Goal: Task Accomplishment & Management: Complete application form

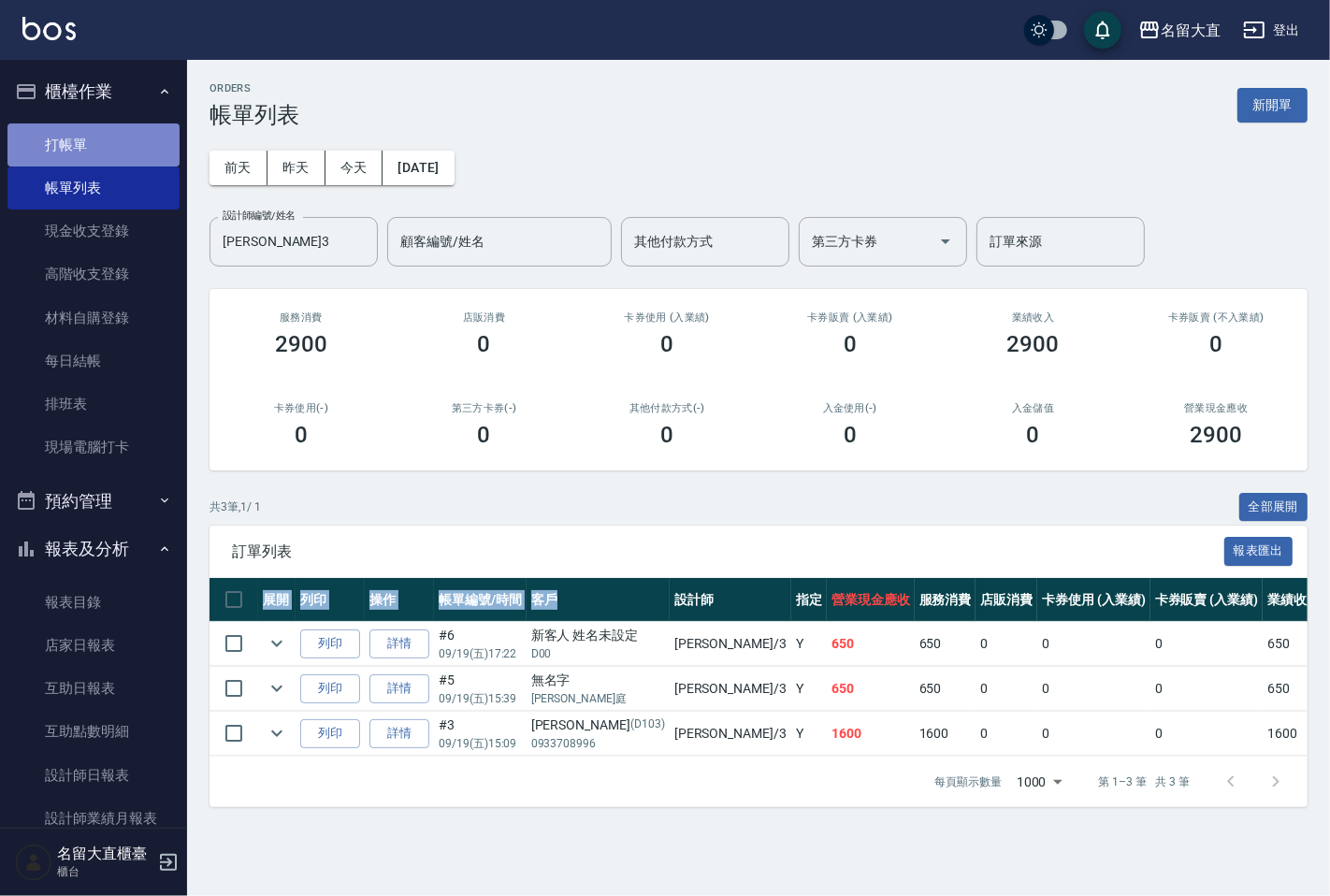
click at [107, 156] on link "打帳單" at bounding box center [94, 145] width 172 height 43
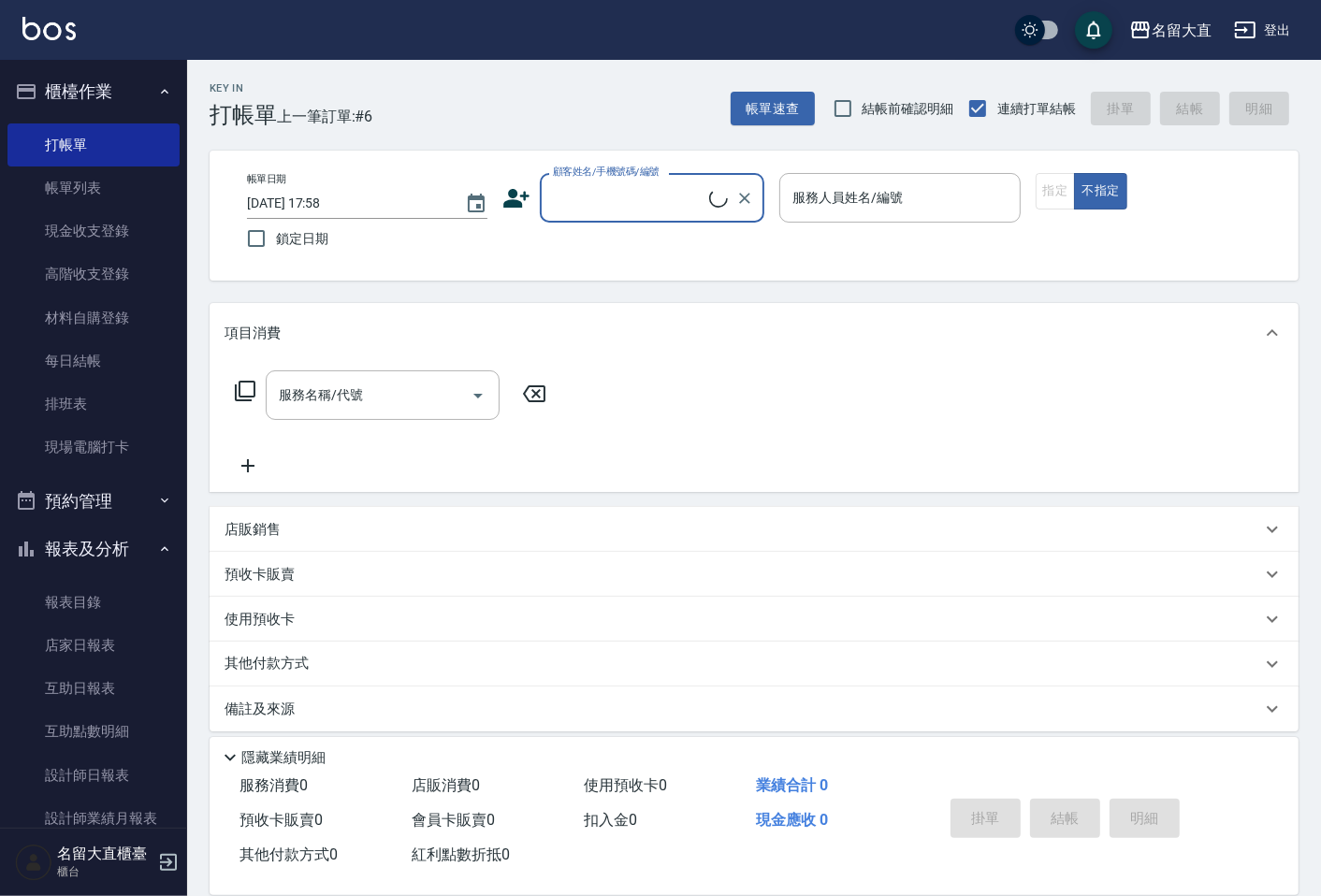
click at [618, 209] on input "顧客姓名/手機號碼/編號" at bounding box center [628, 198] width 161 height 33
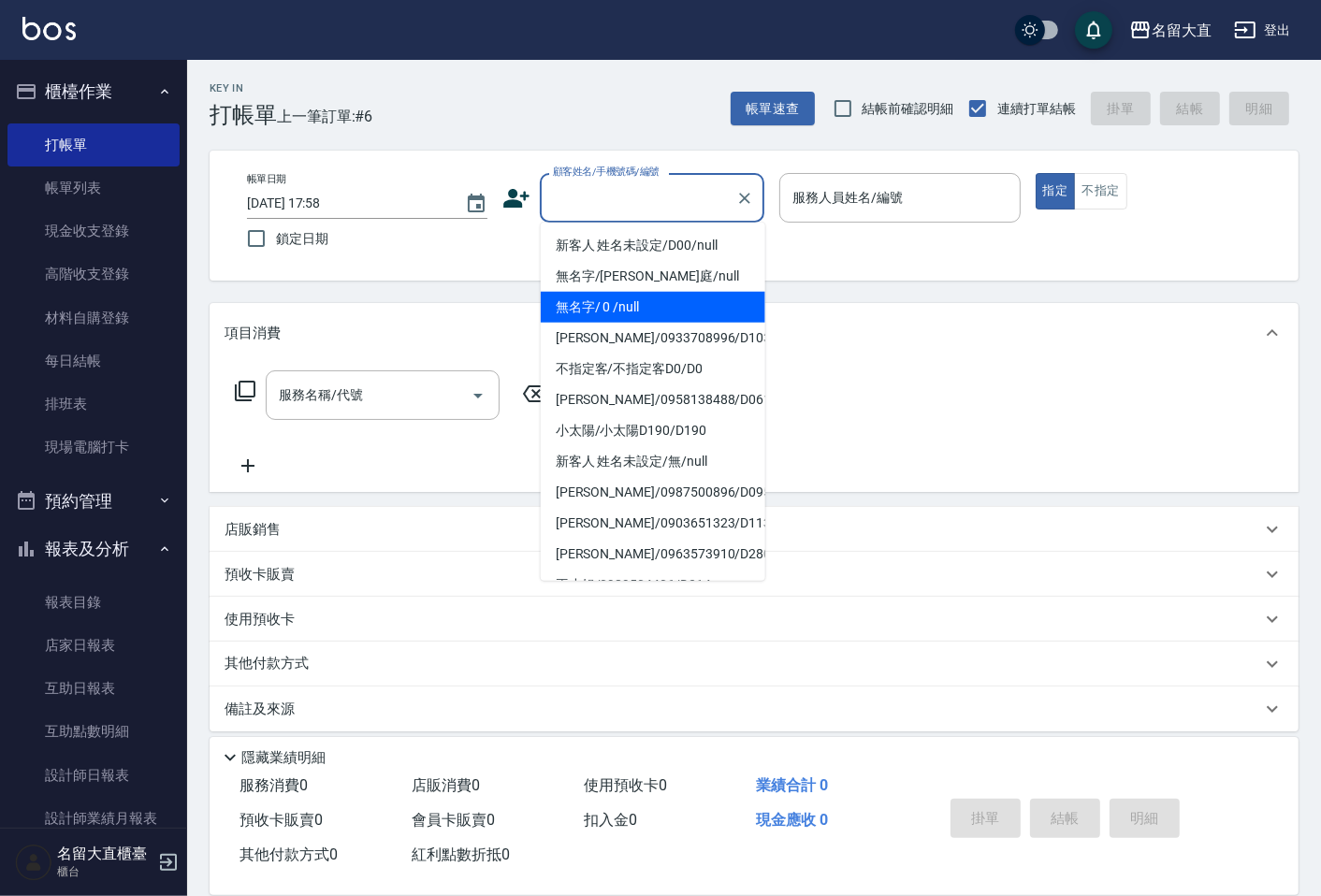
click at [619, 295] on li "無名字/ 0 /null" at bounding box center [653, 308] width 225 height 31
type input "無名字/ 0 /null"
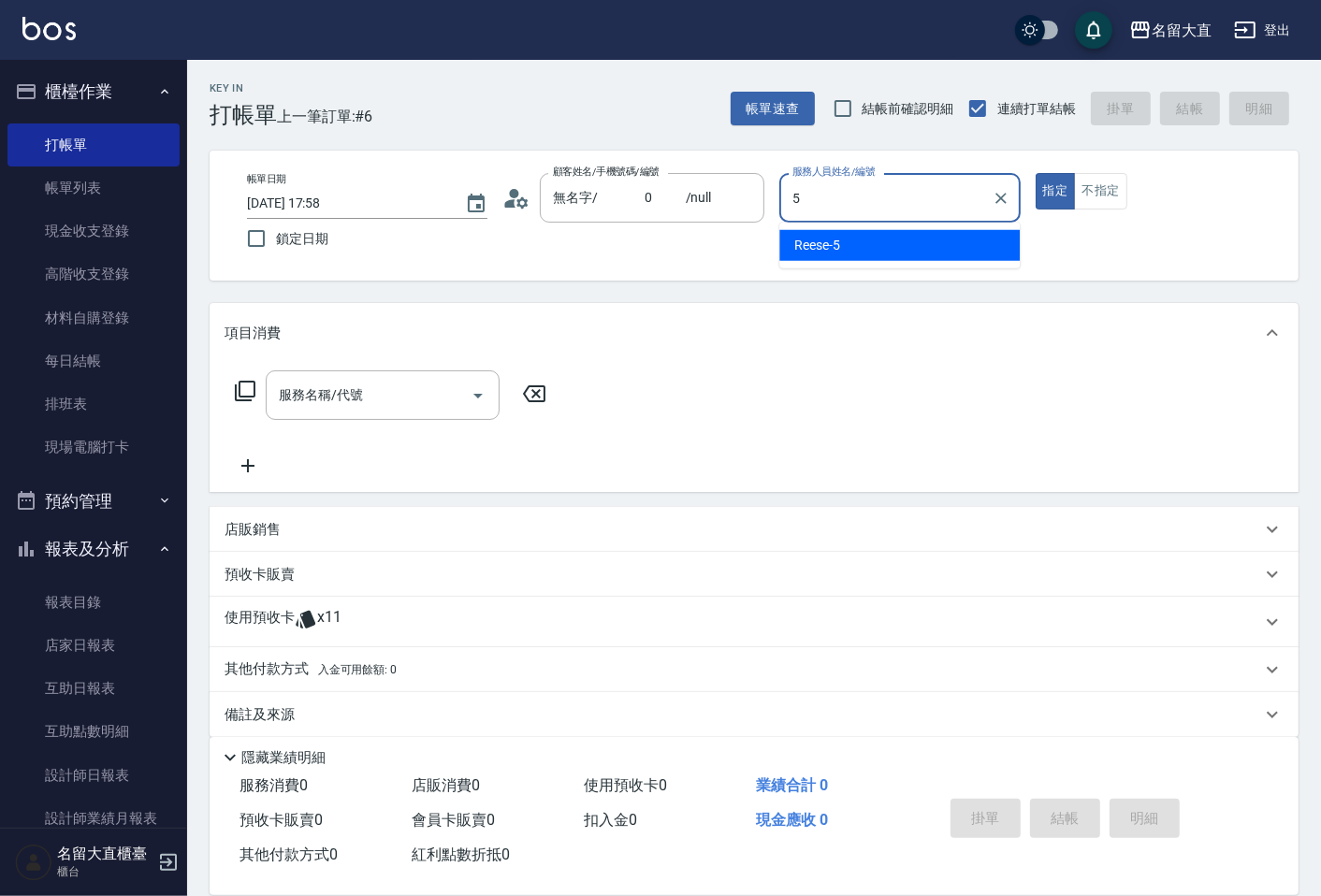
type input "Reese-5"
type button "true"
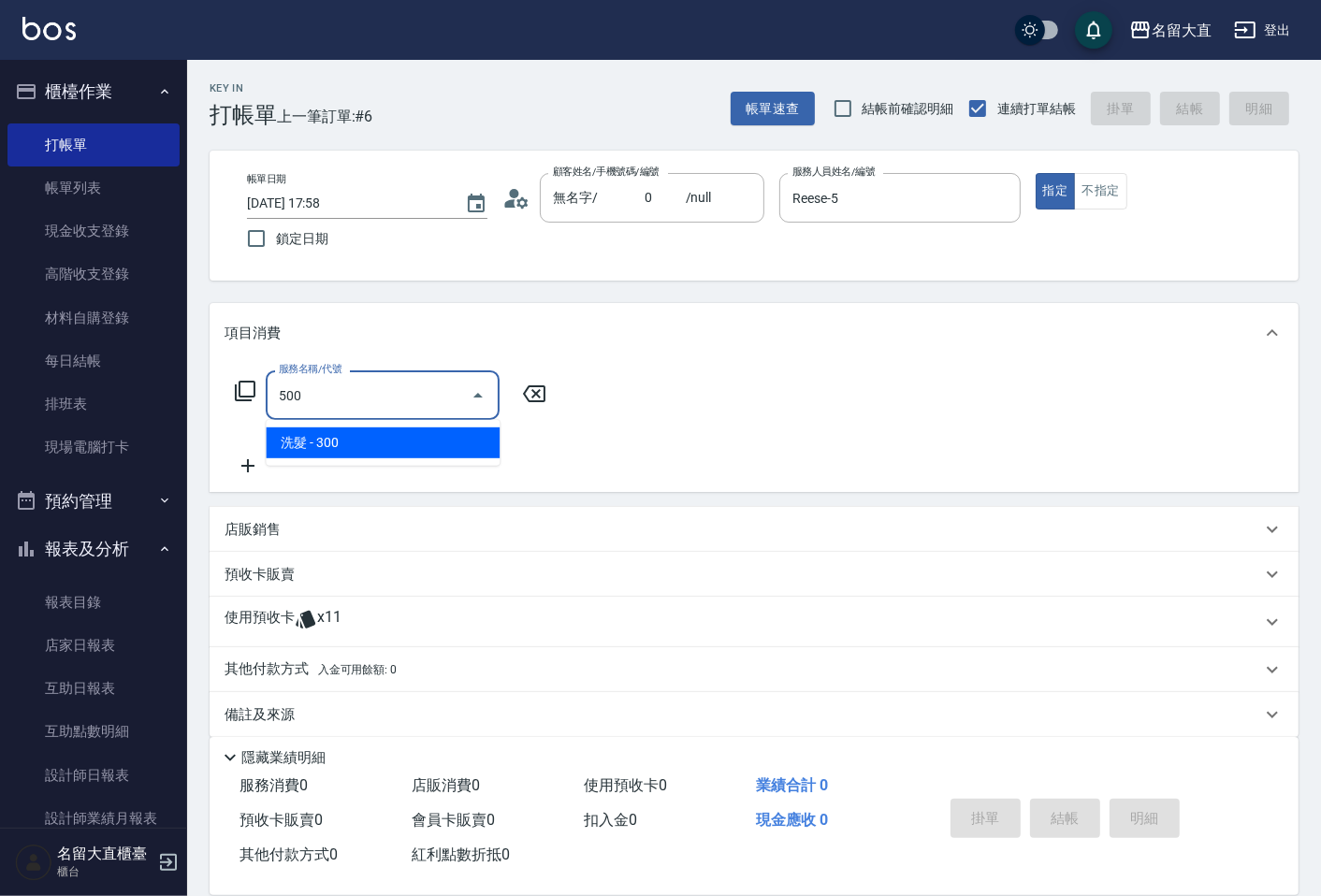
type input "洗髮(500)"
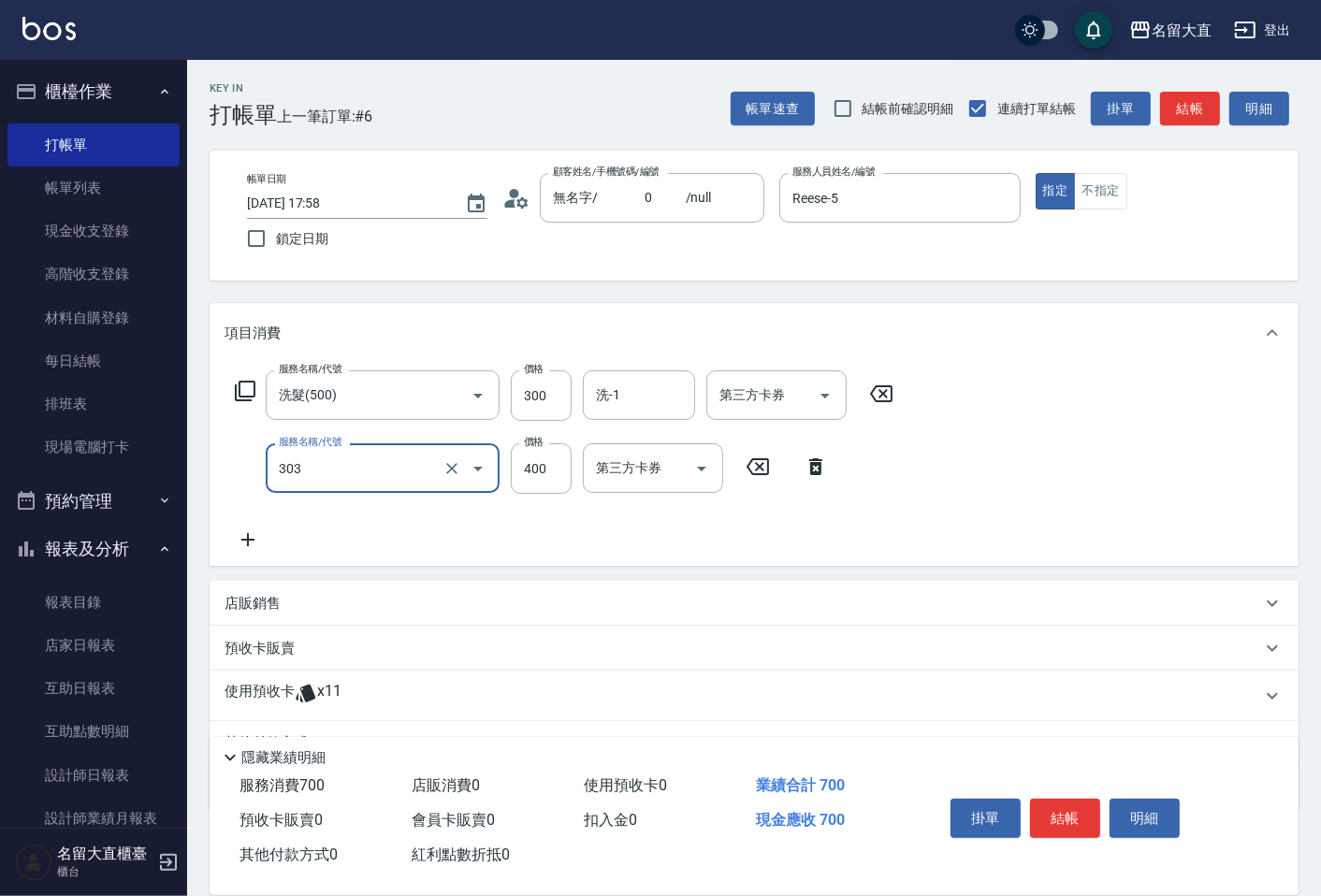
type input "剪髮(C級)(303)"
type input "350"
click at [1200, 122] on button "結帳" at bounding box center [1191, 109] width 60 height 35
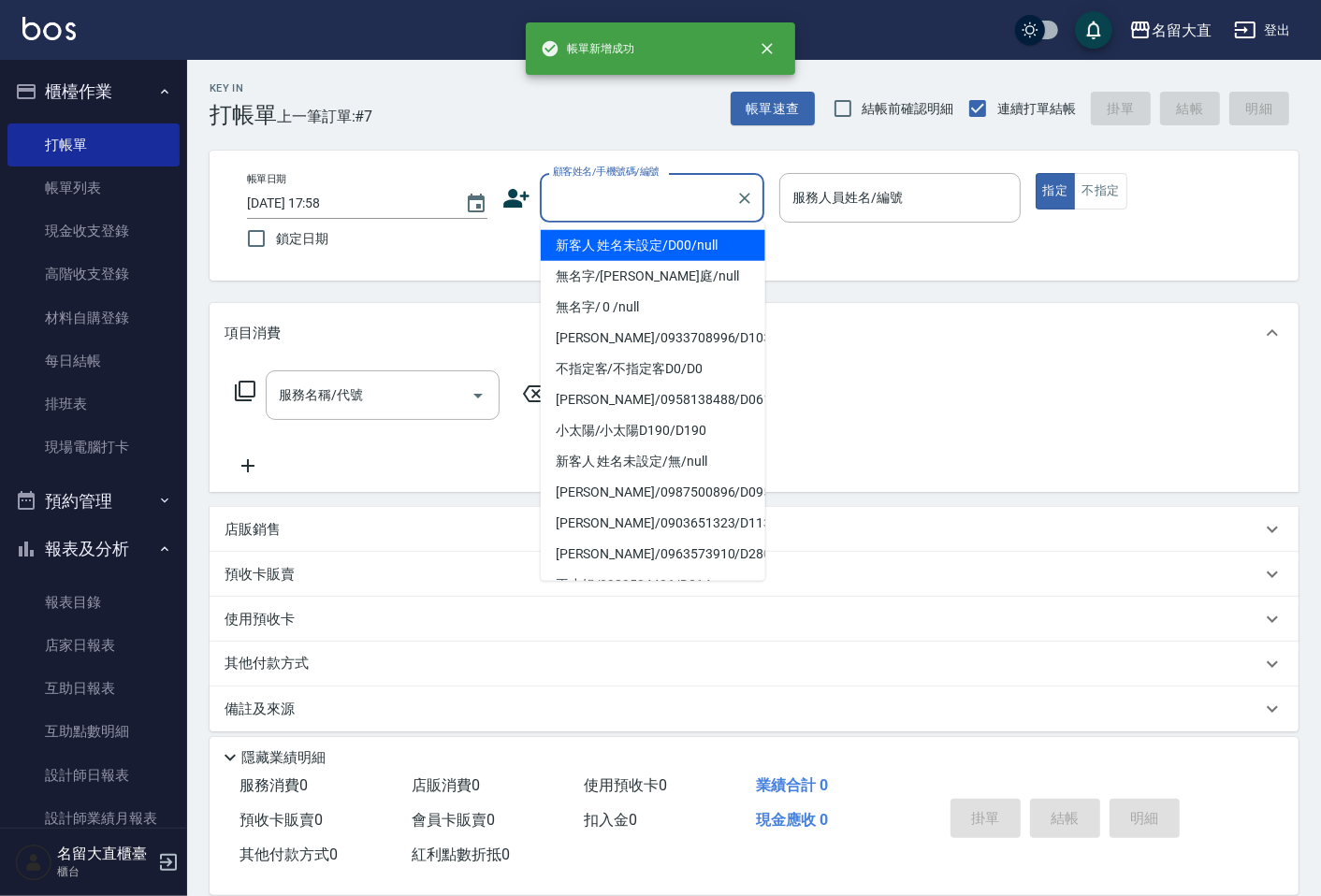
click at [618, 208] on input "顧客姓名/手機號碼/編號" at bounding box center [638, 198] width 179 height 33
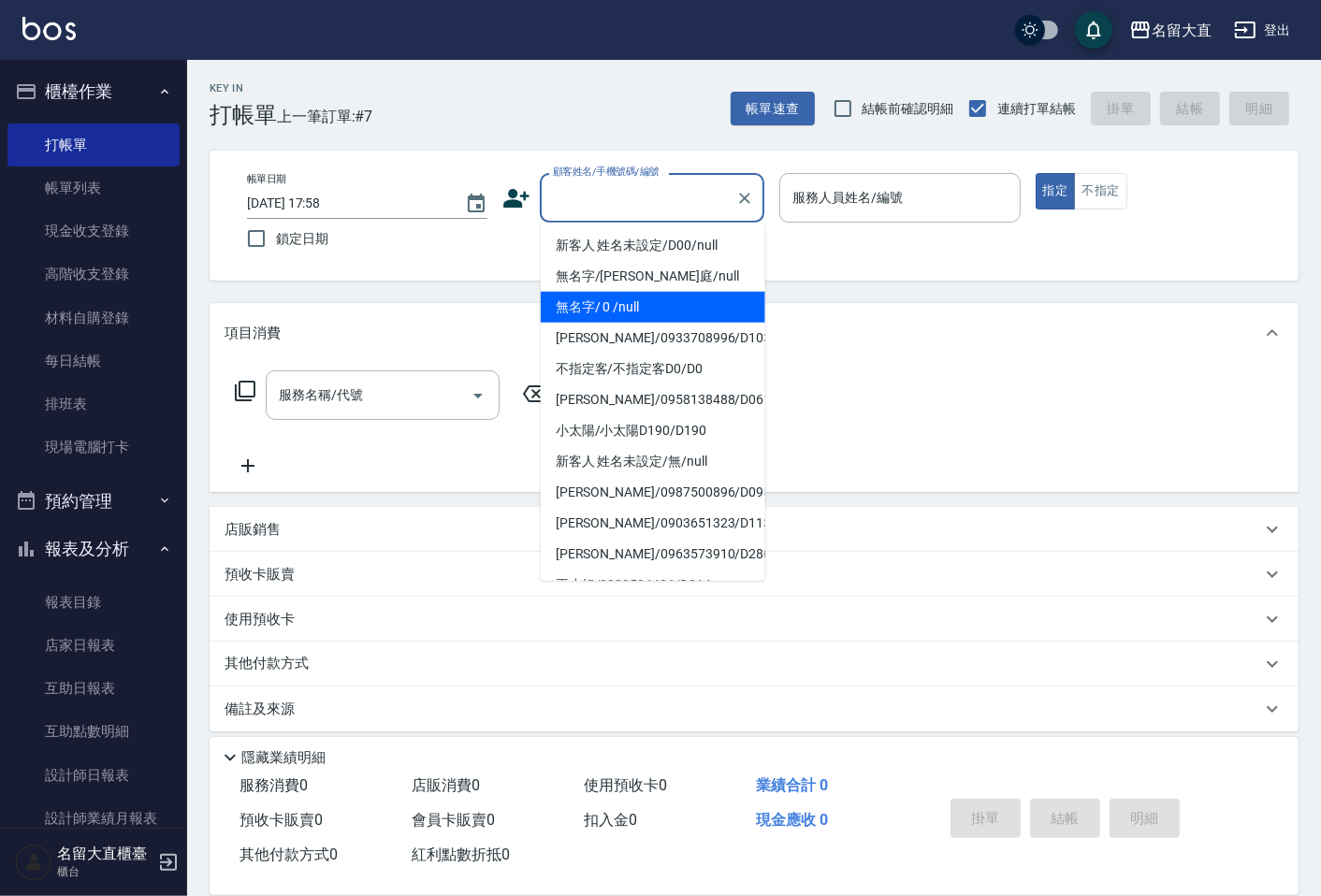
click at [628, 318] on li "無名字/ 0 /null" at bounding box center [653, 308] width 225 height 31
type input "無名字/ 0 /null"
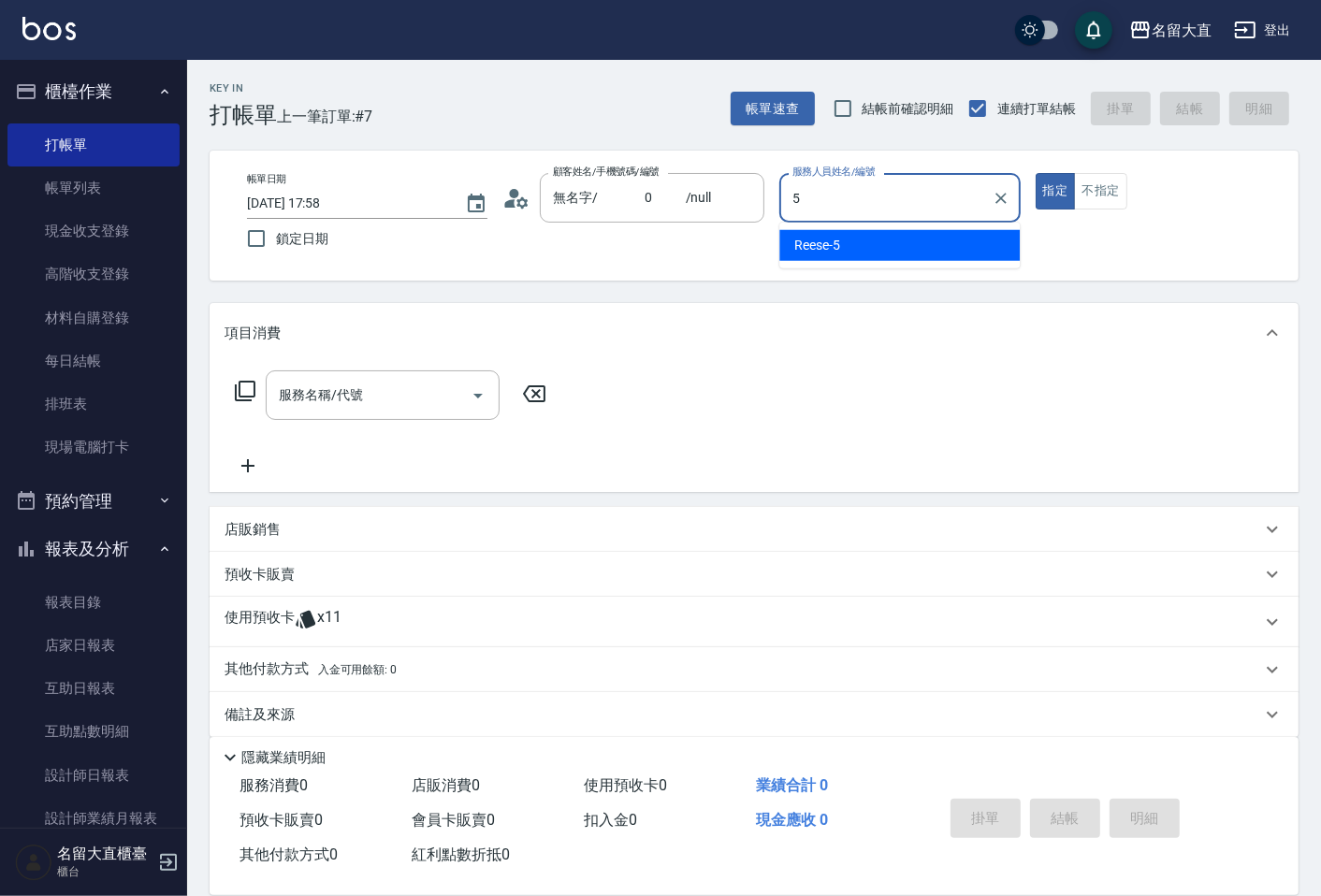
type input "Reese-5"
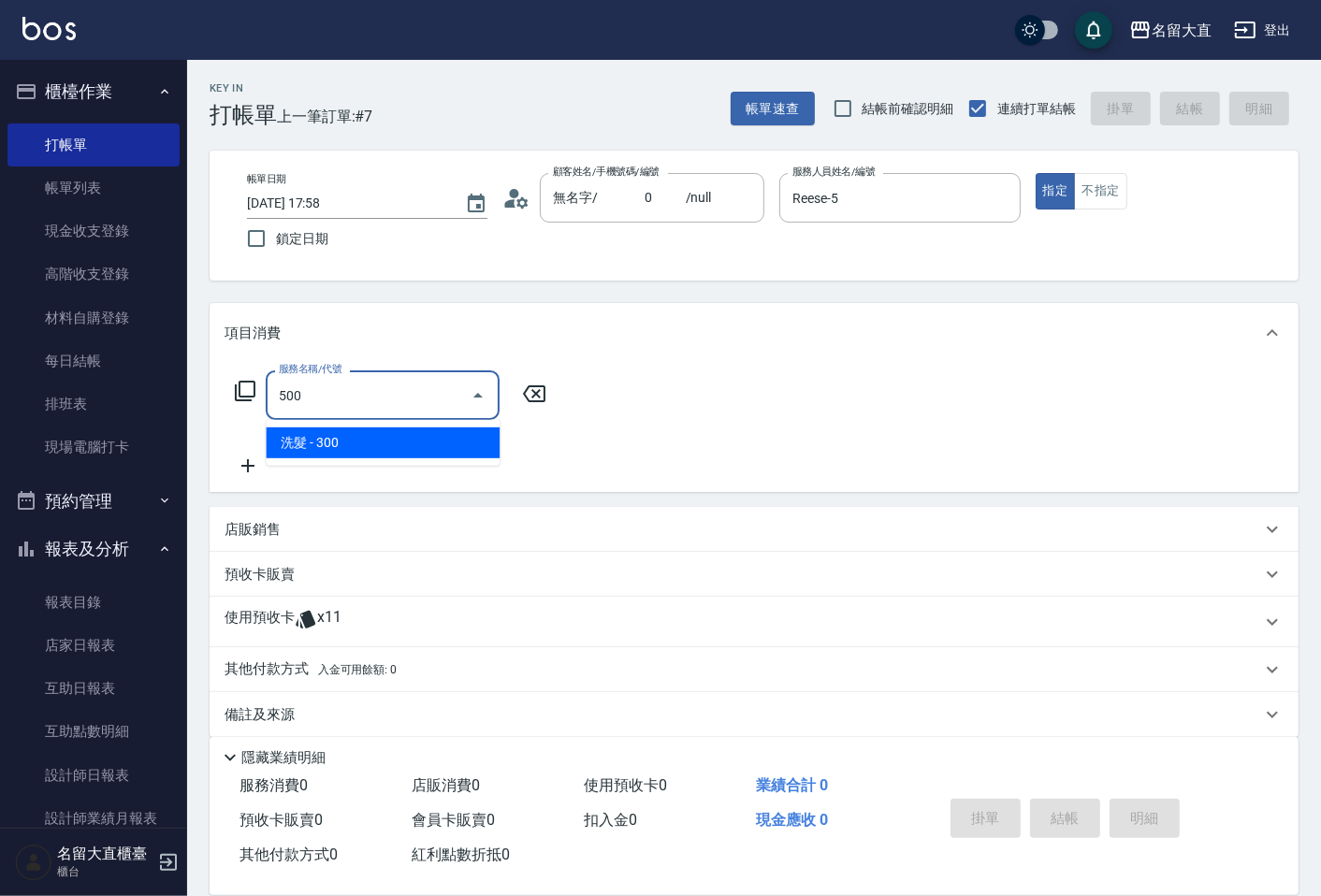
type input "洗髮(500)"
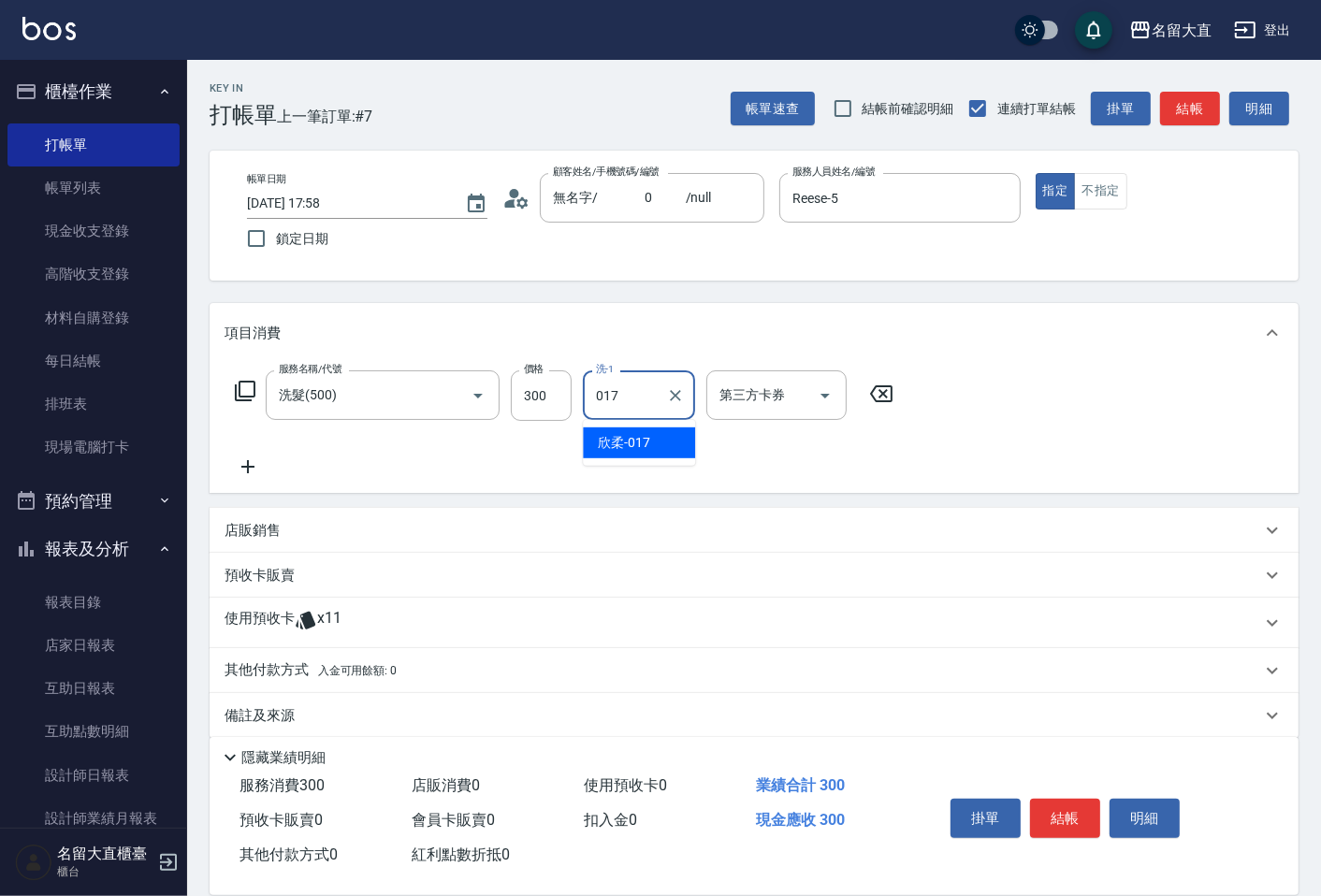
type input "欣柔-017"
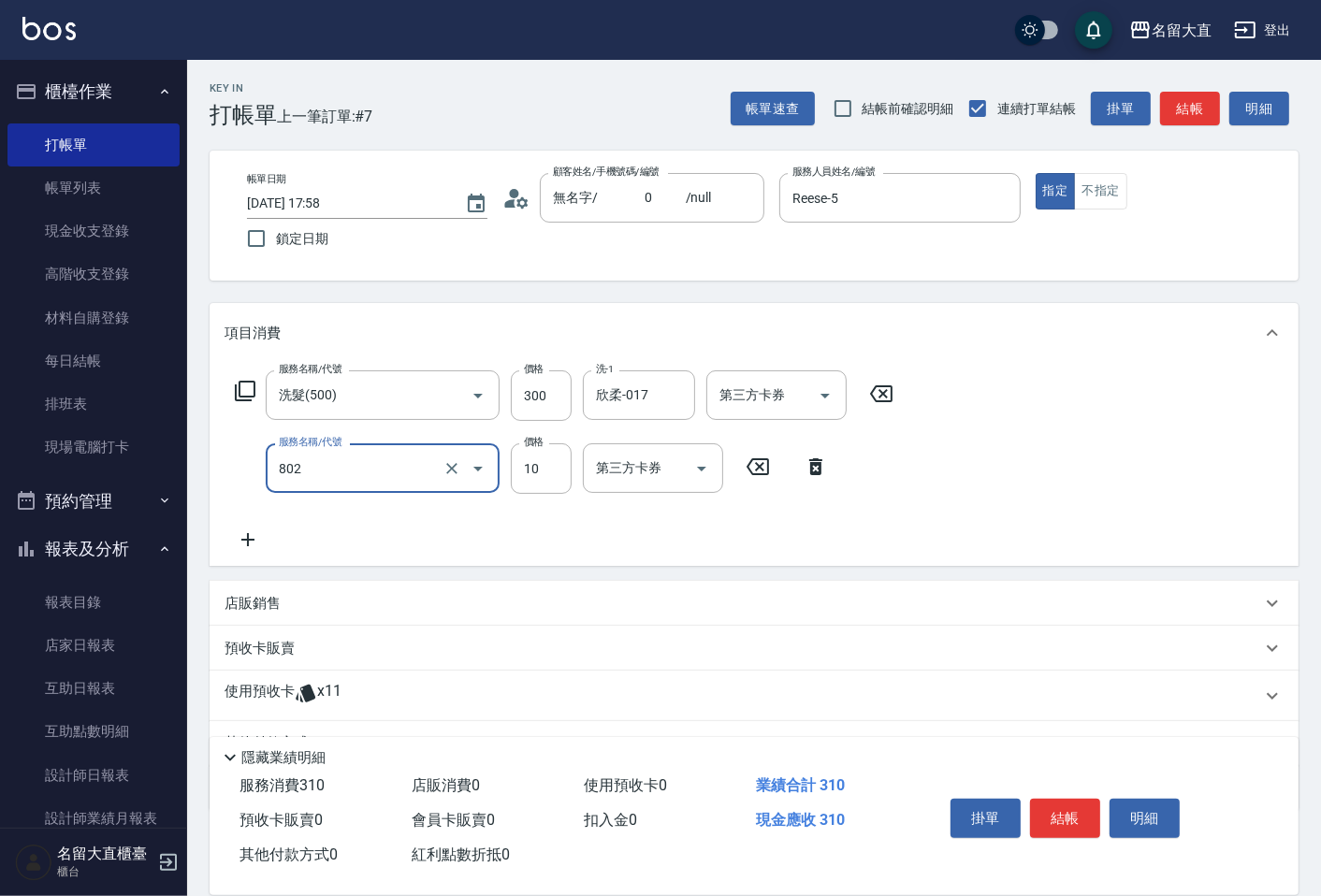
type input "潤絲(802)"
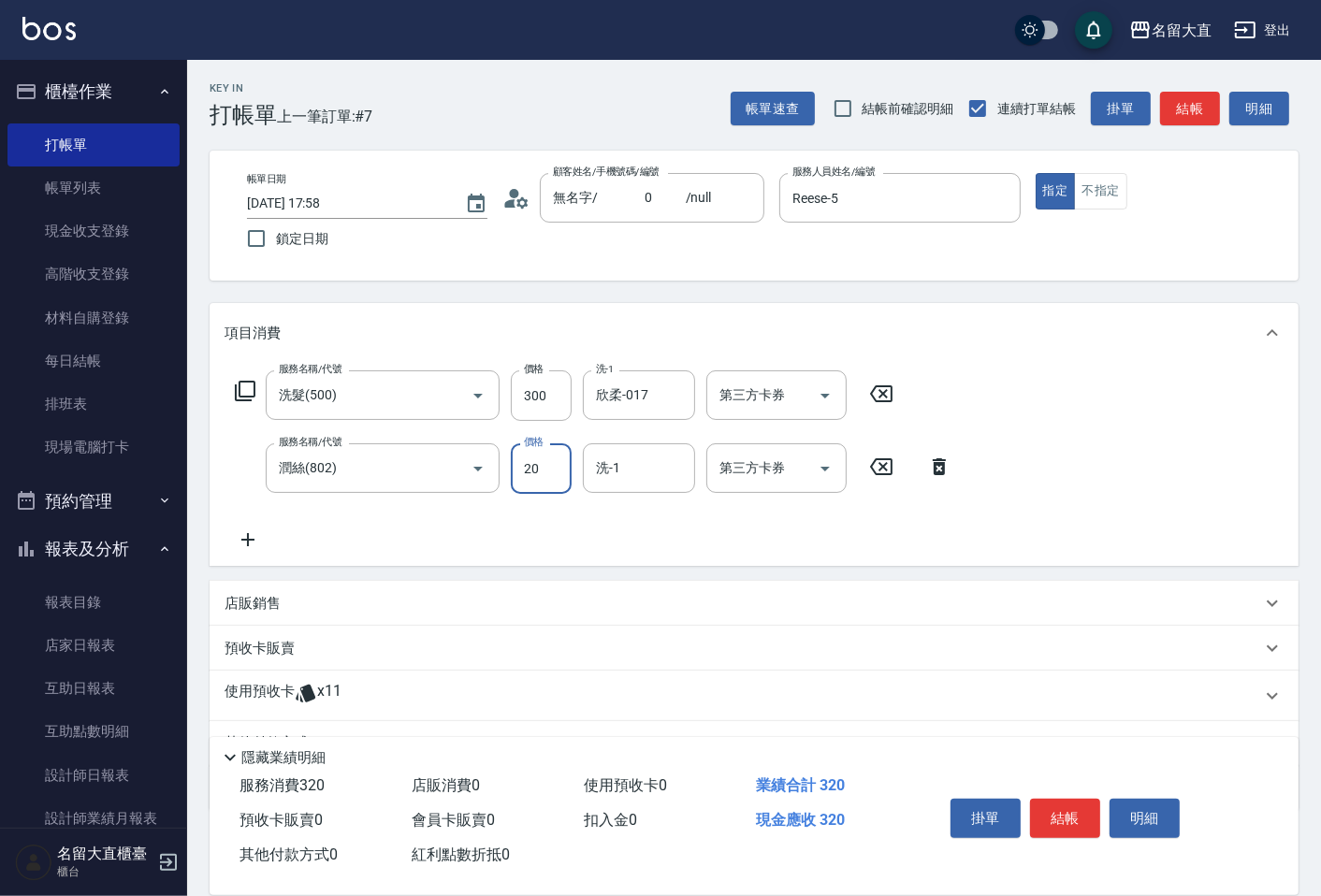
type input "20"
type input "欣柔-017"
click at [1194, 103] on button "結帳" at bounding box center [1191, 109] width 60 height 35
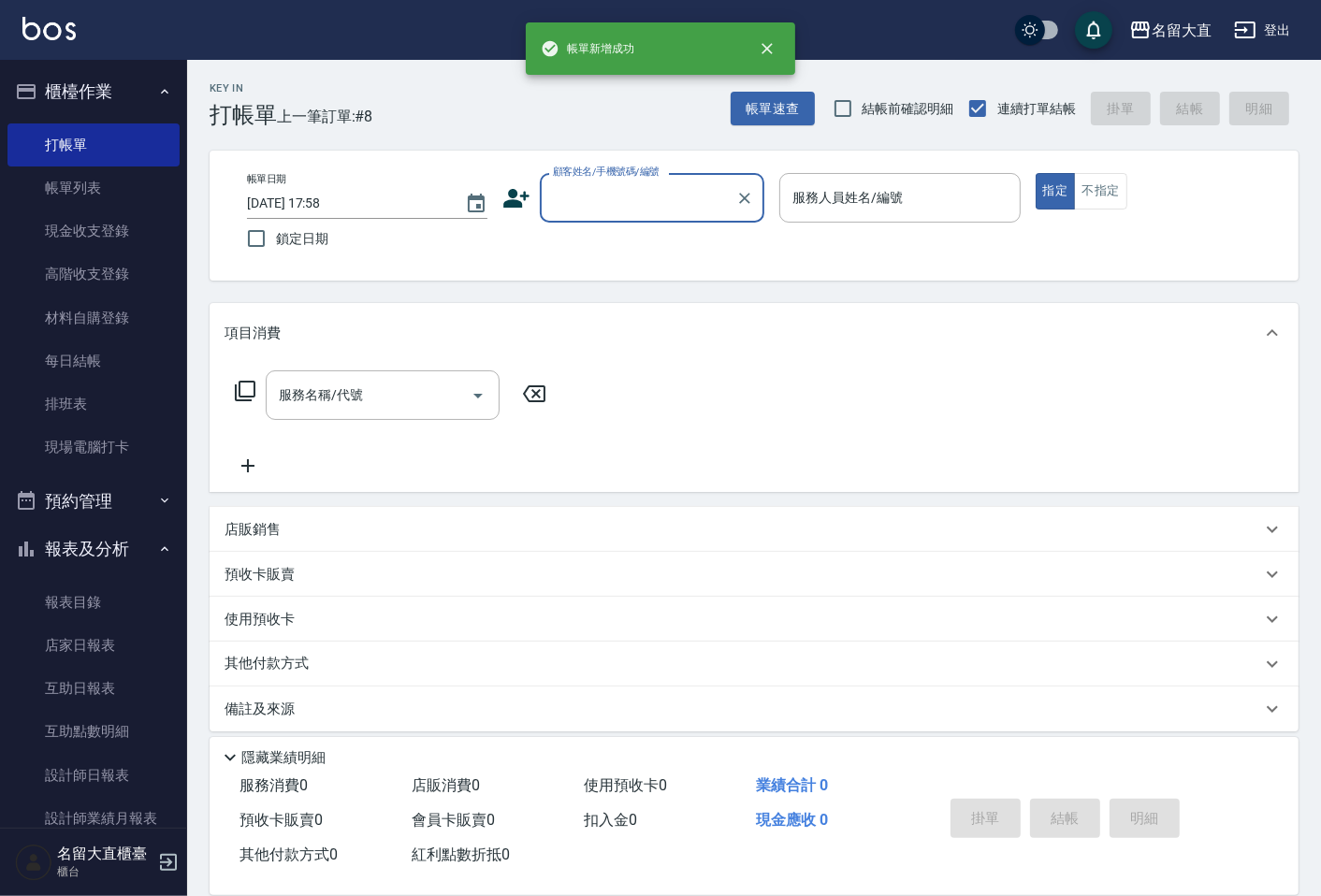
type input "ㄘ"
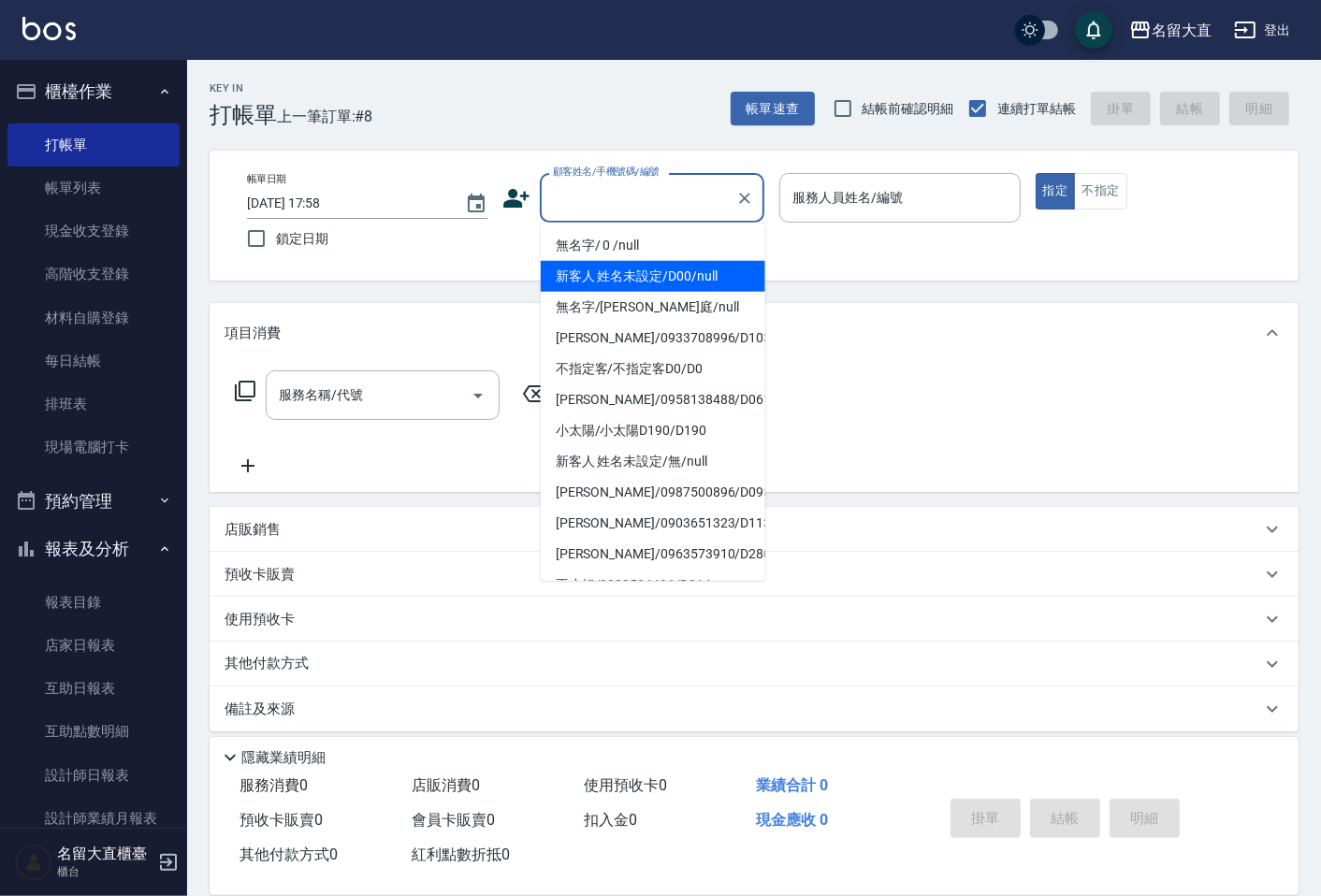
type input "s"
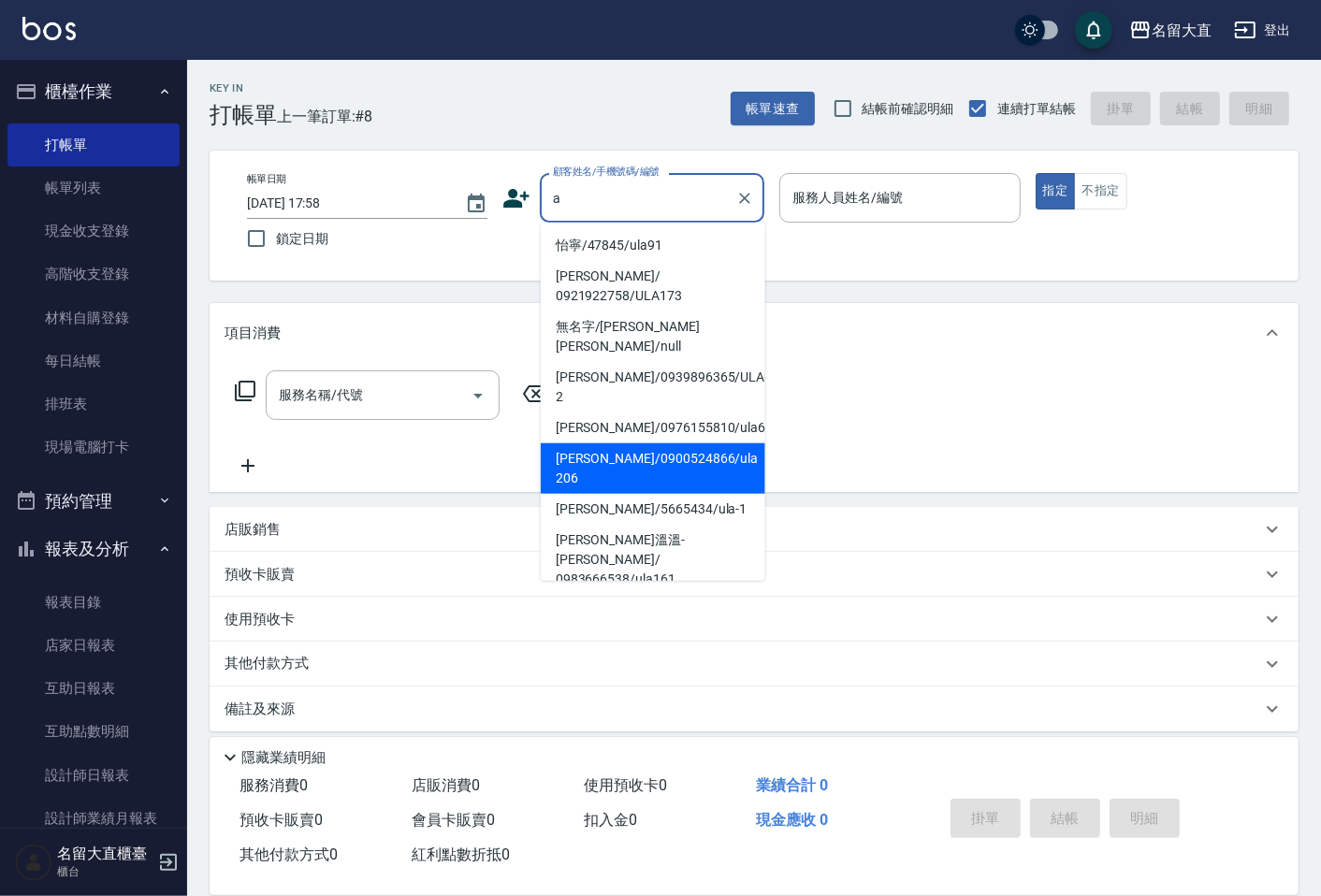
click at [647, 444] on li "[PERSON_NAME]/0900524866/ula 206" at bounding box center [653, 469] width 225 height 50
type input "[PERSON_NAME]/0900524866/ula 206"
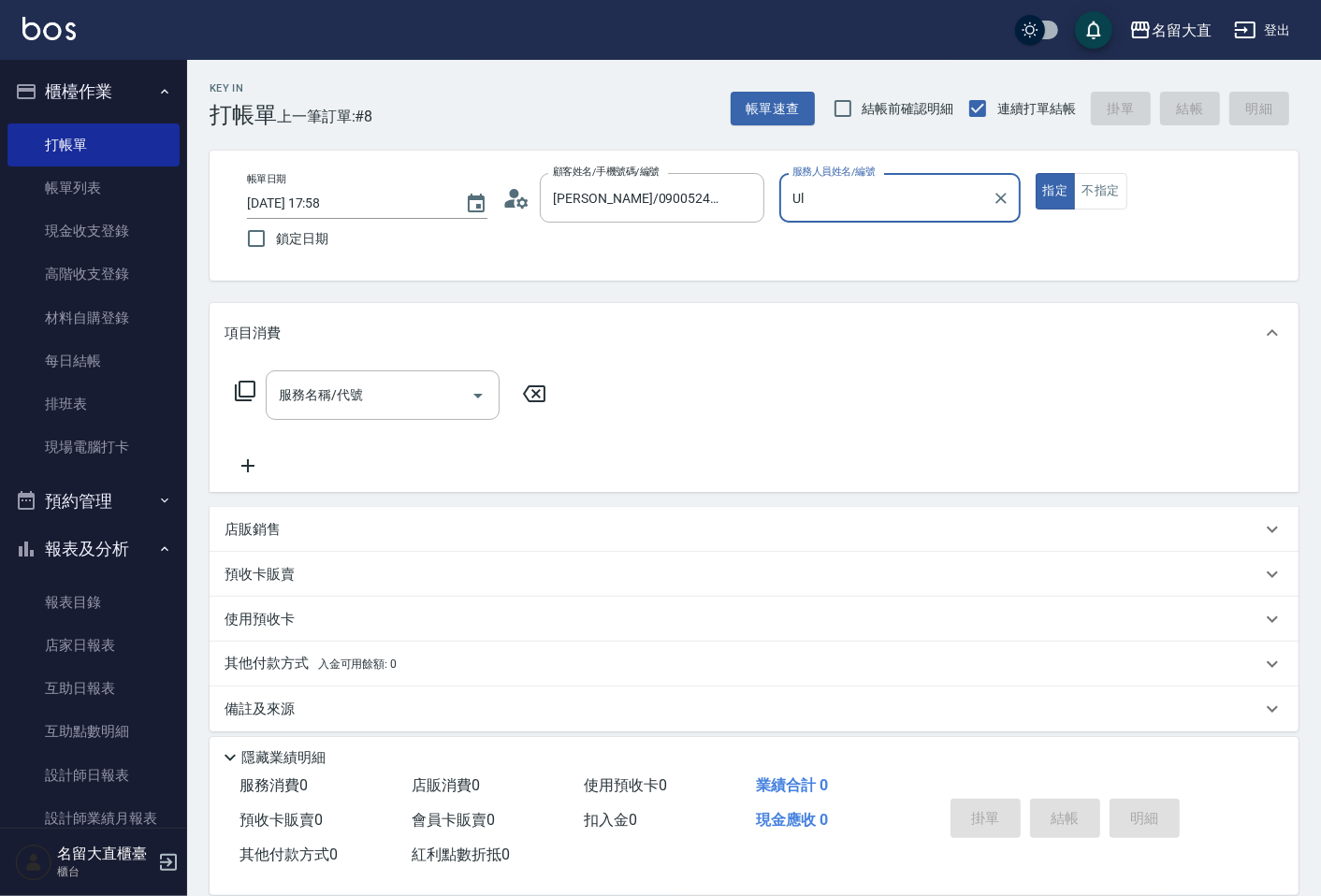
type input "U"
type input "Reese-5"
click at [289, 396] on input "服務名稱/代號" at bounding box center [369, 395] width 189 height 33
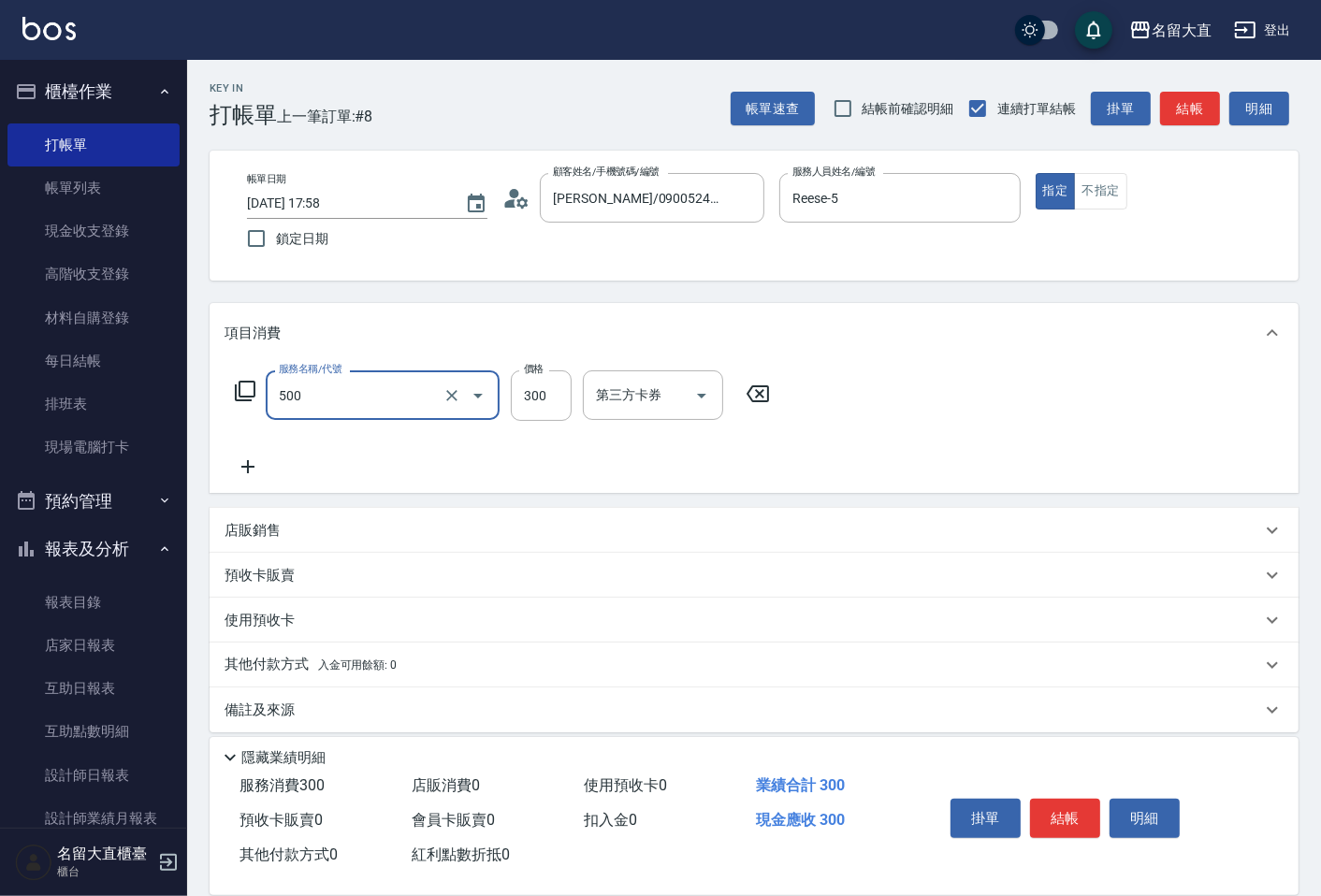
type input "洗髮(500)"
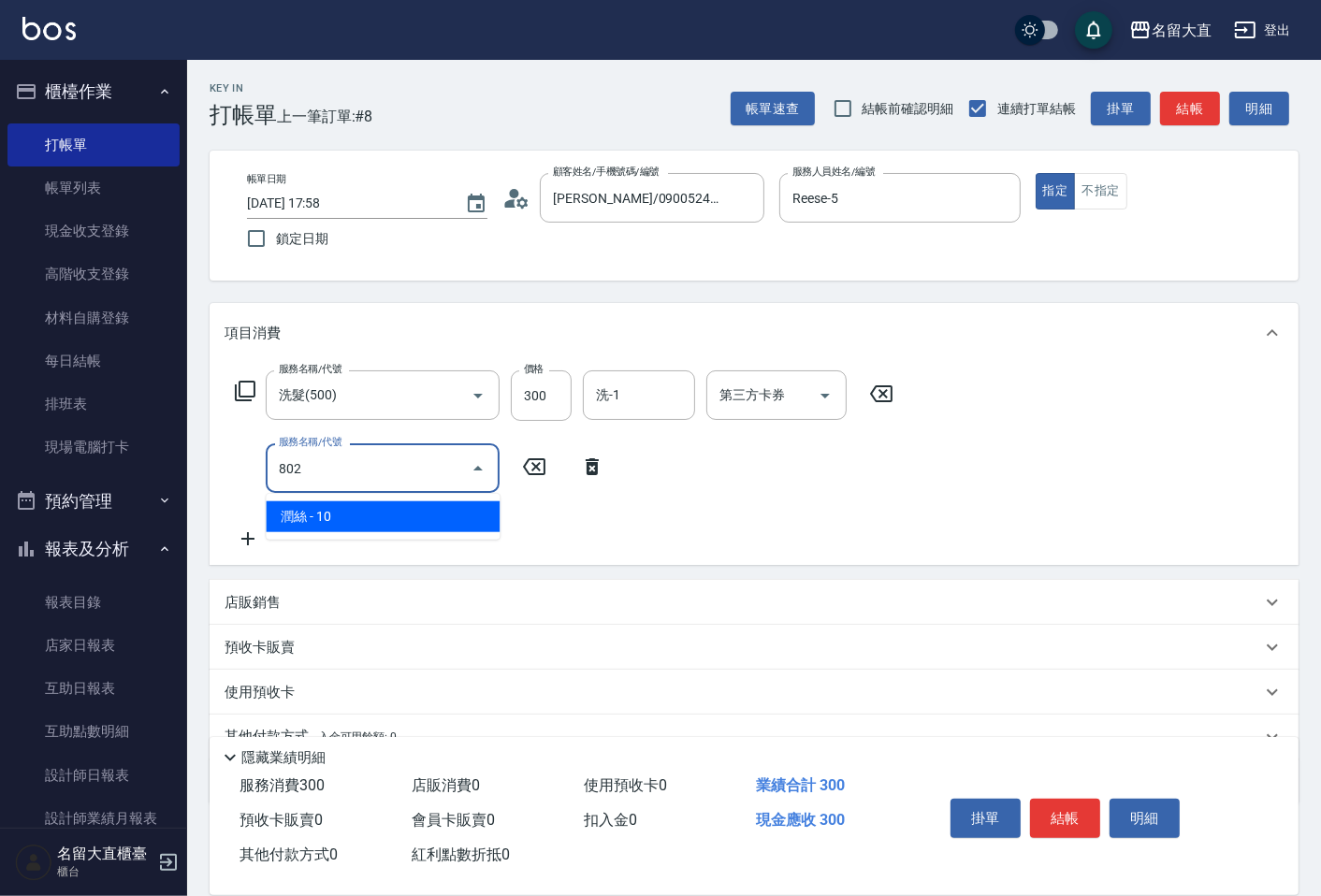
type input "潤絲(802)"
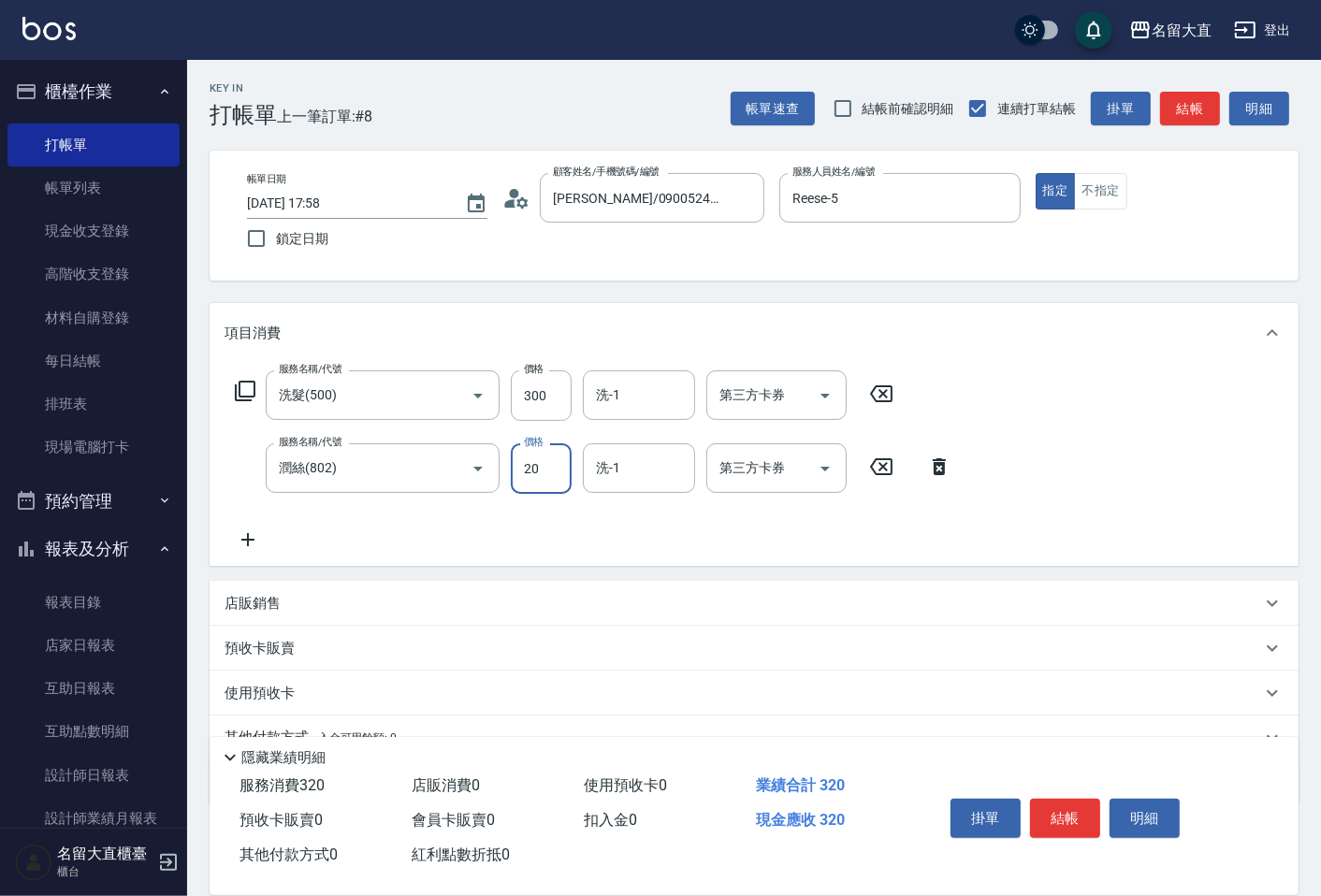
type input "20"
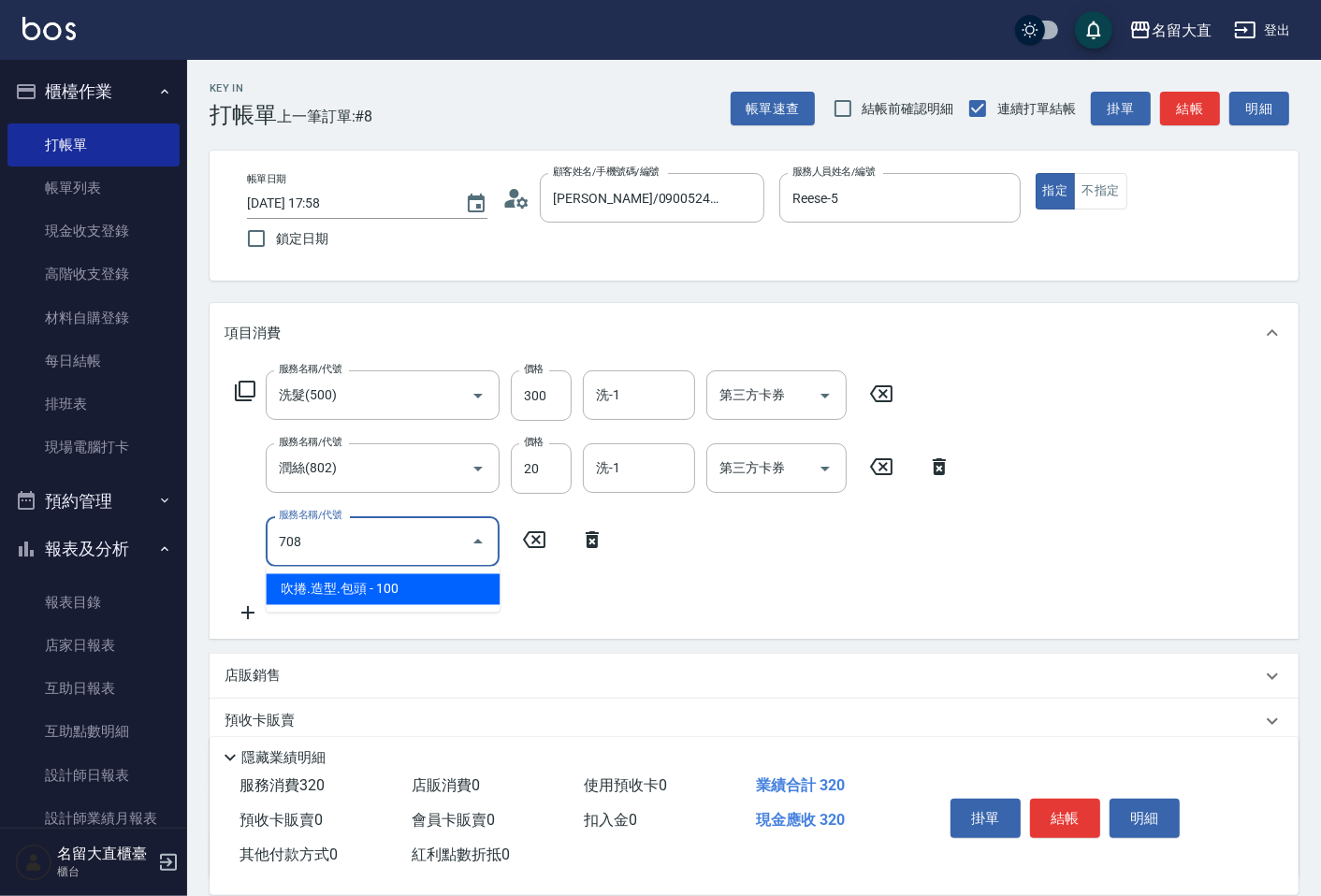
type input "吹捲.造型.包頭(708)"
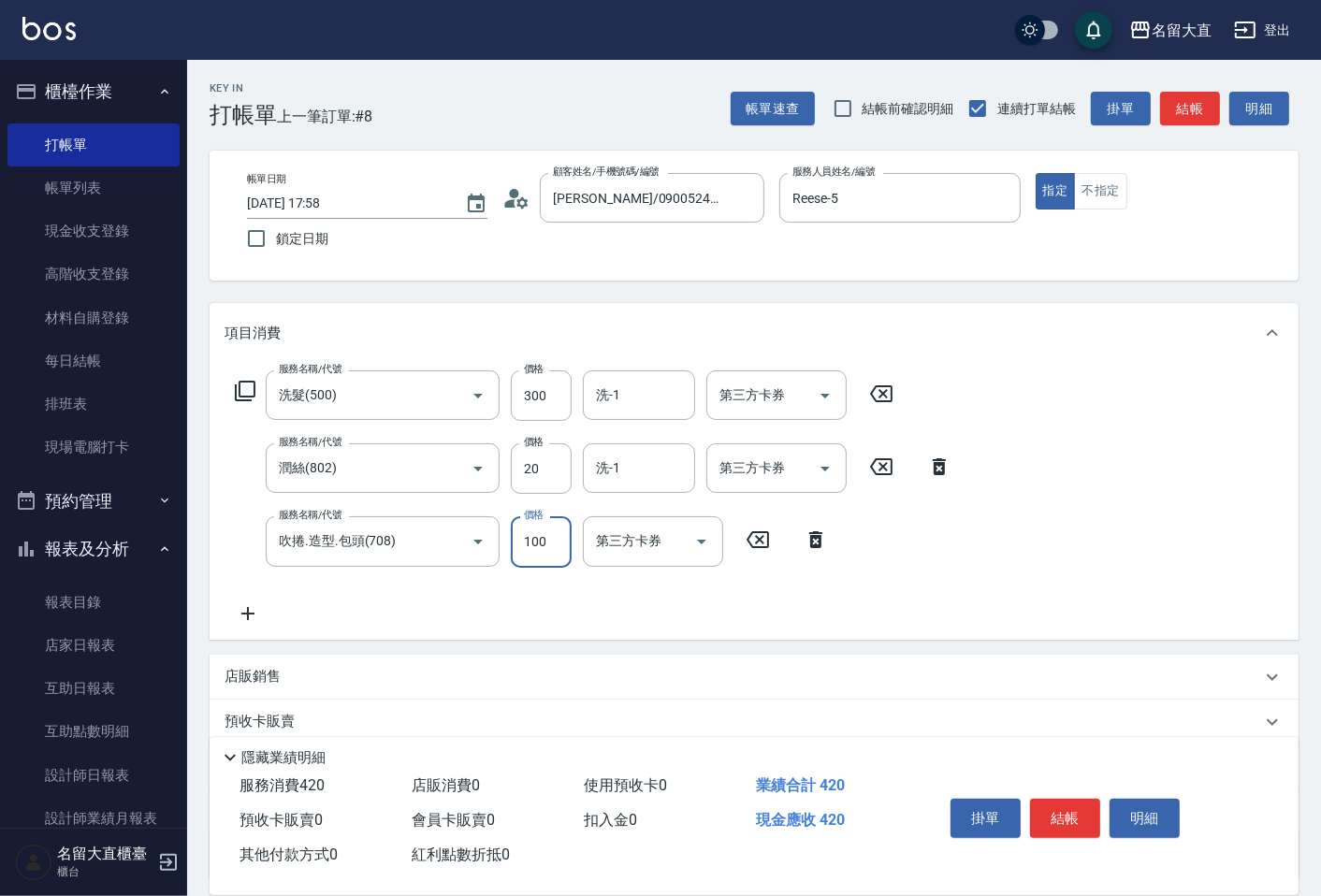
click at [1194, 85] on div "Key In 打帳單 上一筆訂單:#8 帳單速查 結帳前確認明細 連續打單結帳 掛單 結帳 明細" at bounding box center [743, 94] width 1112 height 68
click at [1197, 99] on button "結帳" at bounding box center [1191, 109] width 60 height 35
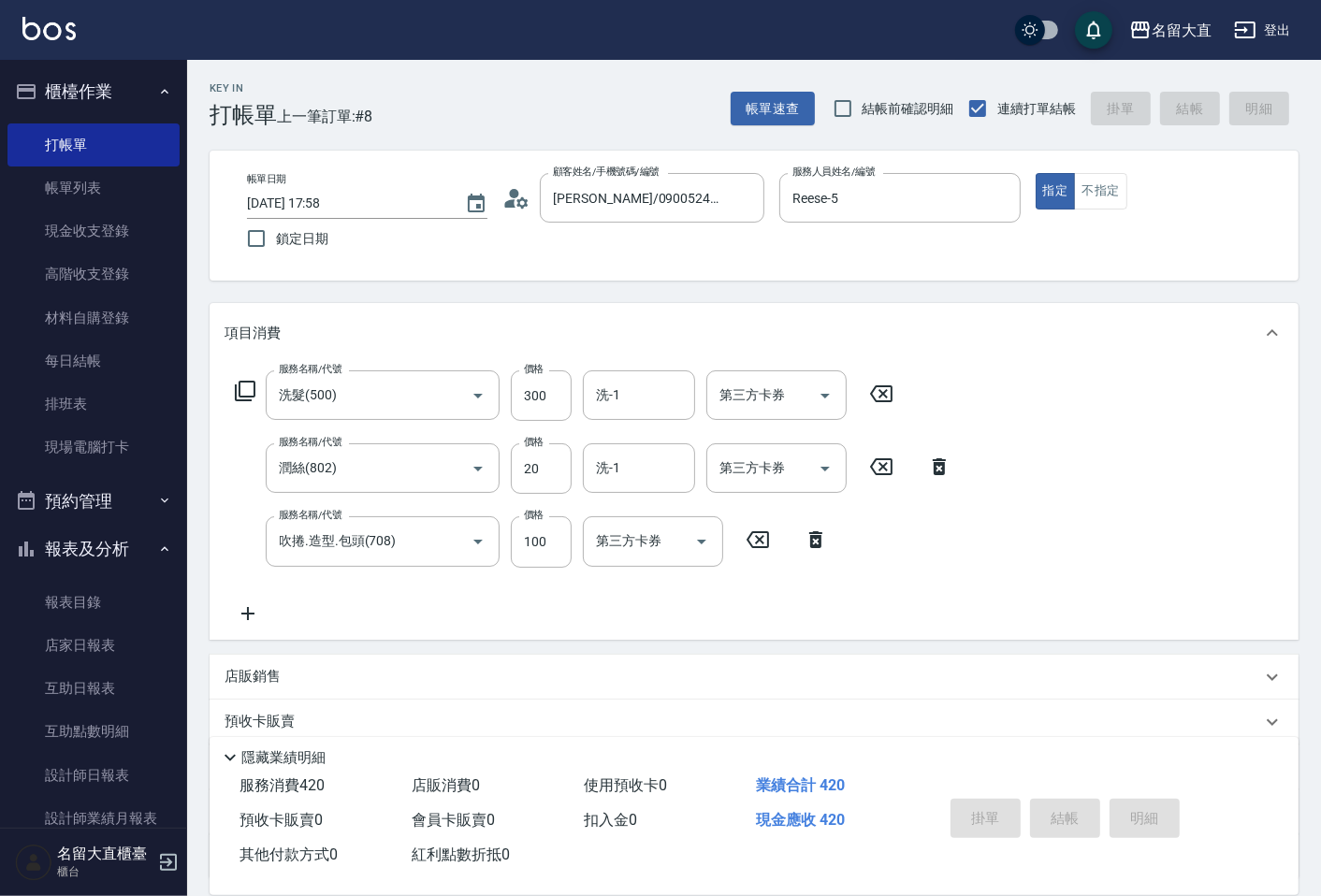
type input "[DATE] 17:59"
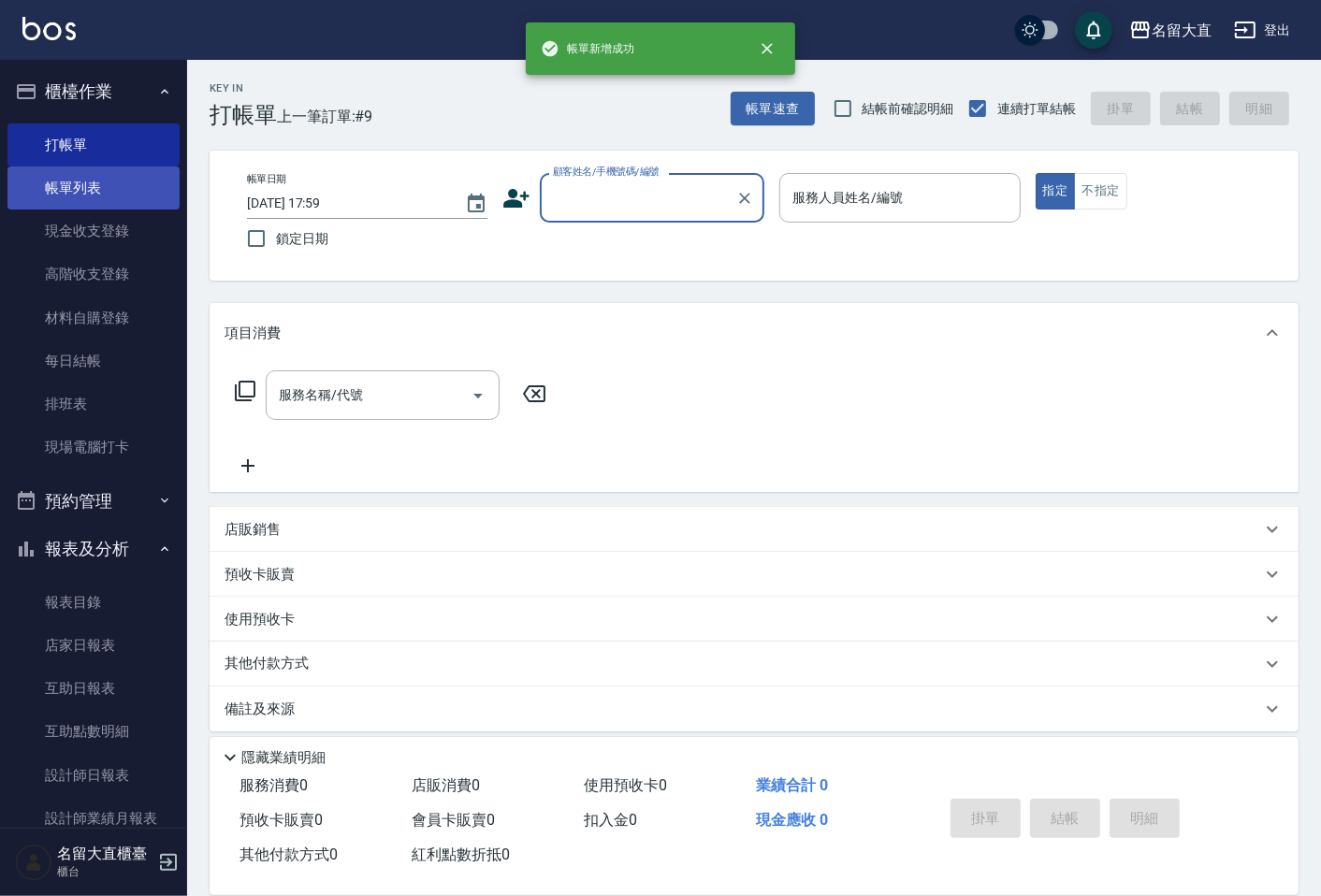
click at [47, 177] on link "帳單列表" at bounding box center [94, 188] width 172 height 43
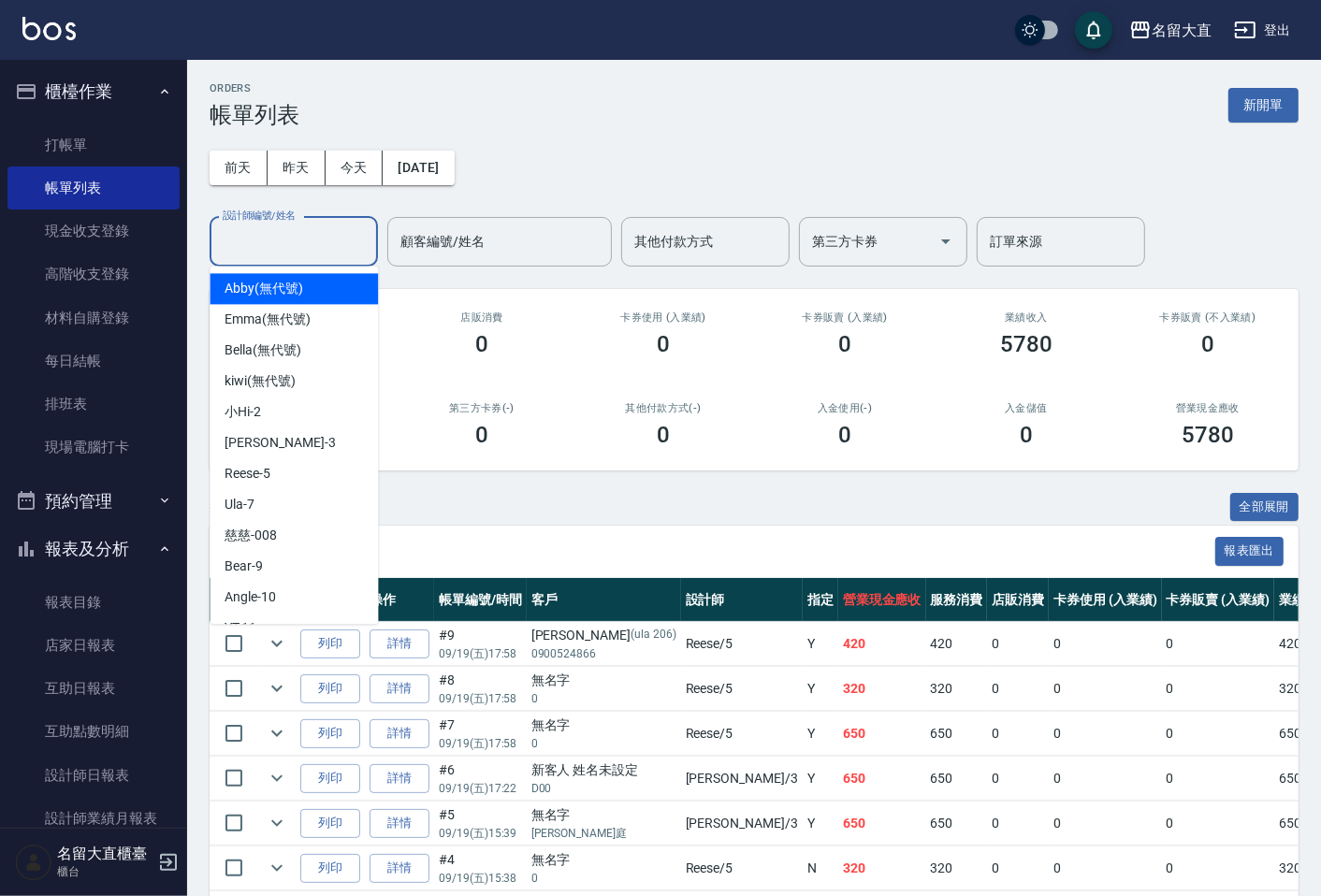
click at [258, 246] on input "設計師編號/姓名" at bounding box center [293, 242] width 151 height 33
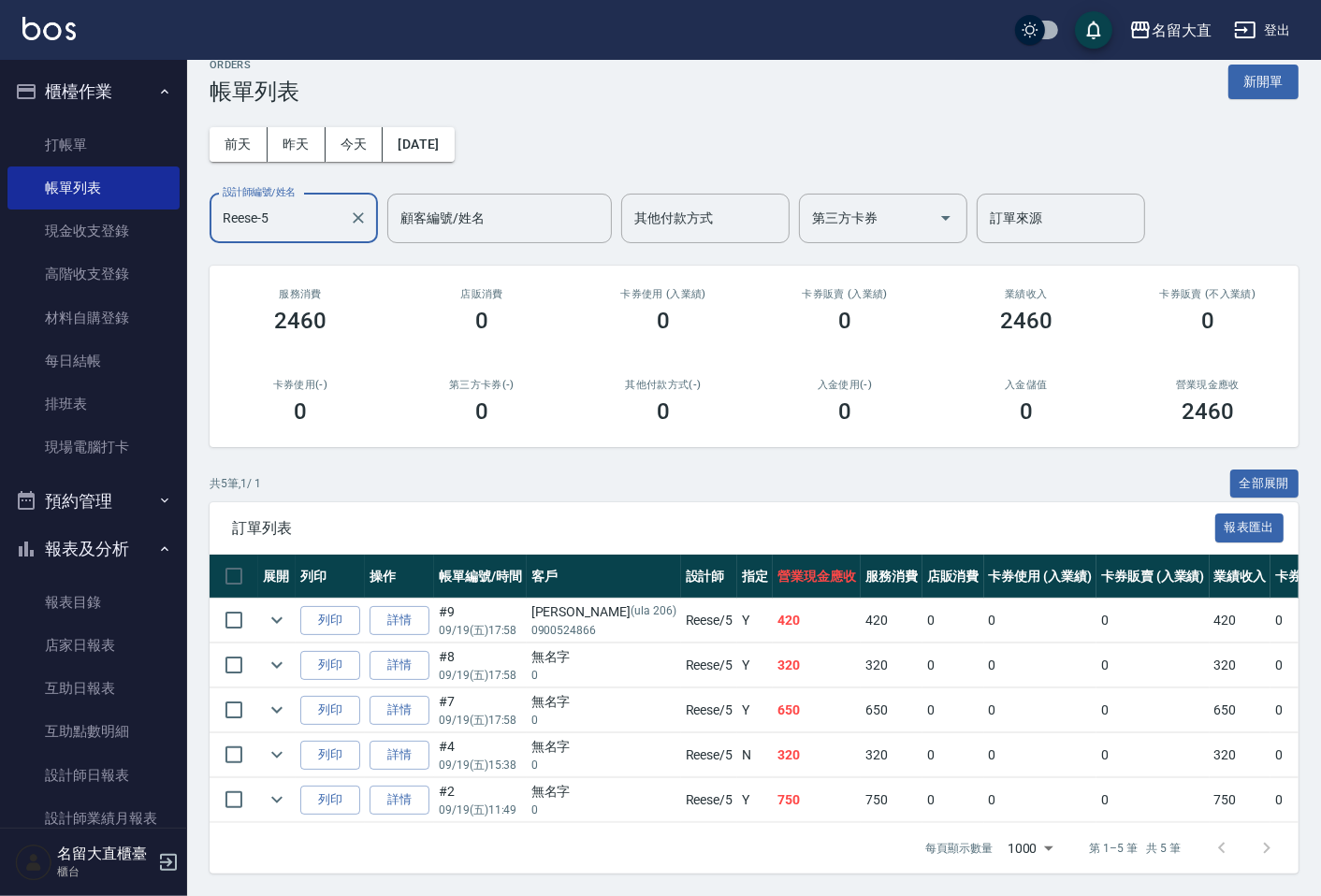
scroll to position [40, 0]
type input "Reese-5"
click at [140, 763] on link "設計師日報表" at bounding box center [94, 775] width 172 height 43
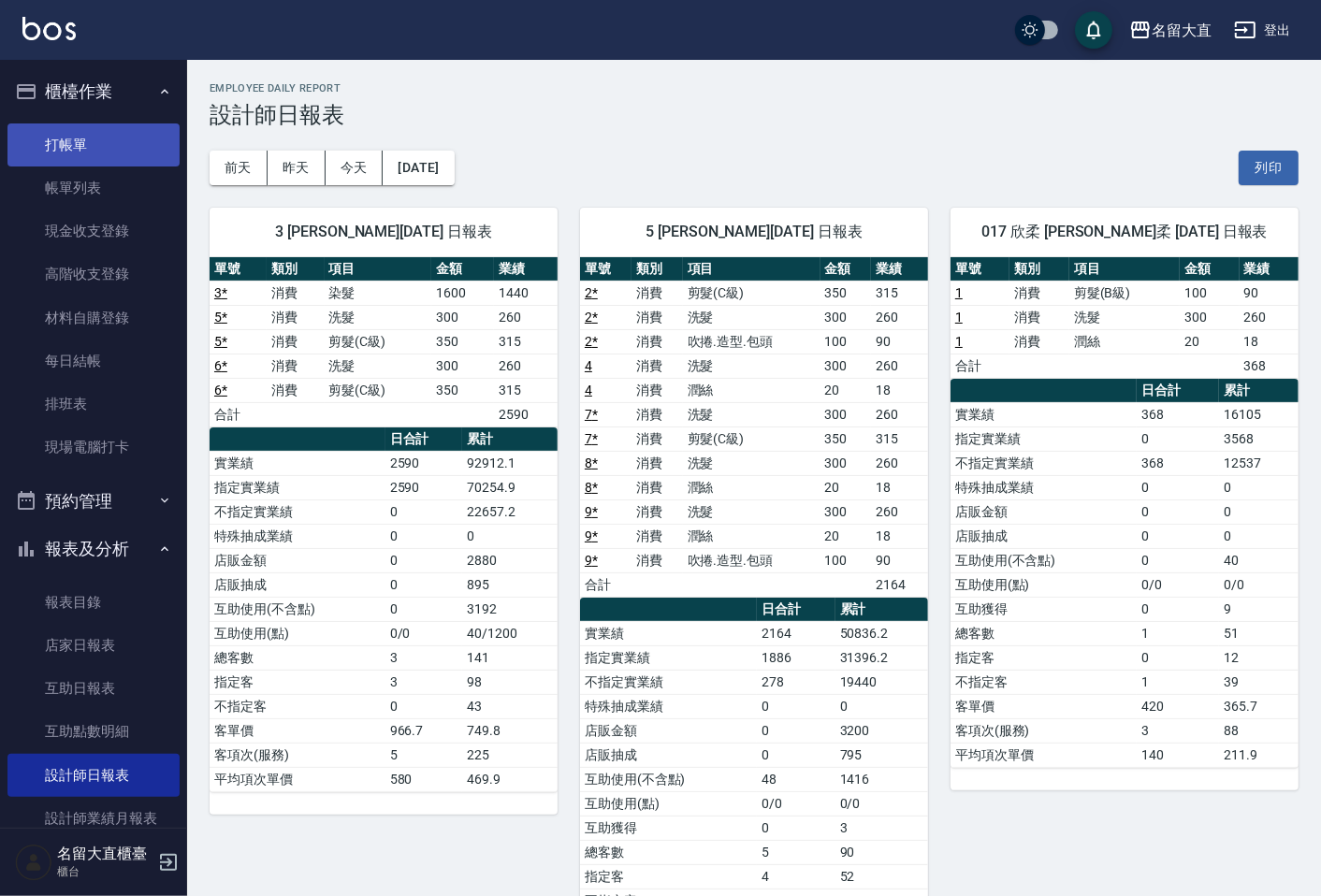
click at [69, 146] on link "打帳單" at bounding box center [94, 145] width 172 height 43
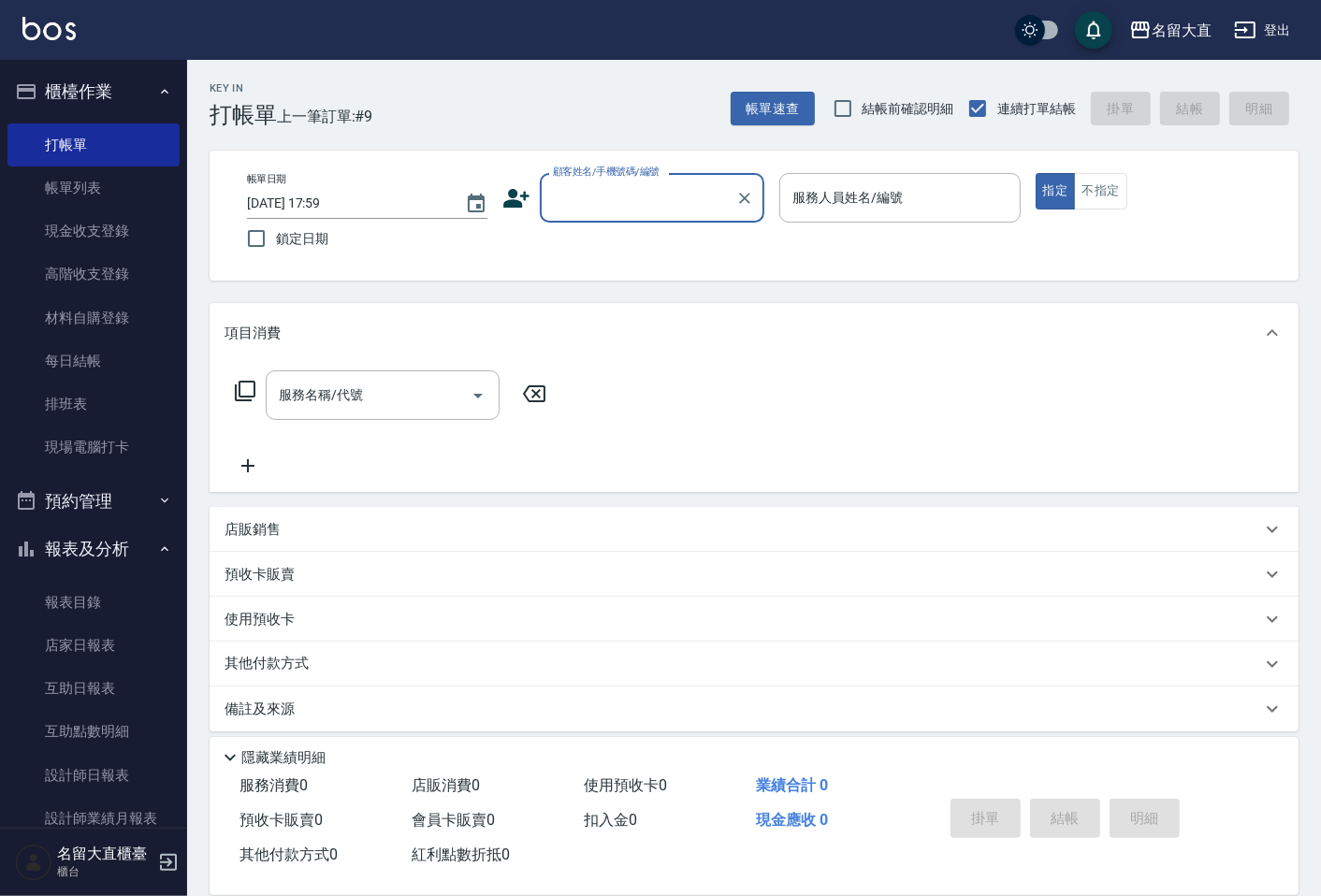
click at [574, 160] on div "帳單日期 [DATE] 17:59 鎖定日期 顧客姓名/手機號碼/編號 顧客姓名/手機號碼/編號 服務人員姓名/編號 服務人員姓名/編號 指定 不指定" at bounding box center [754, 215] width 1089 height 130
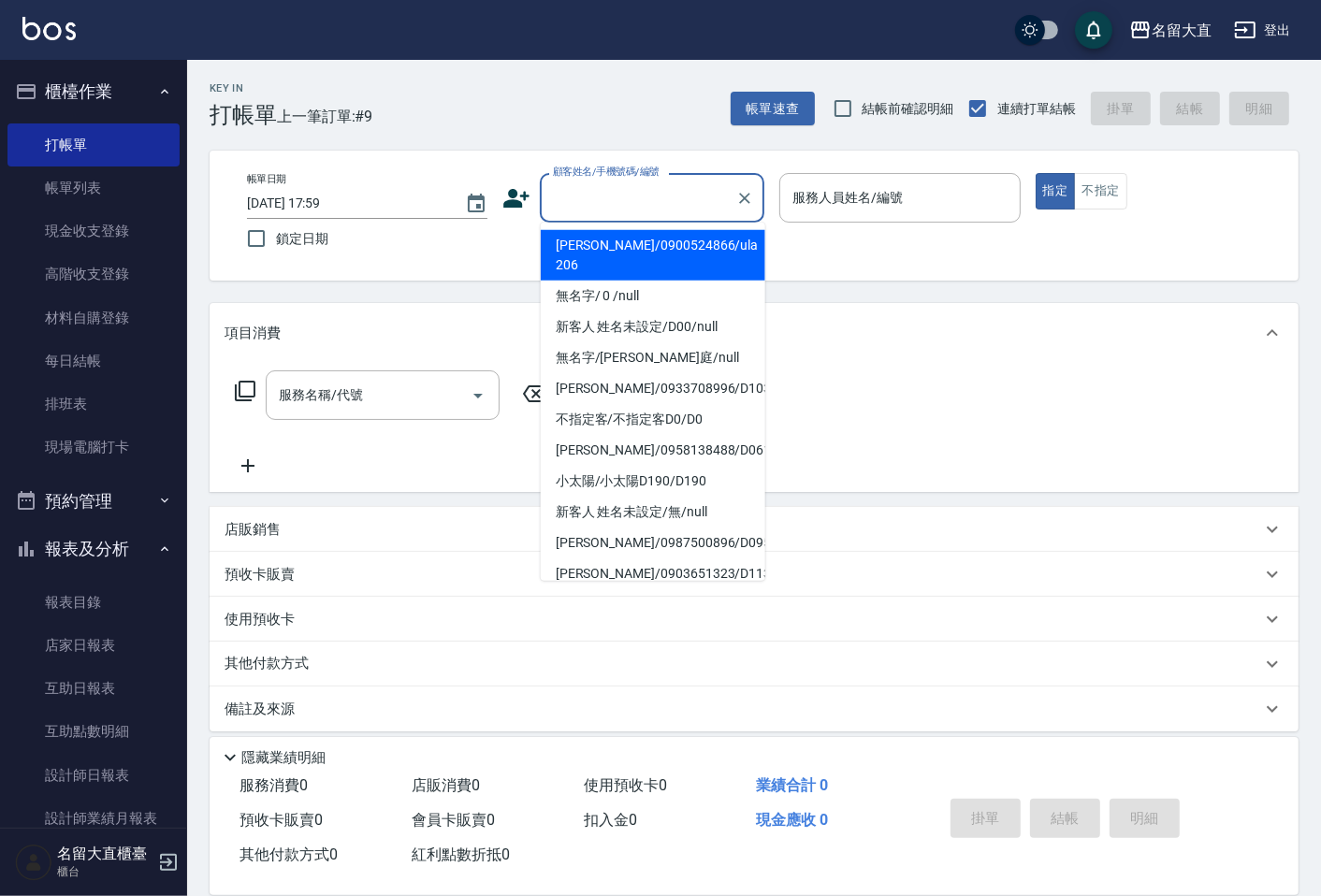
click at [583, 199] on input "顧客姓名/手機號碼/編號" at bounding box center [638, 198] width 179 height 33
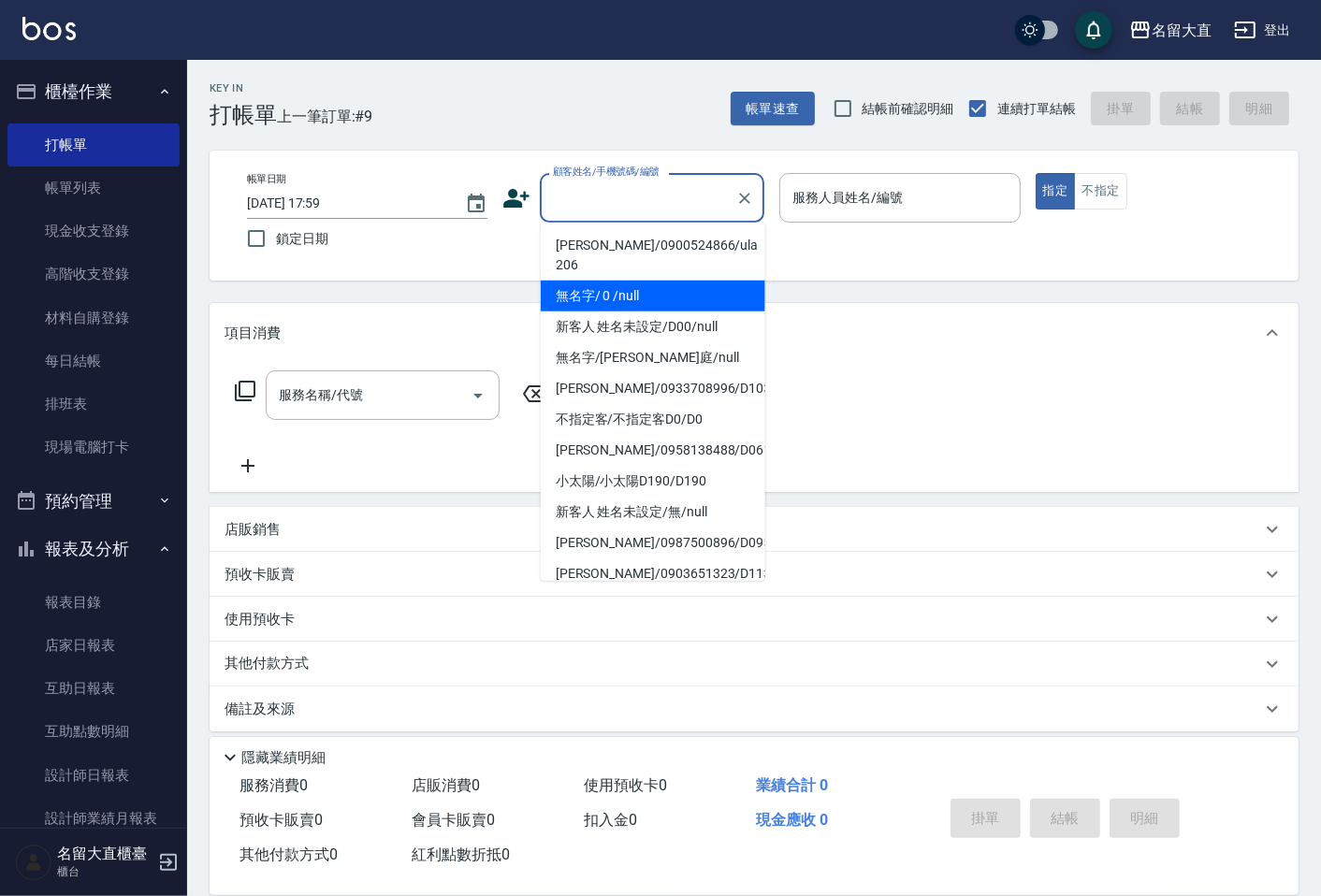
click at [599, 310] on li "無名字/ 0 /null" at bounding box center [653, 296] width 225 height 31
type input "無名字/ 0 /null"
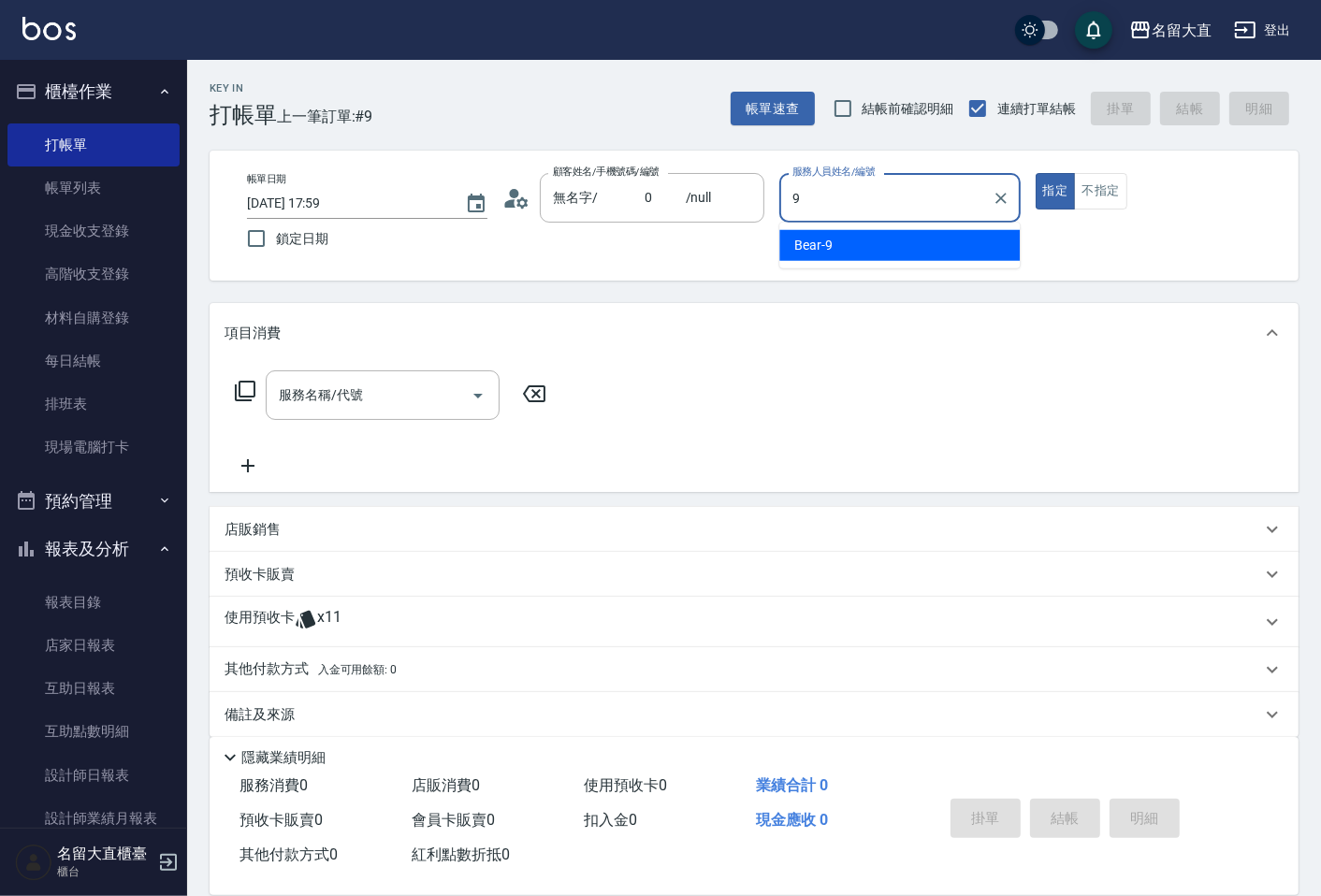
type input "Bear-9"
type button "true"
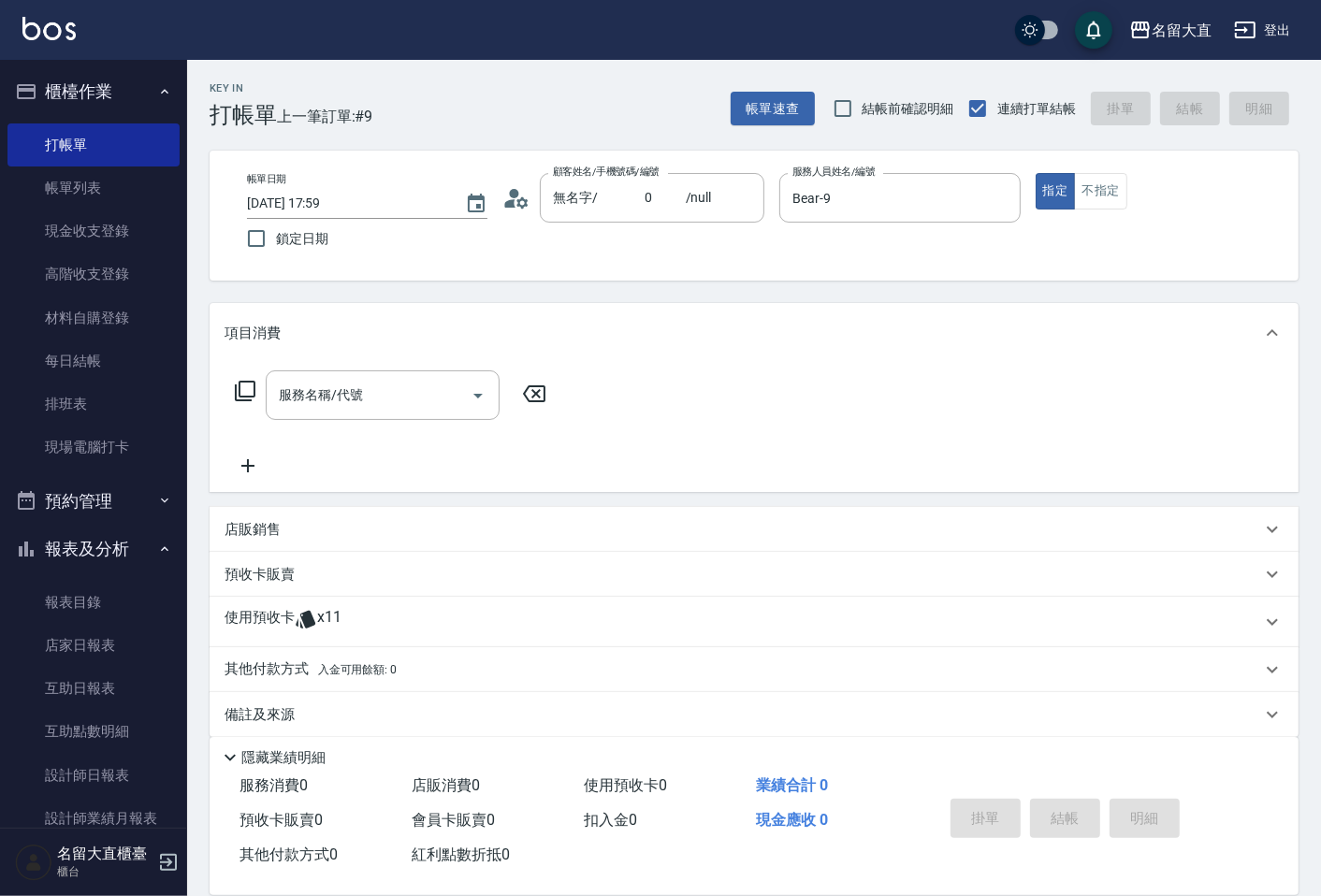
click at [237, 389] on icon at bounding box center [244, 391] width 22 height 22
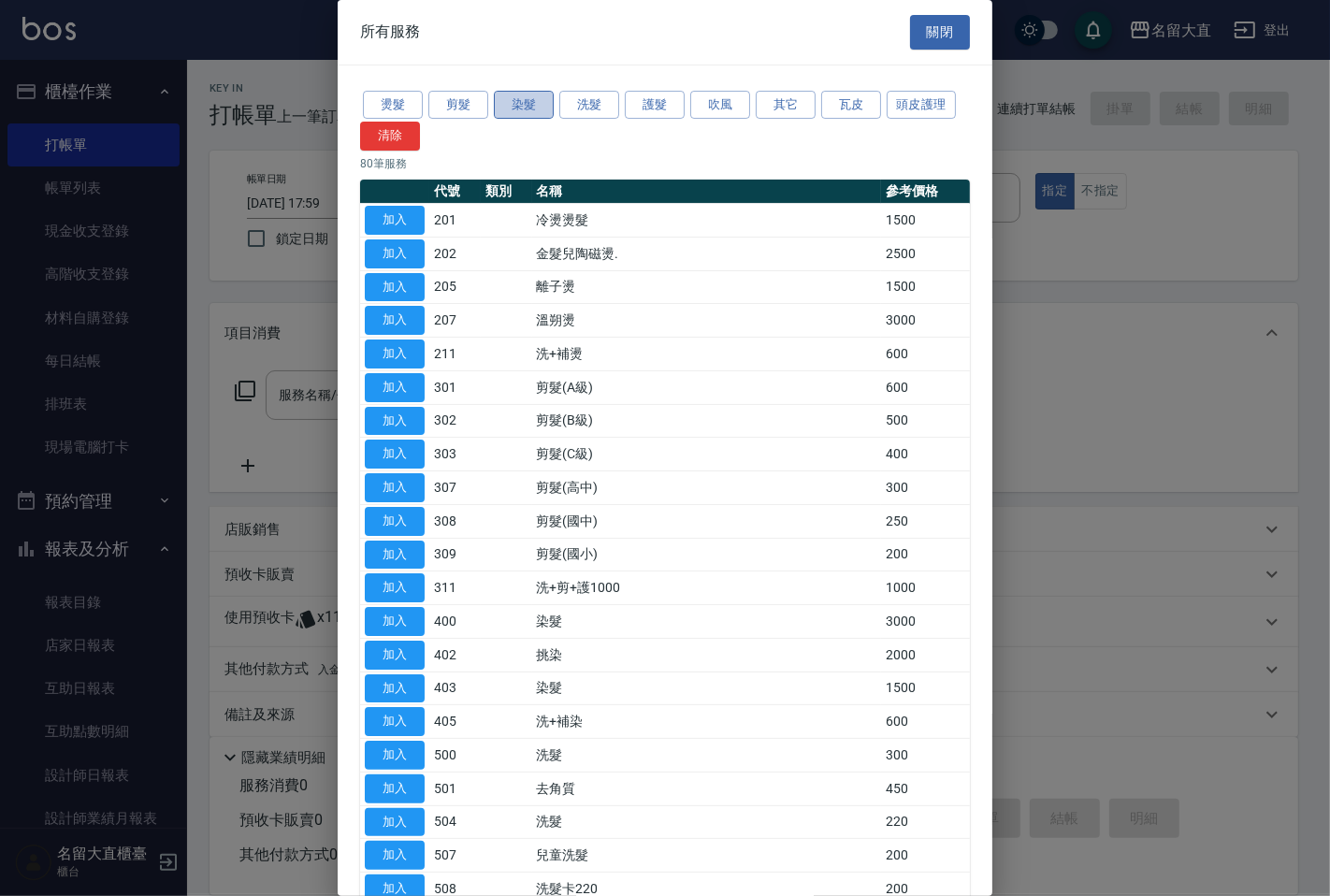
click at [531, 105] on button "染髮" at bounding box center [524, 105] width 60 height 29
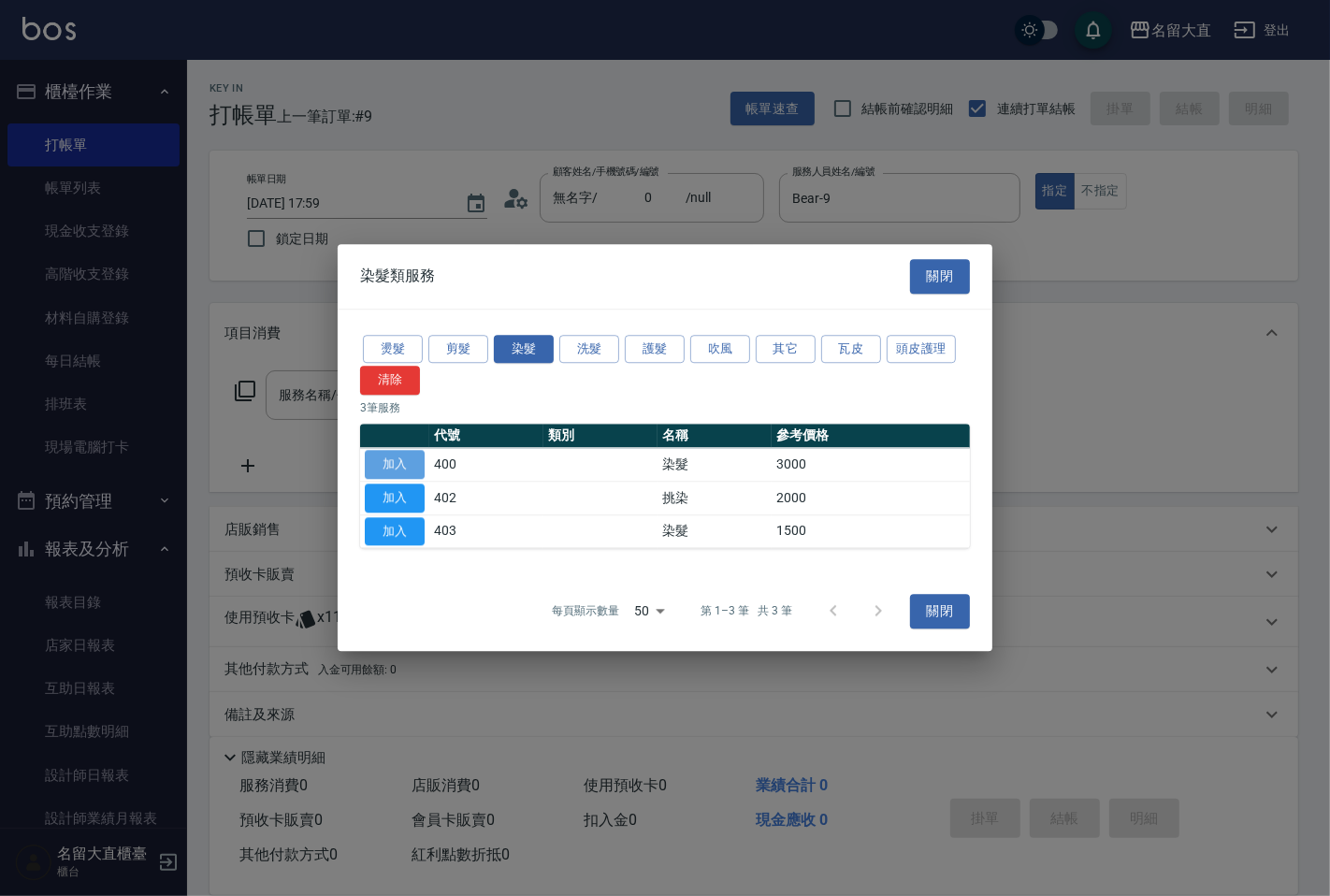
click at [423, 463] on button "加入" at bounding box center [394, 465] width 60 height 29
type input "染髮(400)"
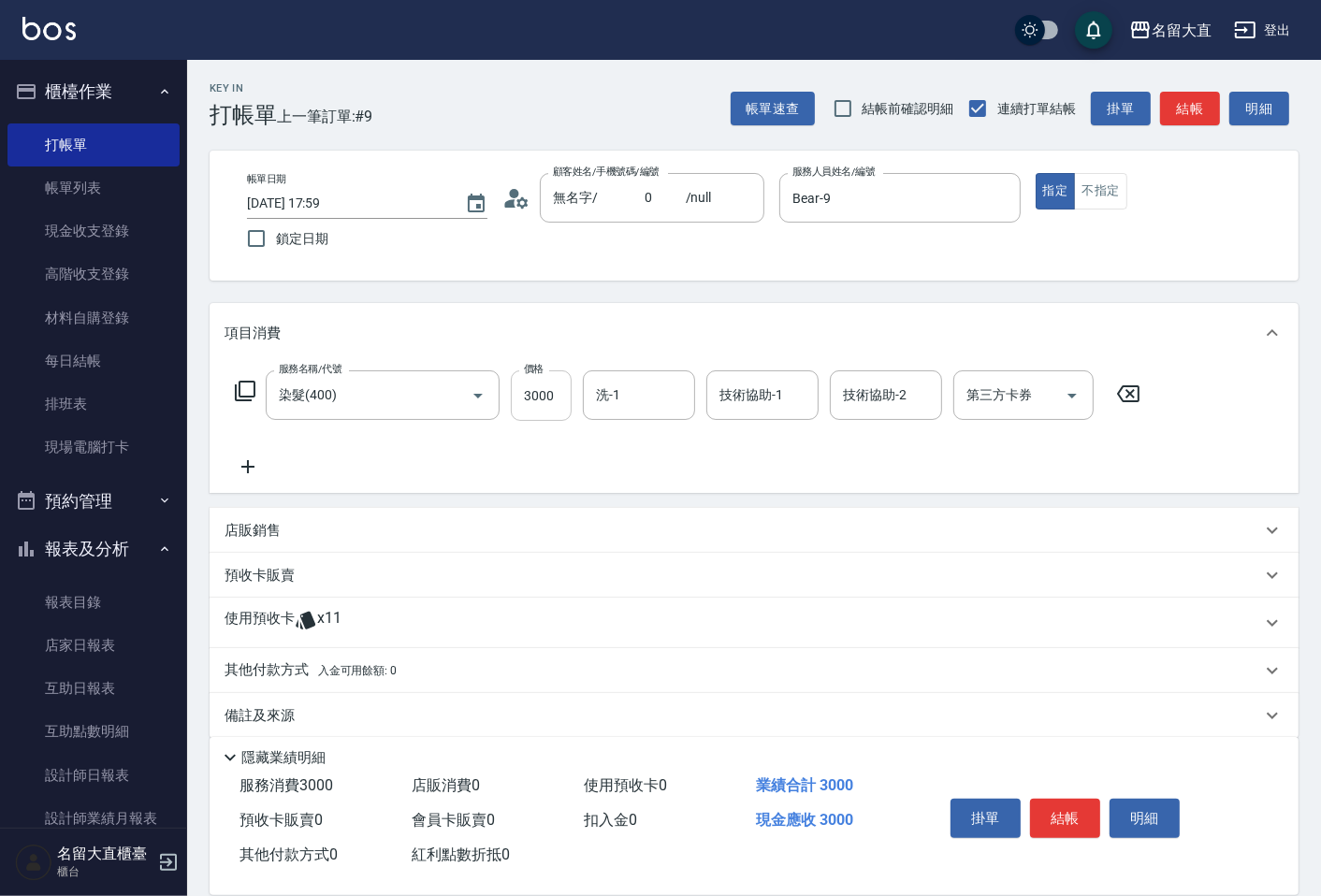
click at [549, 402] on input "3000" at bounding box center [541, 395] width 61 height 50
type input "3400"
click at [1193, 104] on button "結帳" at bounding box center [1191, 109] width 60 height 35
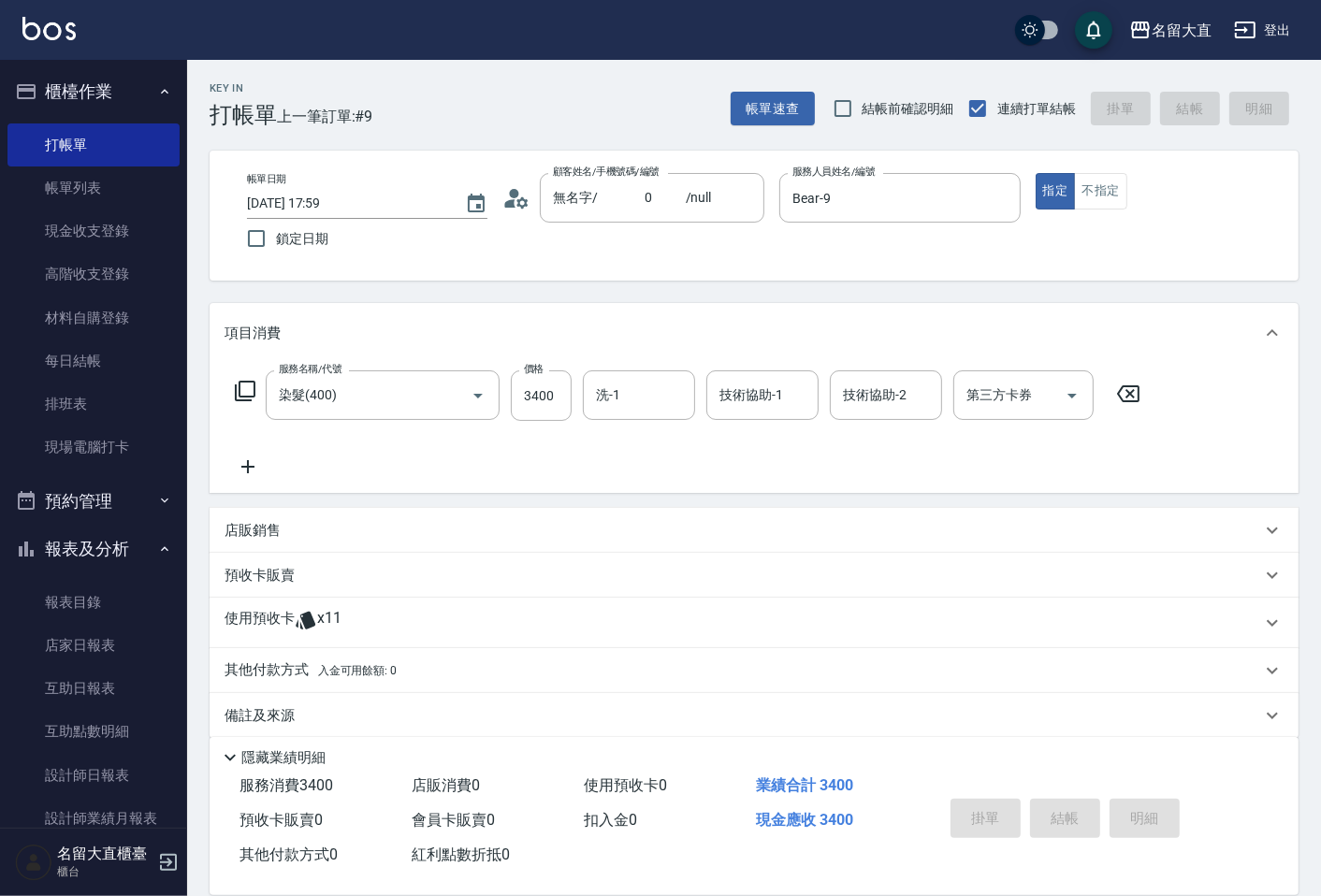
type input "[DATE] 18:04"
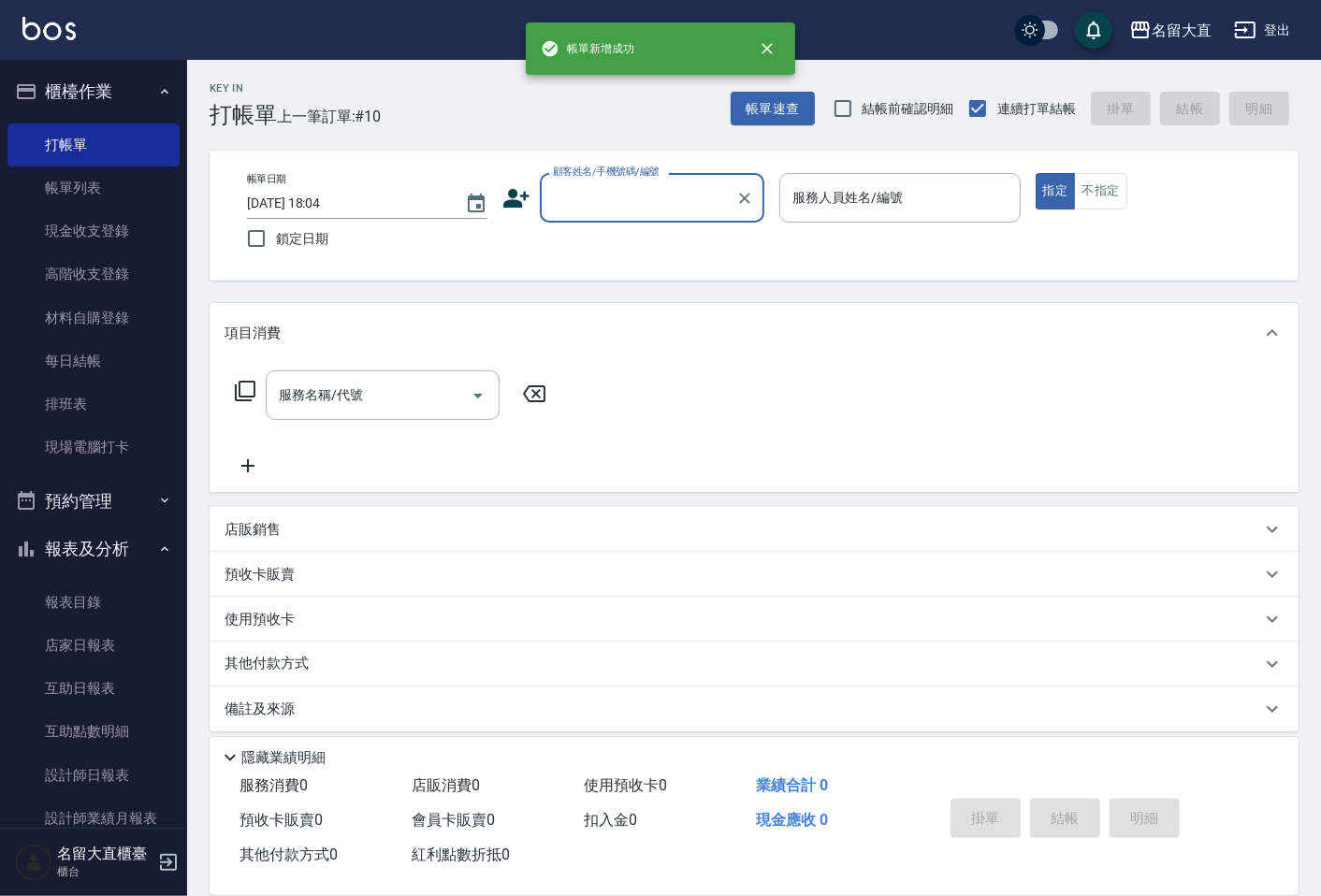
click at [594, 188] on input "顧客姓名/手機號碼/編號" at bounding box center [638, 198] width 179 height 33
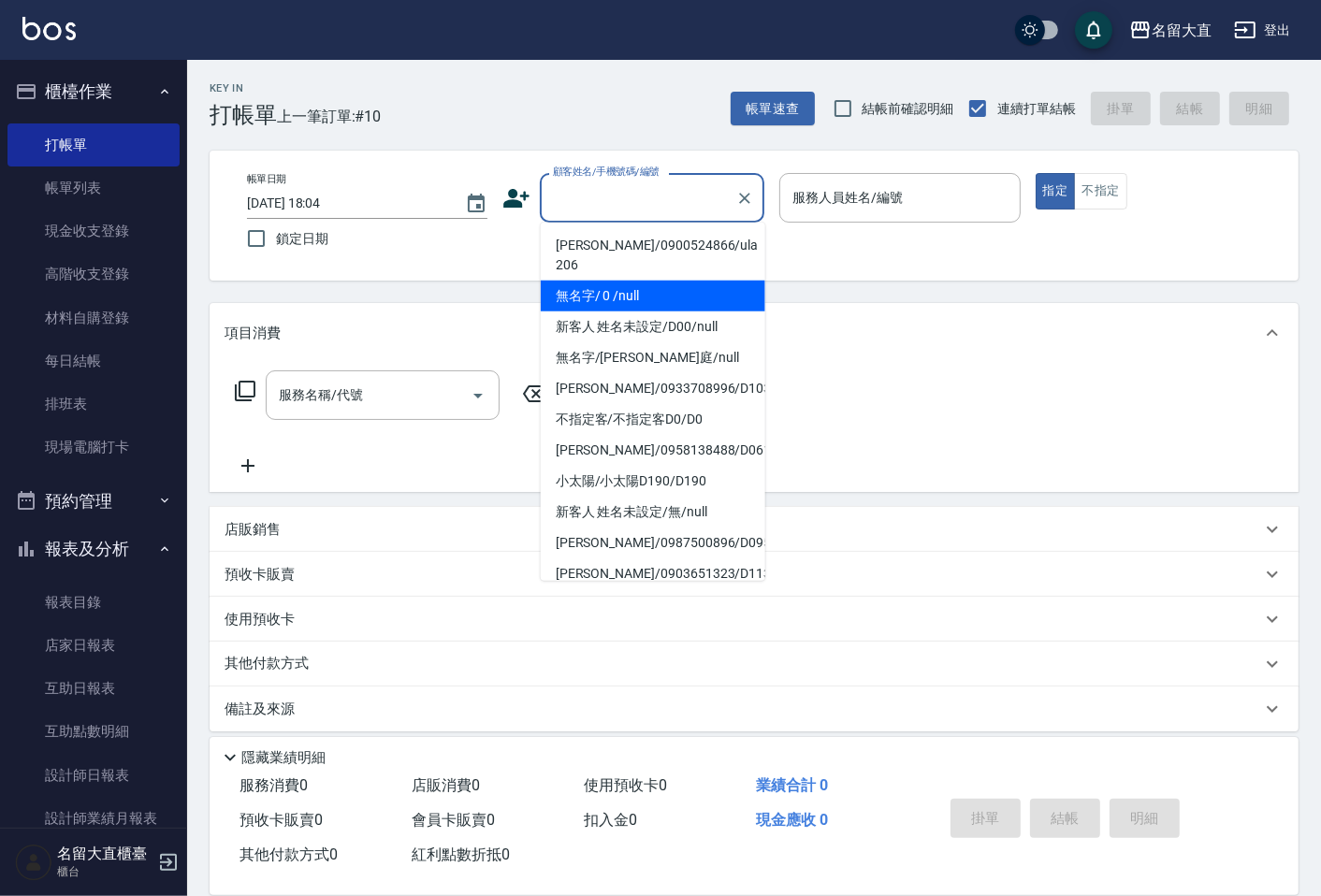
click at [622, 310] on li "無名字/ 0 /null" at bounding box center [653, 296] width 225 height 31
type input "無名字/ 0 /null"
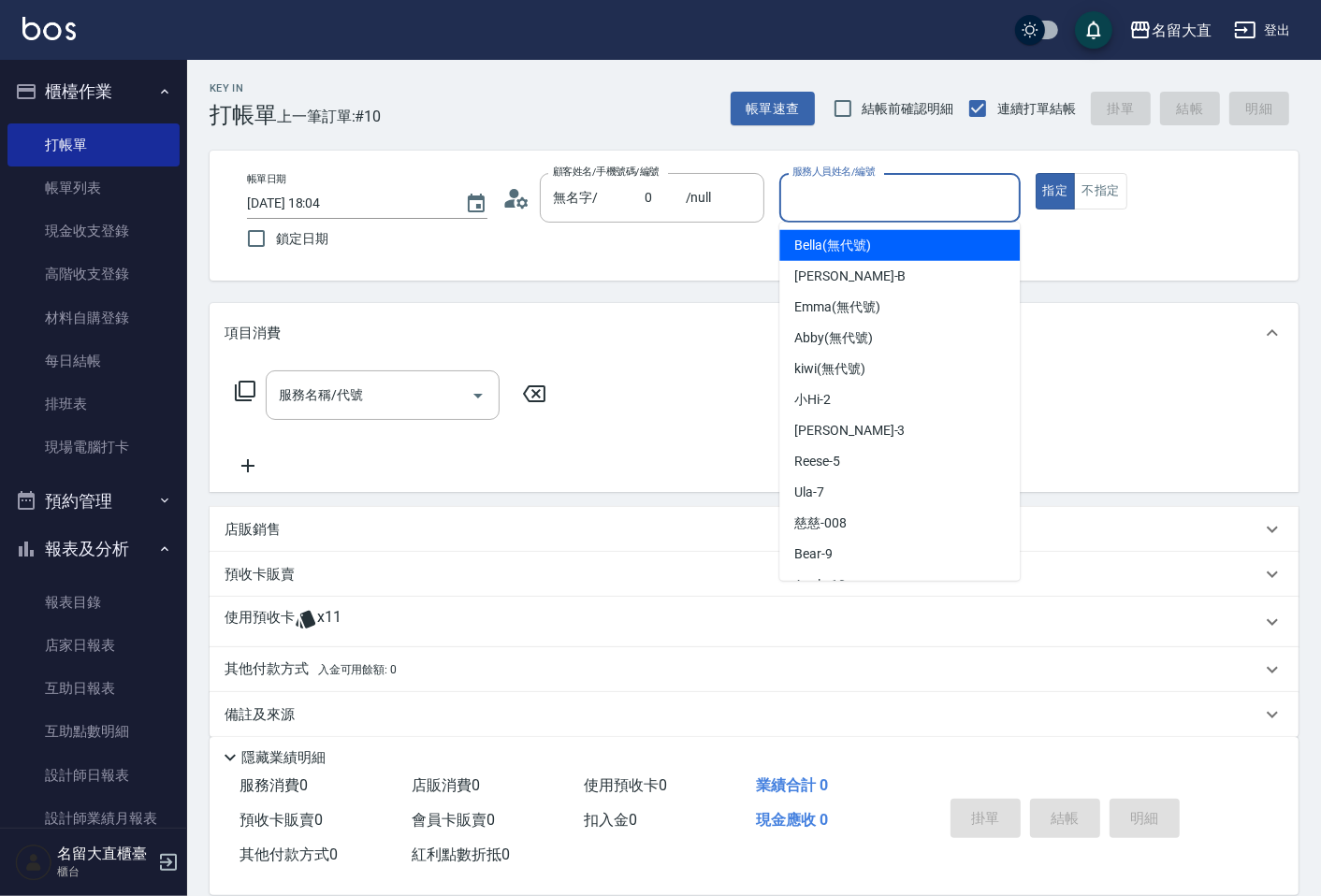
click at [874, 187] on input "服務人員姓名/編號" at bounding box center [900, 198] width 224 height 33
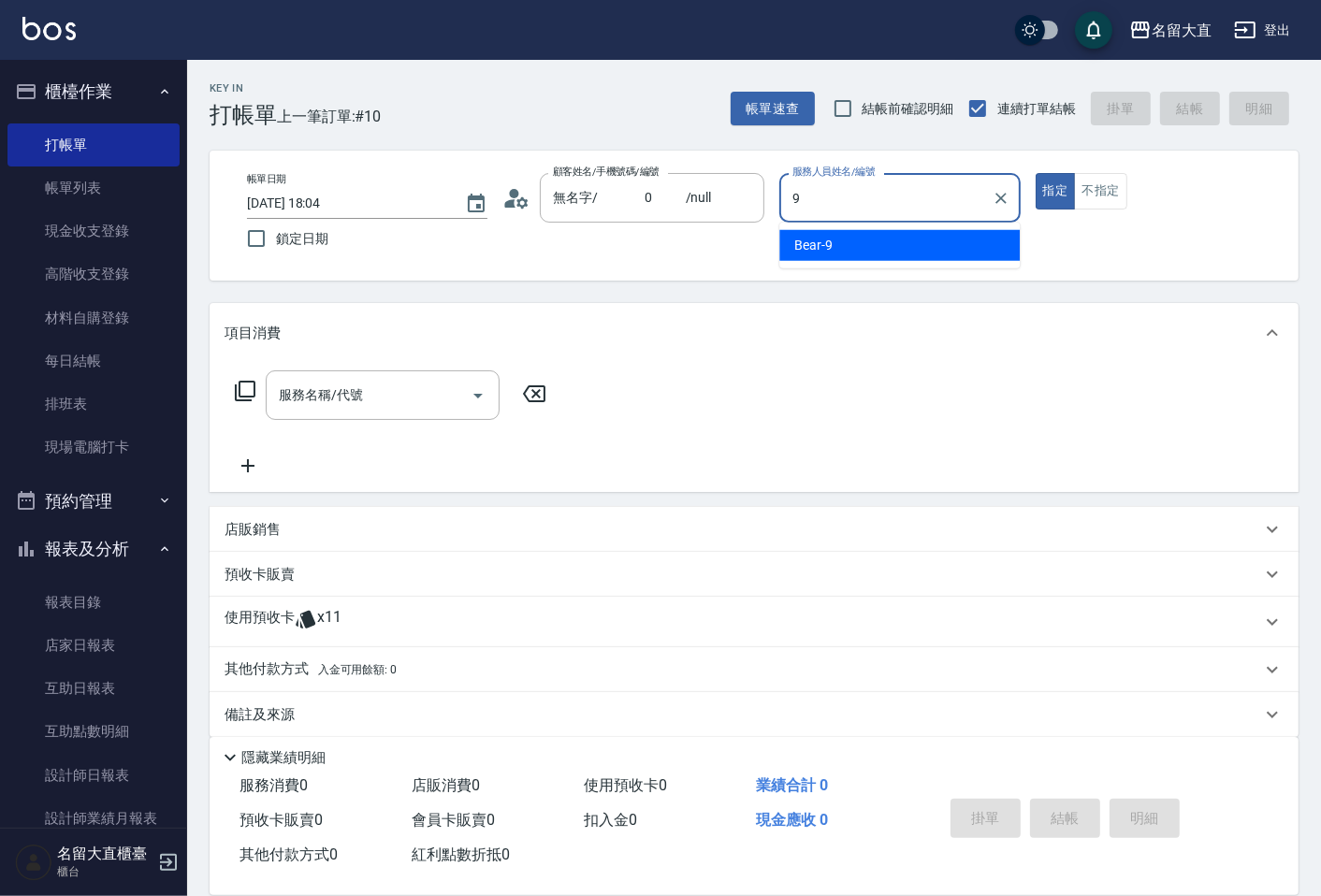
type input "Bear-9"
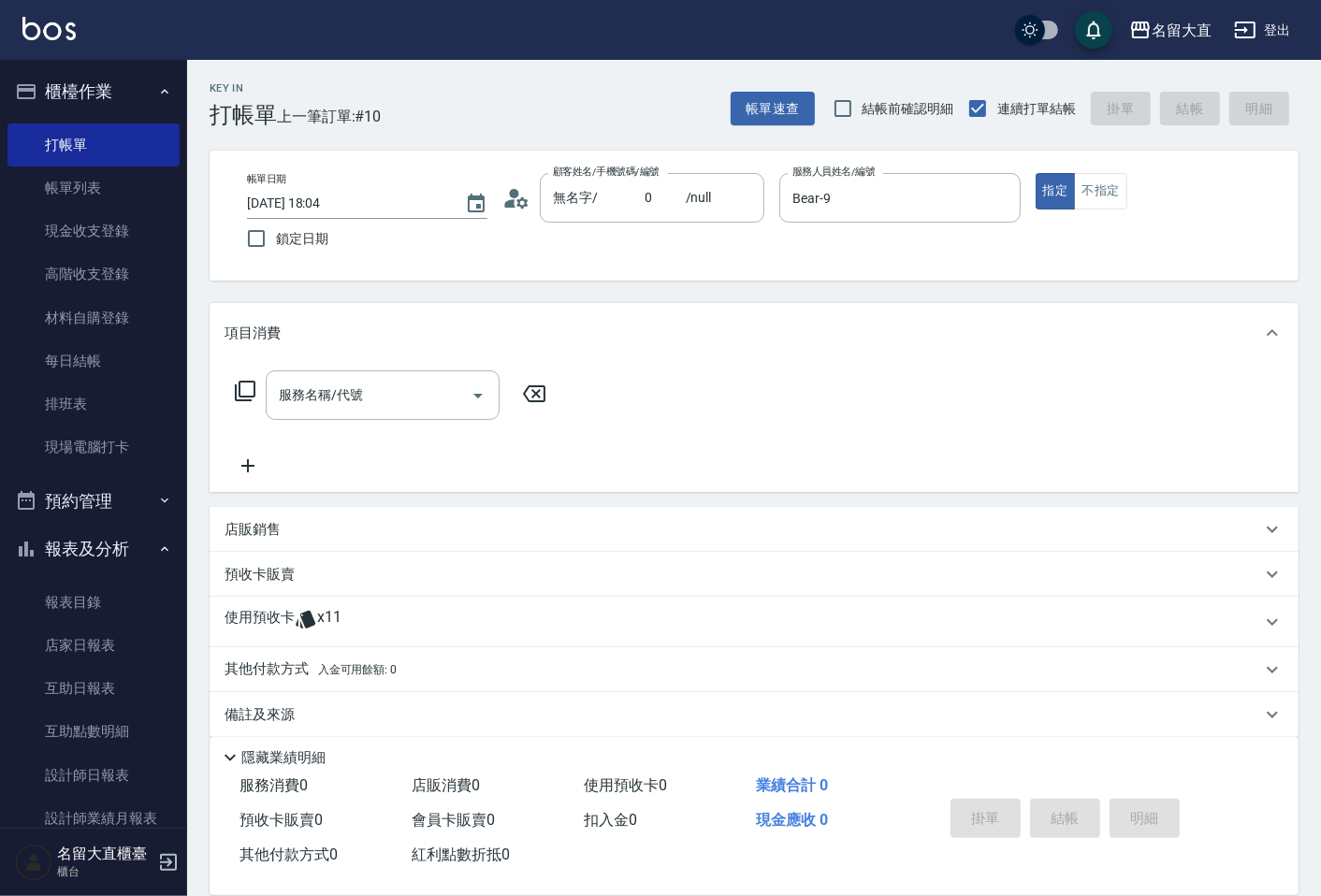
click at [238, 389] on icon at bounding box center [244, 391] width 20 height 20
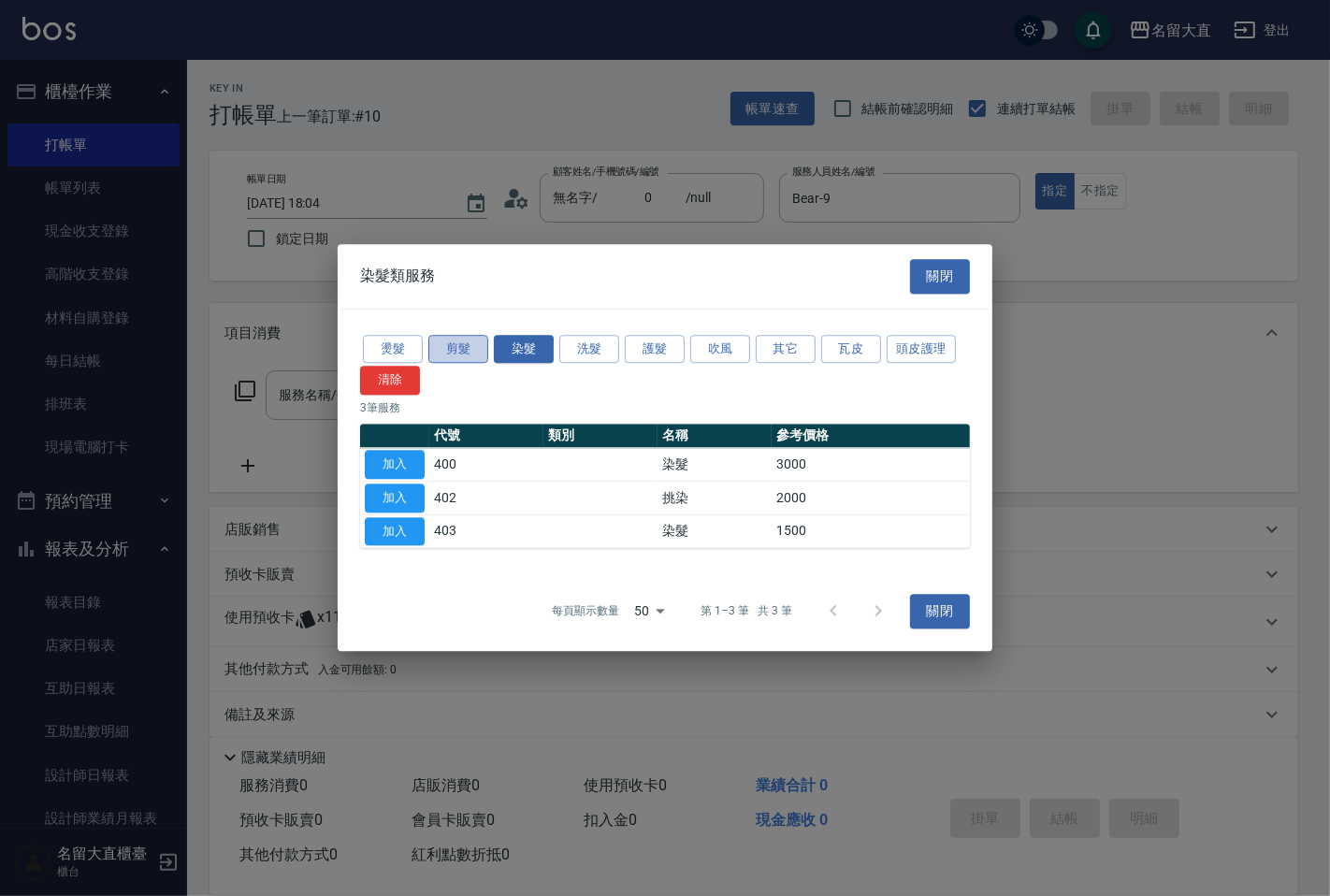
click at [450, 347] on button "剪髮" at bounding box center [458, 349] width 60 height 29
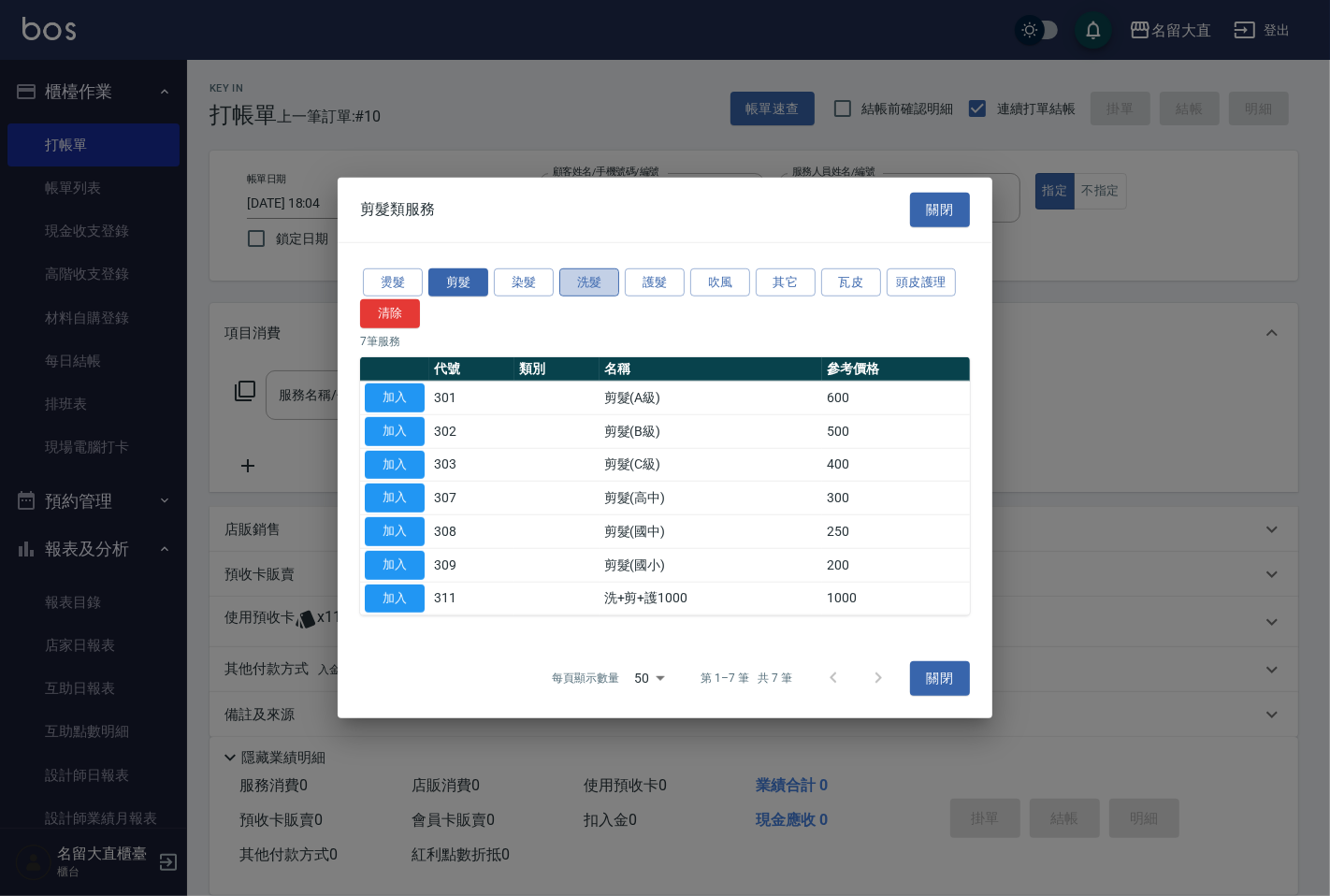
click at [585, 275] on button "洗髮" at bounding box center [589, 282] width 60 height 29
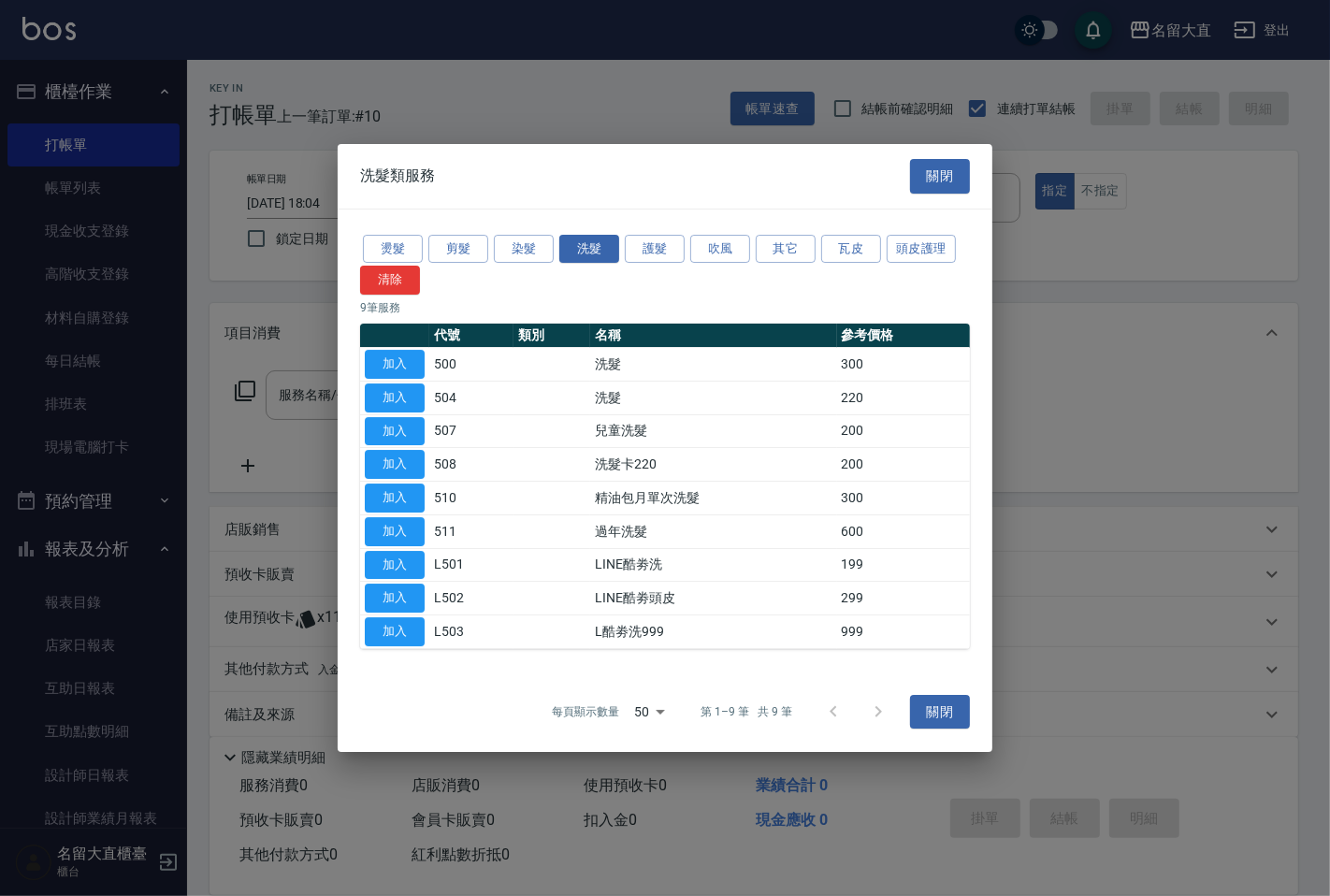
click at [398, 348] on td "加入" at bounding box center [394, 365] width 69 height 34
click at [394, 357] on button "加入" at bounding box center [394, 365] width 60 height 29
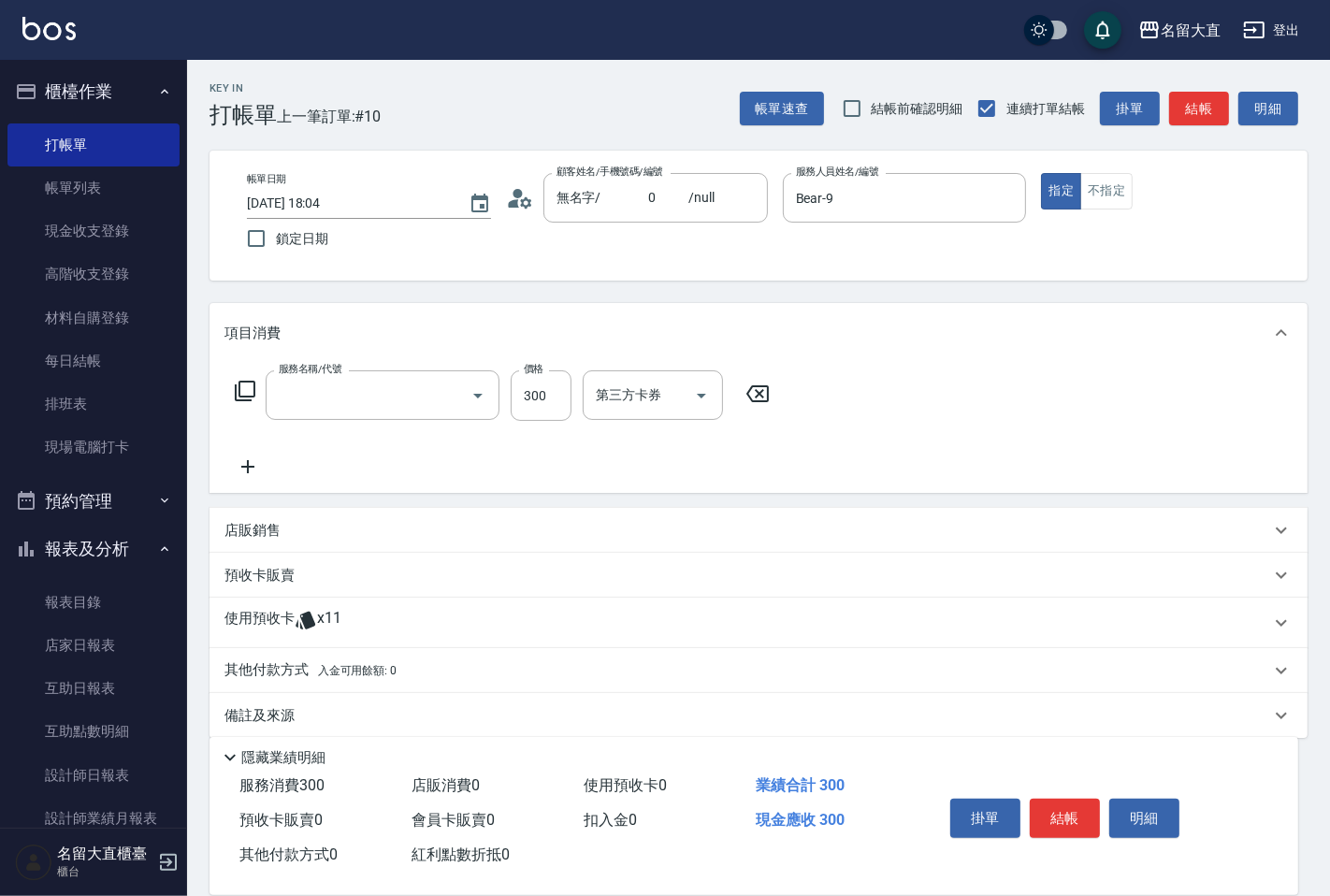
type input "洗髮(500)"
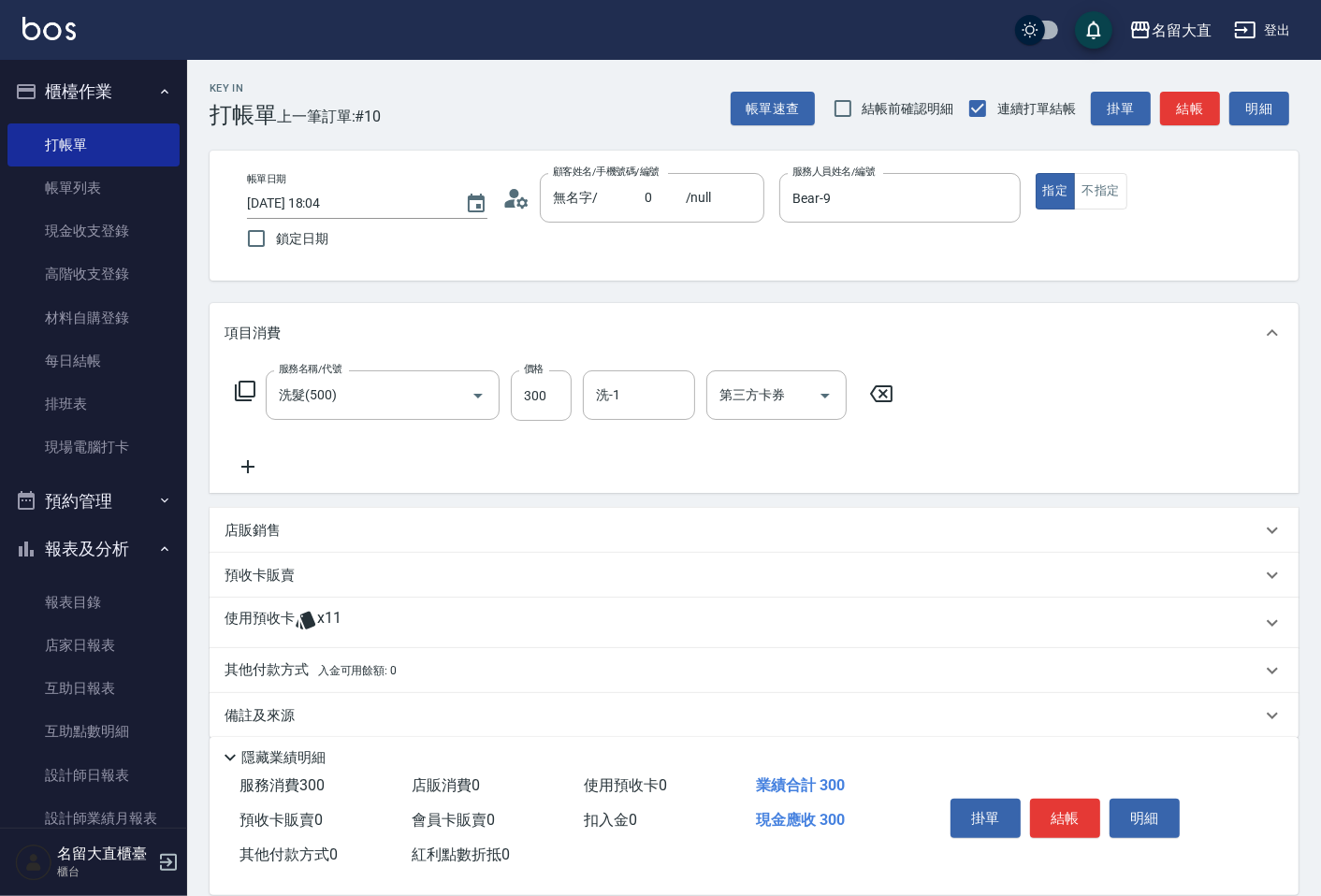
click at [258, 389] on div "服務名稱/代號 洗髮(500) 服務名稱/代號 價格 300 價格 洗-1 洗-1 第三方卡券 第三方卡券" at bounding box center [564, 395] width 680 height 50
click at [240, 391] on icon at bounding box center [244, 391] width 22 height 22
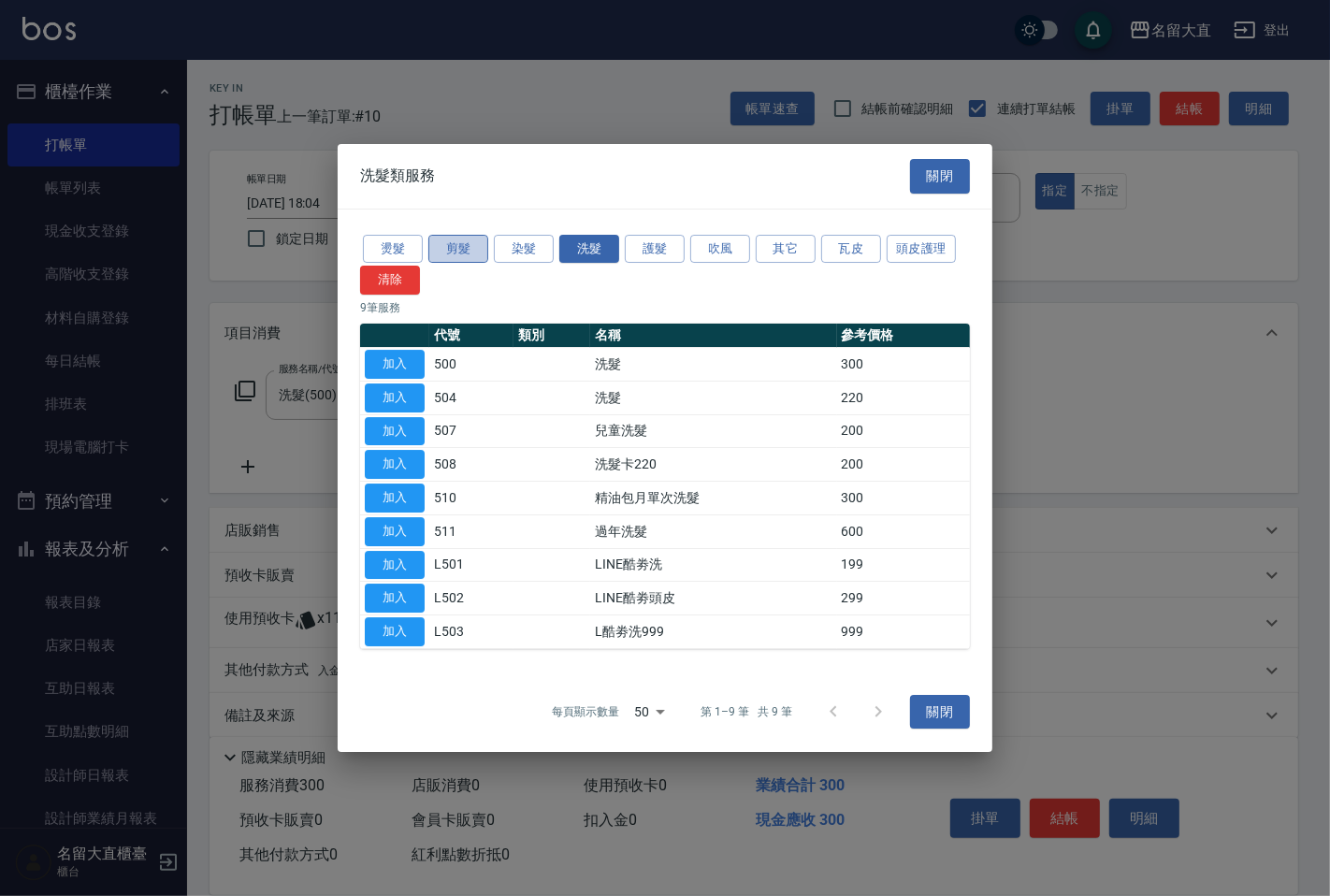
click at [450, 234] on button "剪髮" at bounding box center [458, 249] width 60 height 29
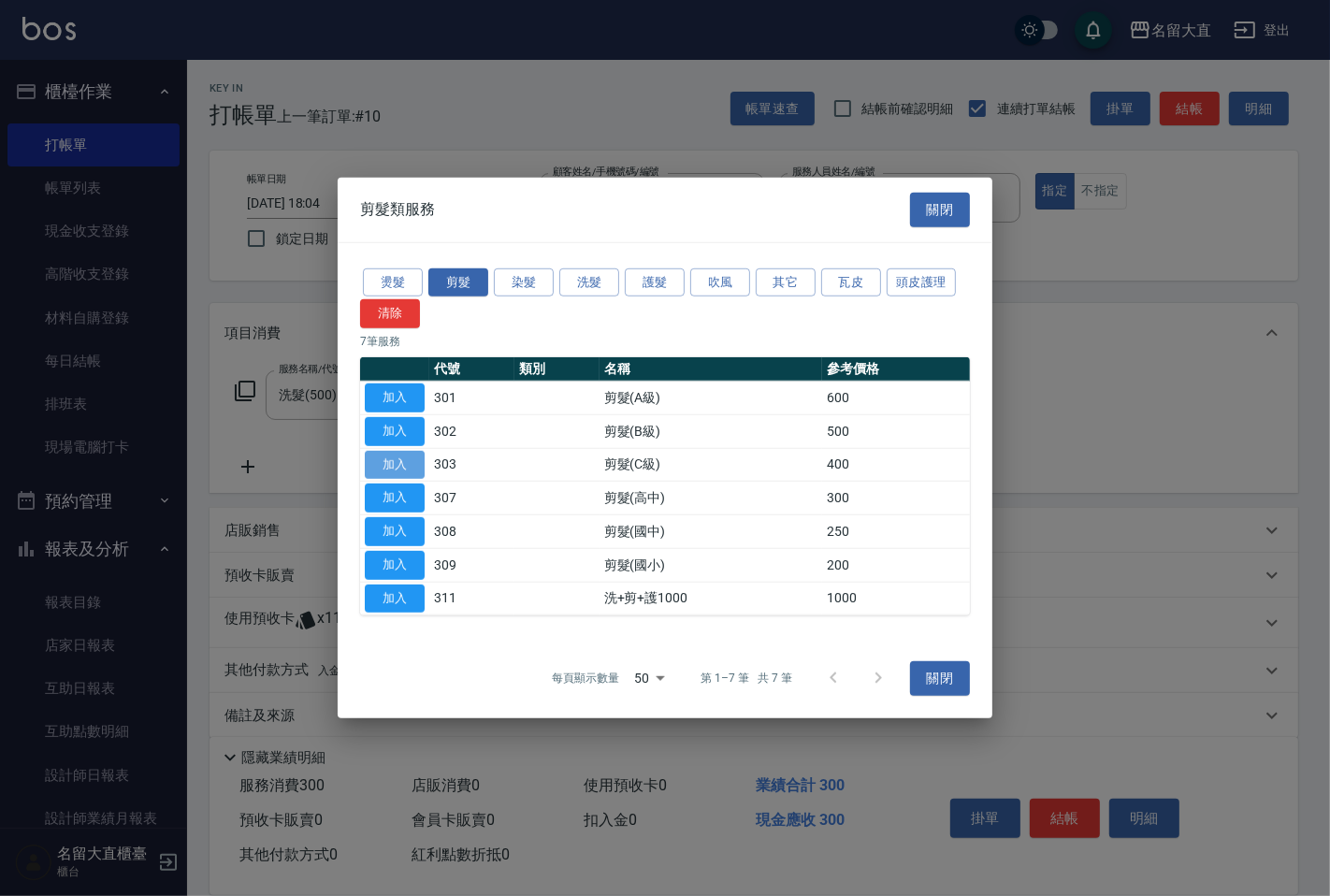
click at [389, 461] on button "加入" at bounding box center [394, 465] width 60 height 29
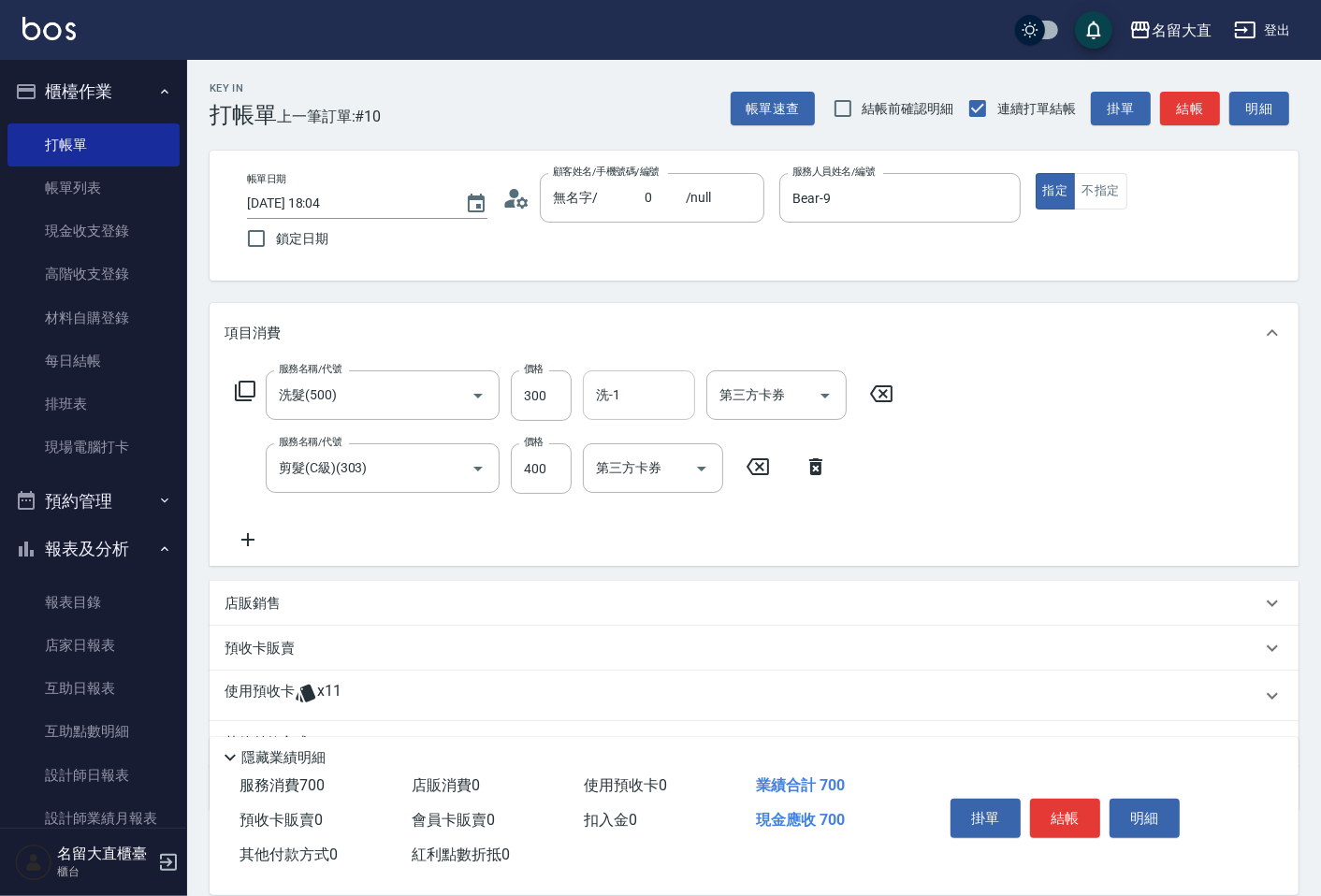
click at [642, 415] on div "洗-1" at bounding box center [639, 394] width 112 height 49
type input "[PERSON_NAME]3"
click at [1173, 113] on button "結帳" at bounding box center [1191, 109] width 60 height 35
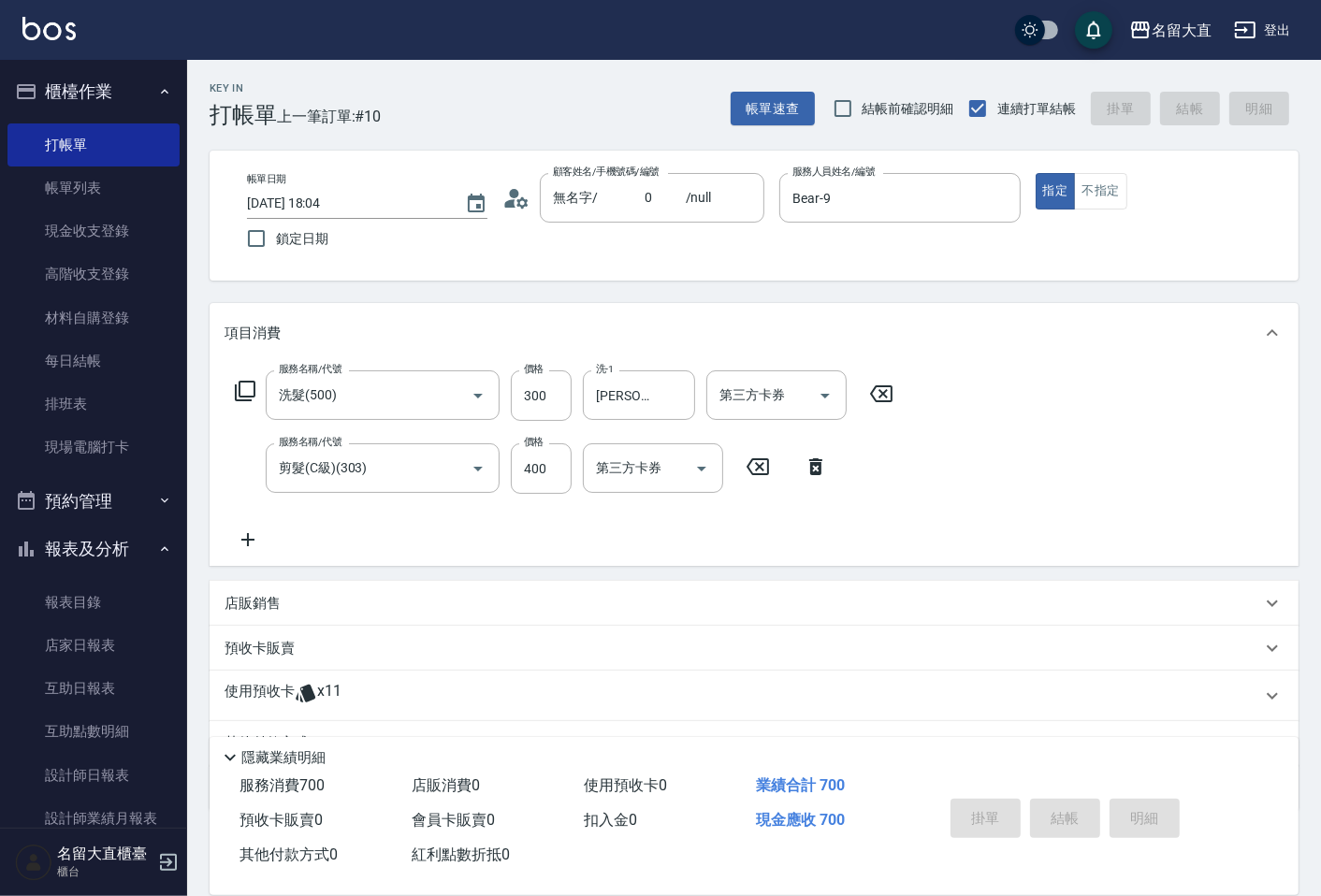
type input "[DATE] 18:05"
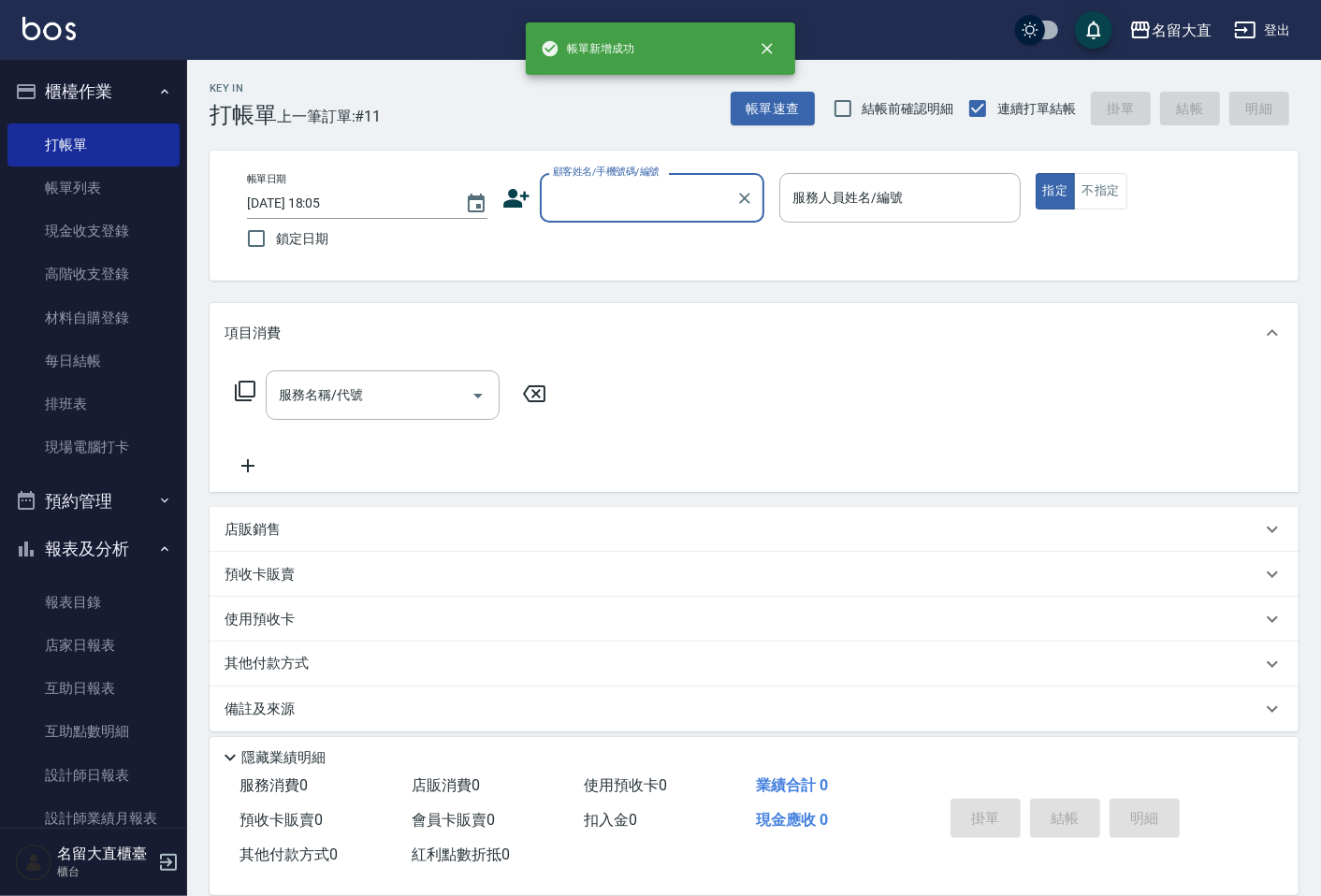
click at [622, 201] on input "顧客姓名/手機號碼/編號" at bounding box center [638, 198] width 179 height 33
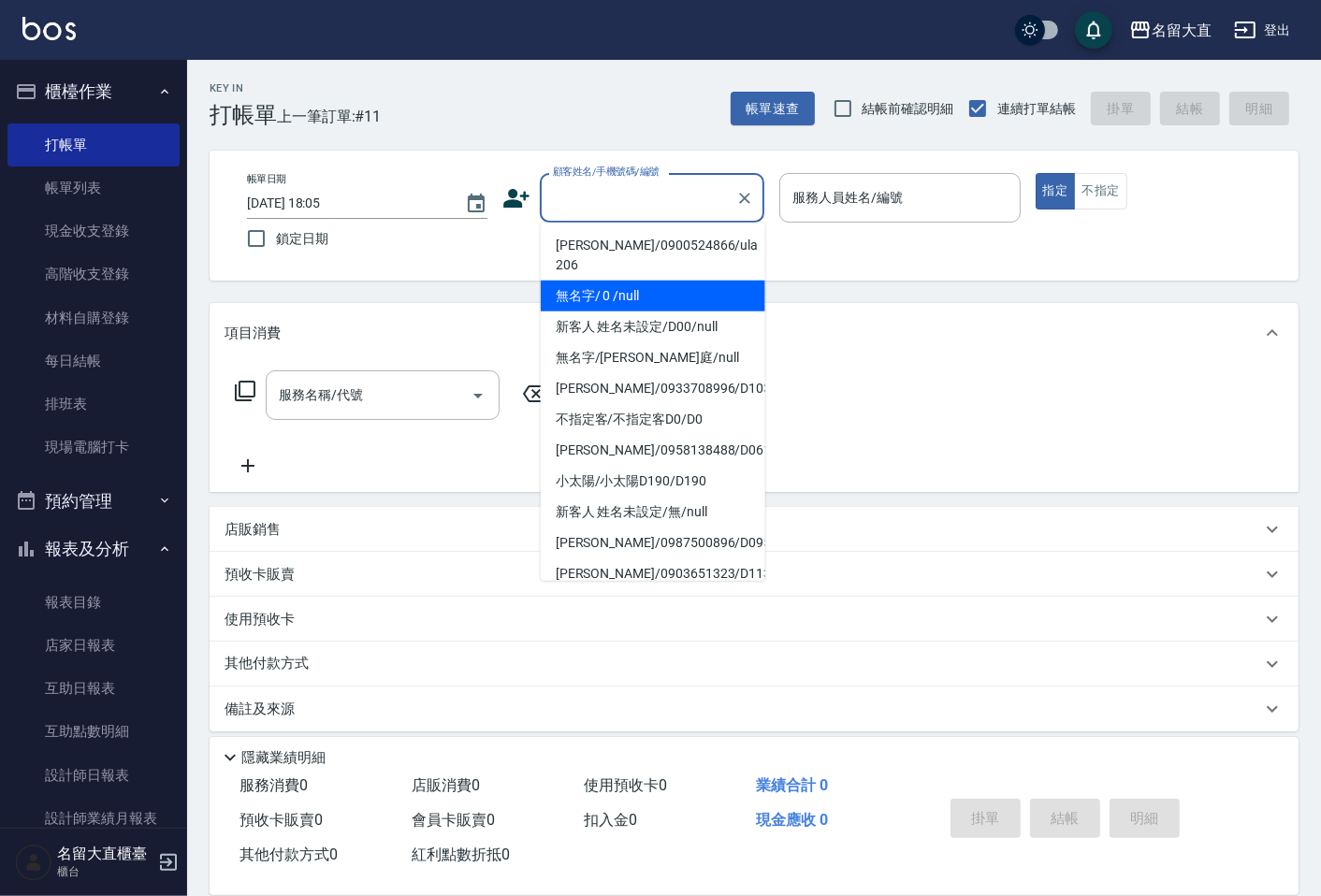
click at [612, 301] on li "無名字/ 0 /null" at bounding box center [653, 296] width 225 height 31
type input "無名字/ 0 /null"
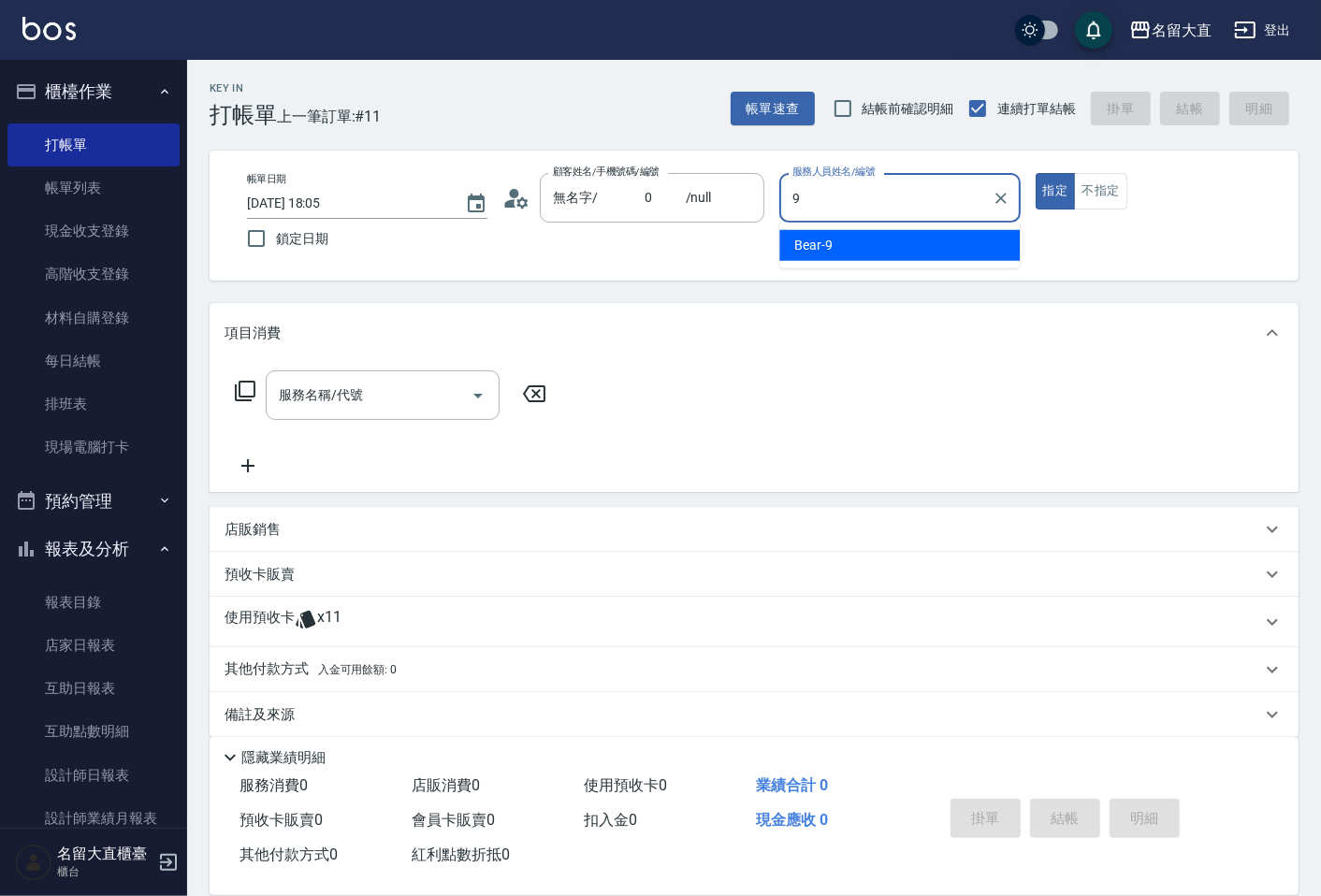
type input "Bear-9"
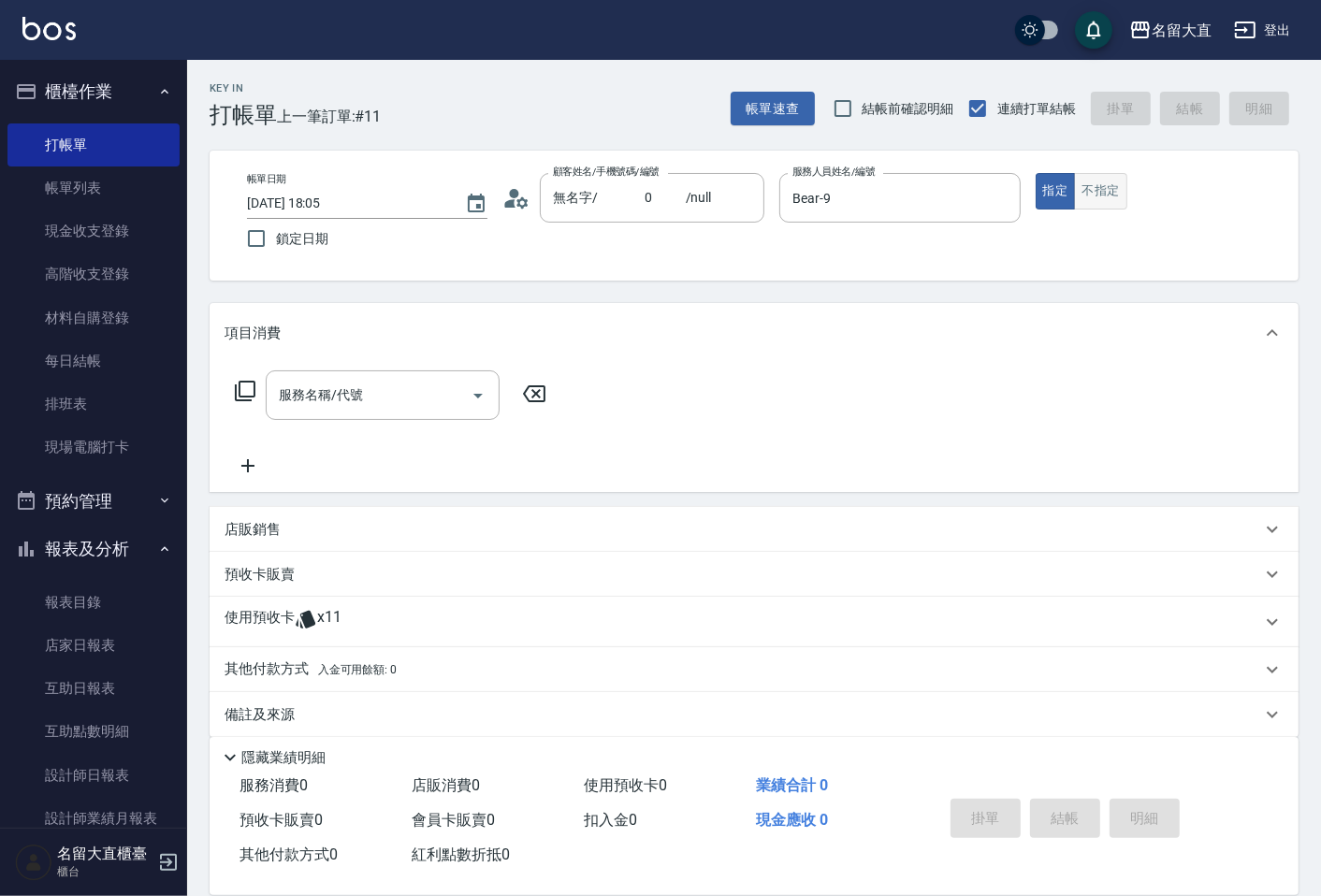
click at [1087, 187] on button "不指定" at bounding box center [1100, 191] width 52 height 37
click at [253, 381] on icon at bounding box center [244, 391] width 20 height 20
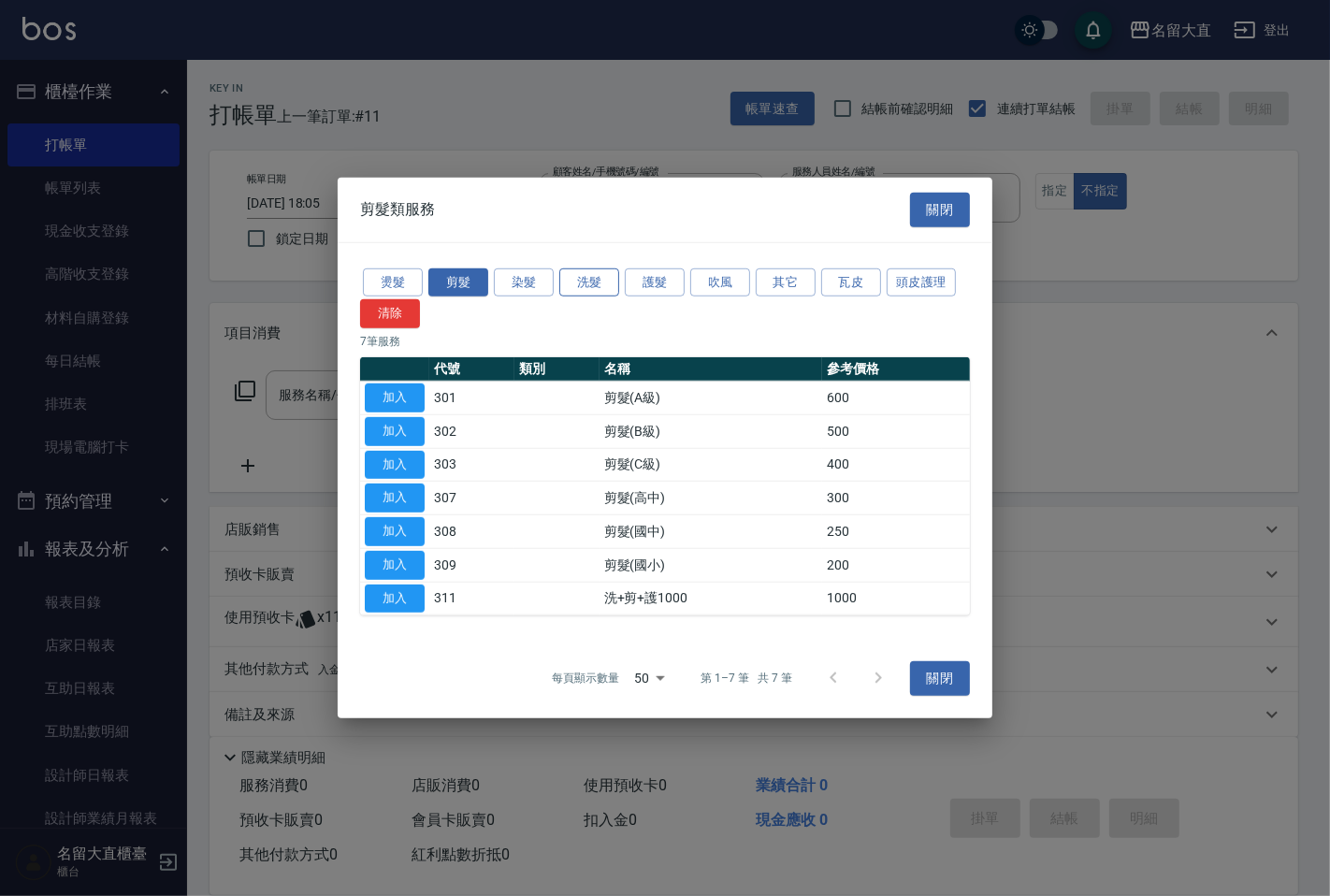
click at [594, 277] on button "洗髮" at bounding box center [589, 282] width 60 height 29
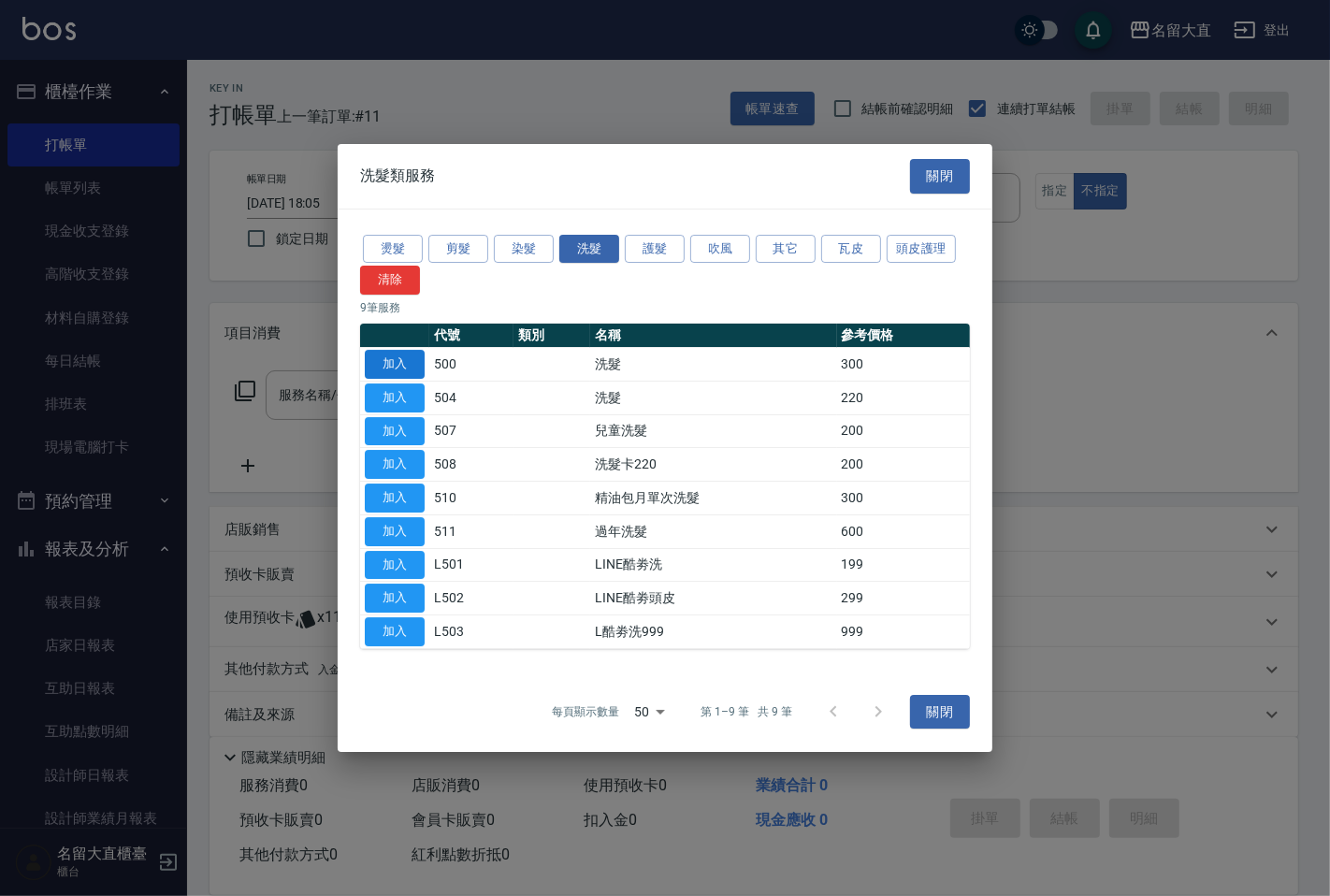
click at [391, 363] on button "加入" at bounding box center [394, 365] width 60 height 29
type input "洗髮(500)"
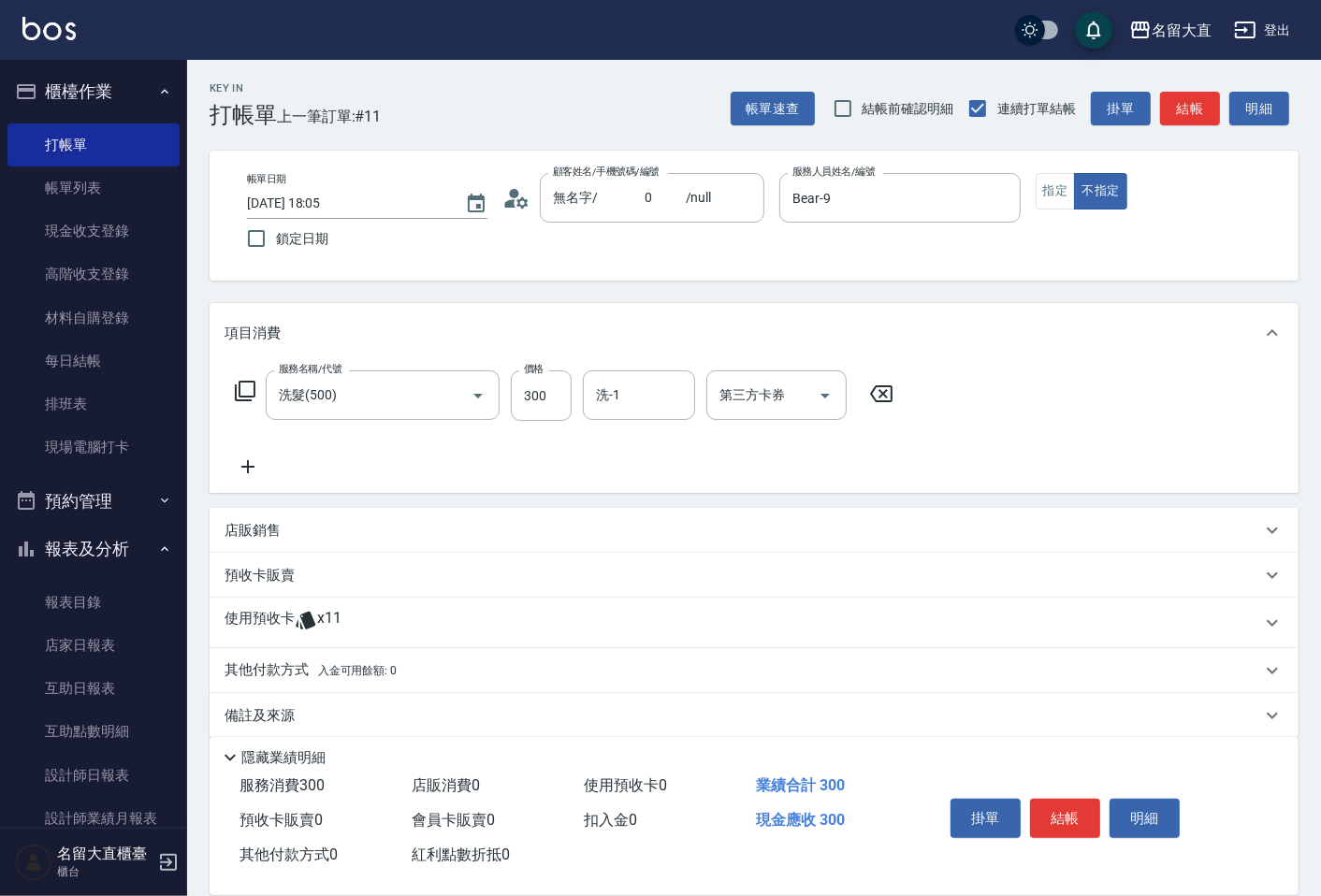
click at [249, 382] on icon at bounding box center [244, 391] width 20 height 20
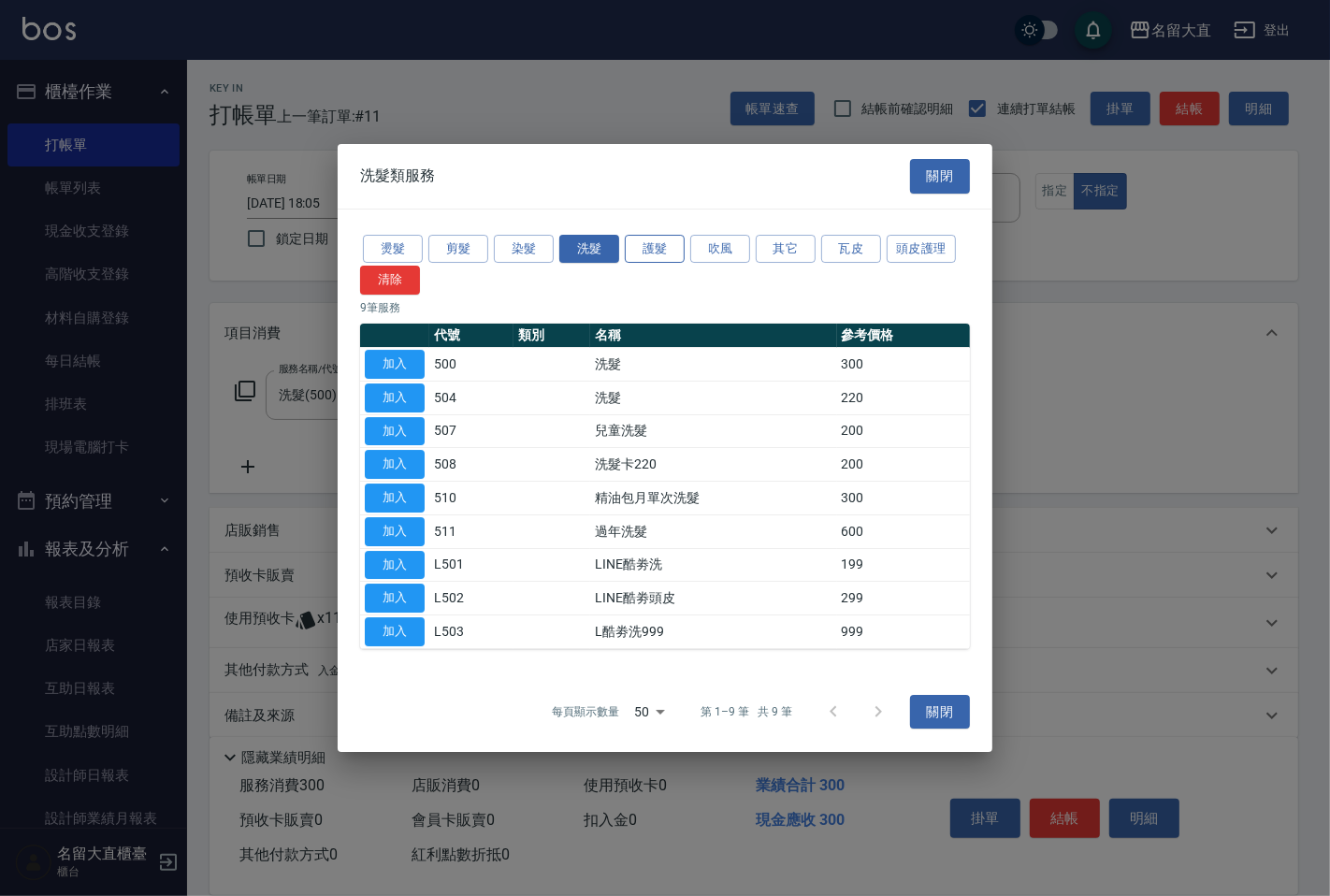
click at [669, 256] on button "護髮" at bounding box center [655, 249] width 60 height 29
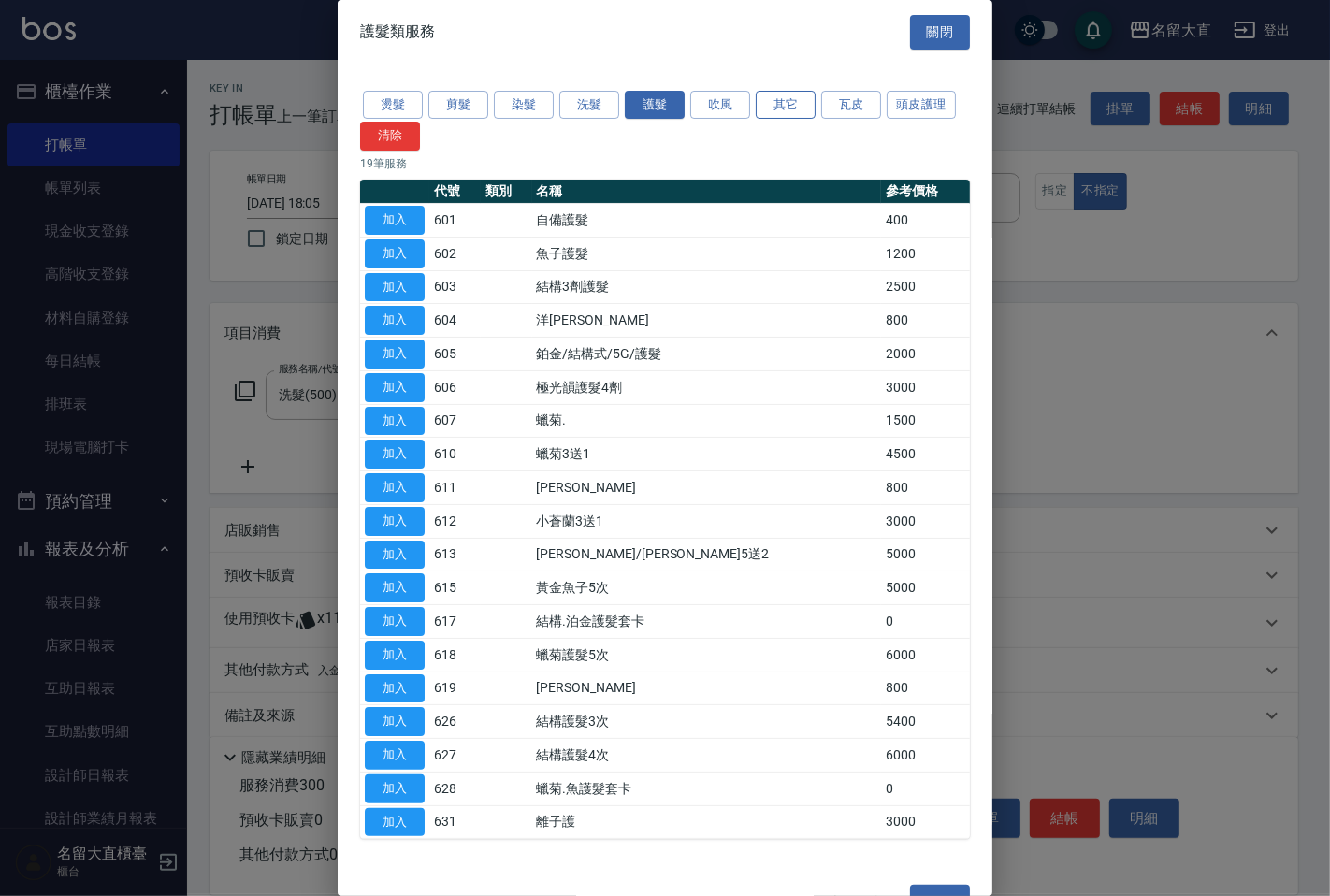
click at [792, 105] on button "其它" at bounding box center [786, 105] width 60 height 29
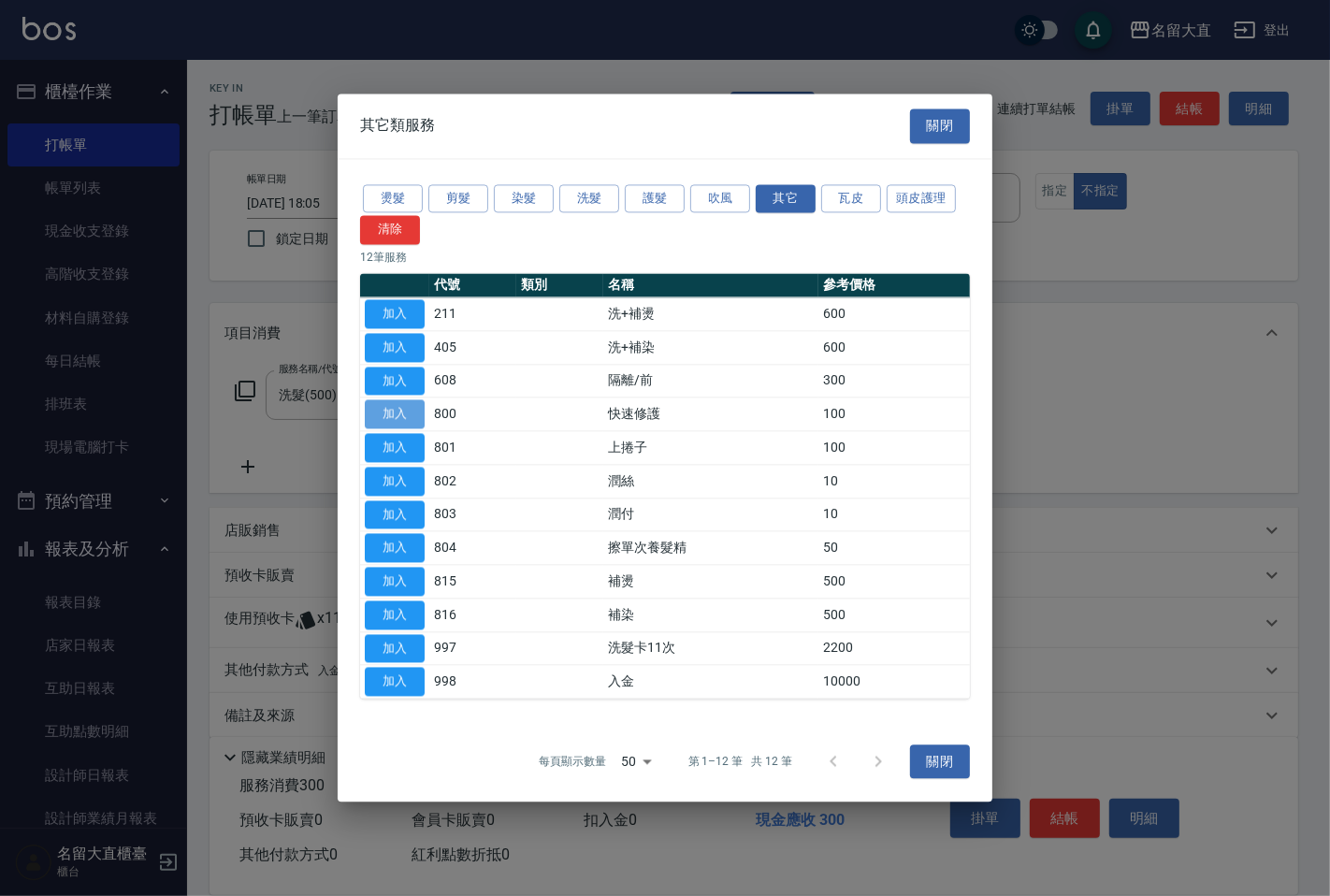
click at [394, 421] on button "加入" at bounding box center [394, 415] width 60 height 29
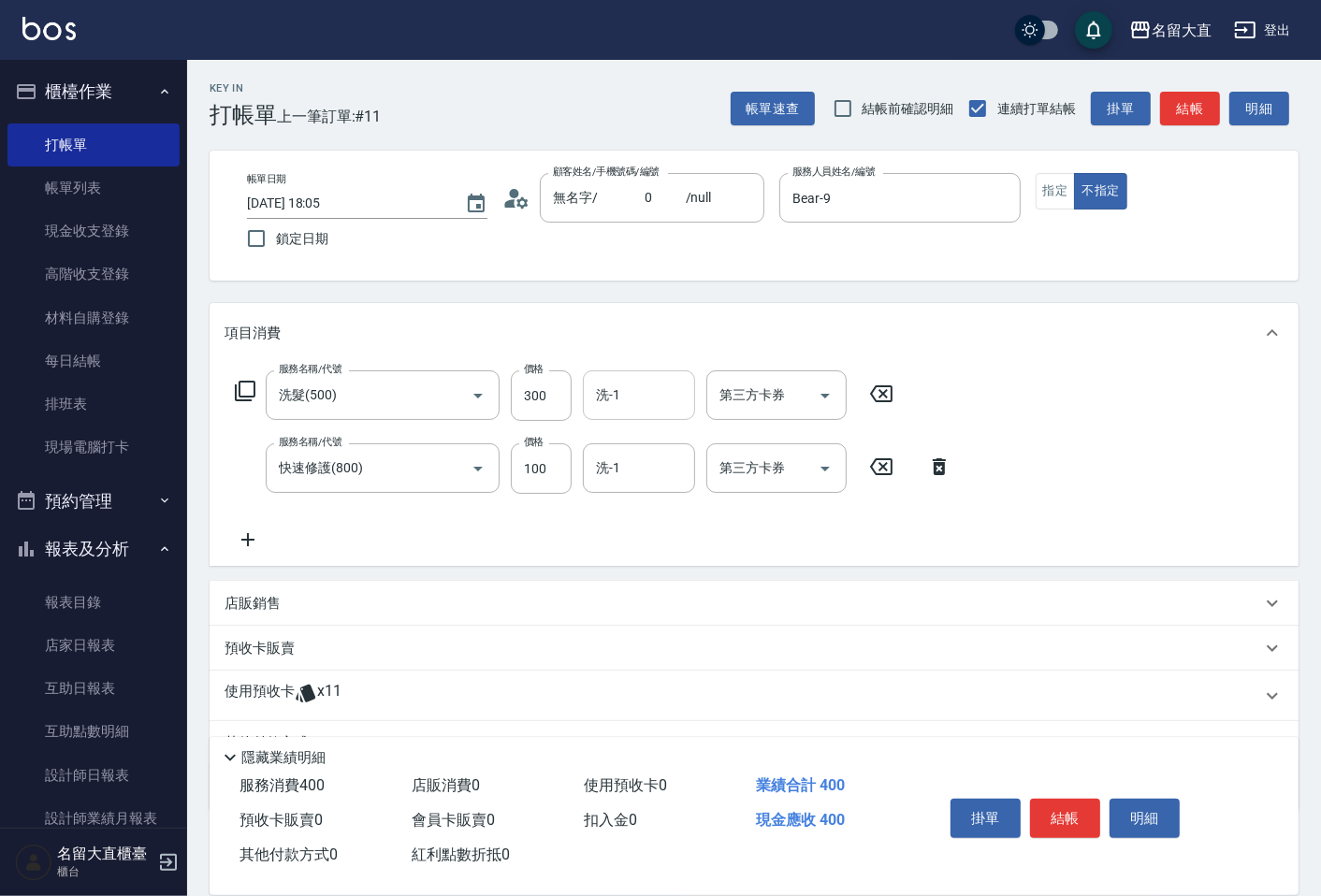
click at [631, 403] on input "洗-1" at bounding box center [639, 395] width 96 height 33
click at [639, 447] on span "欣柔 -017" at bounding box center [624, 443] width 52 height 19
type input "欣柔-017"
click at [631, 465] on input "0" at bounding box center [639, 468] width 96 height 33
drag, startPoint x: 628, startPoint y: 521, endPoint x: 652, endPoint y: 490, distance: 39.2
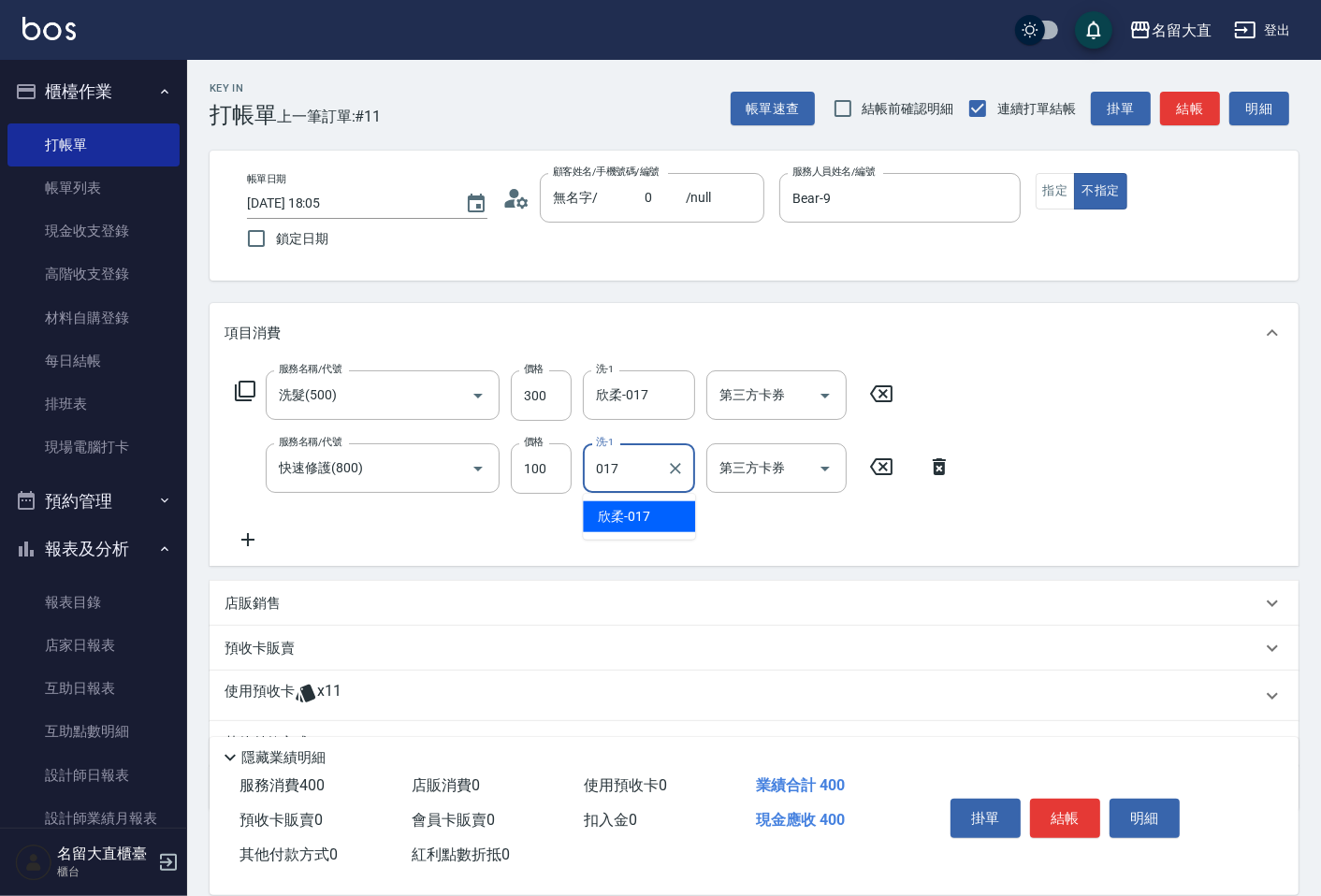
click at [628, 521] on span "欣柔 -017" at bounding box center [624, 517] width 52 height 19
type input "欣柔-017"
click at [1186, 124] on button "結帳" at bounding box center [1191, 109] width 60 height 35
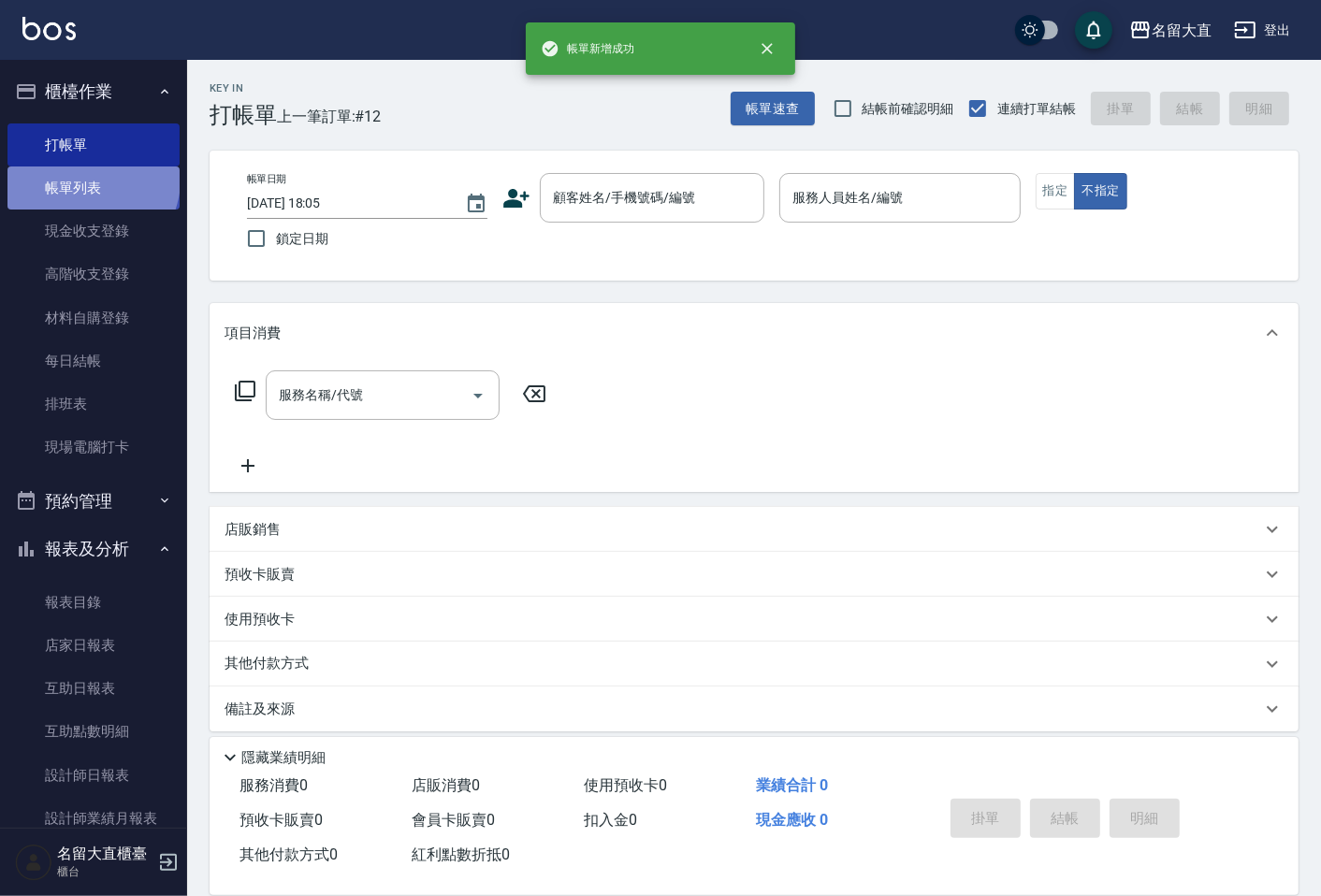
click at [91, 180] on link "帳單列表" at bounding box center [94, 188] width 172 height 43
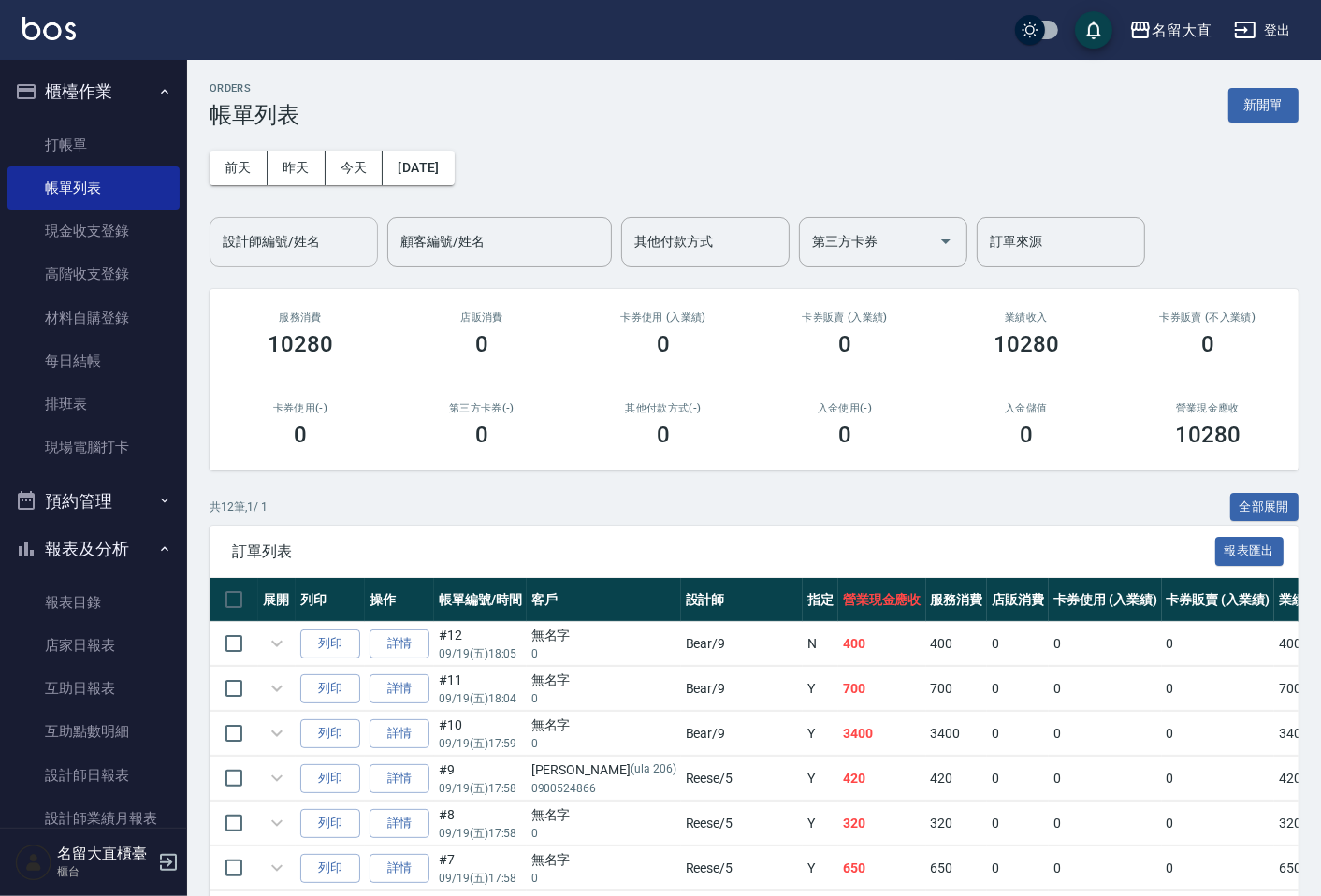
click at [261, 247] on input "設計師編號/姓名" at bounding box center [293, 242] width 151 height 33
type input "Bear-9"
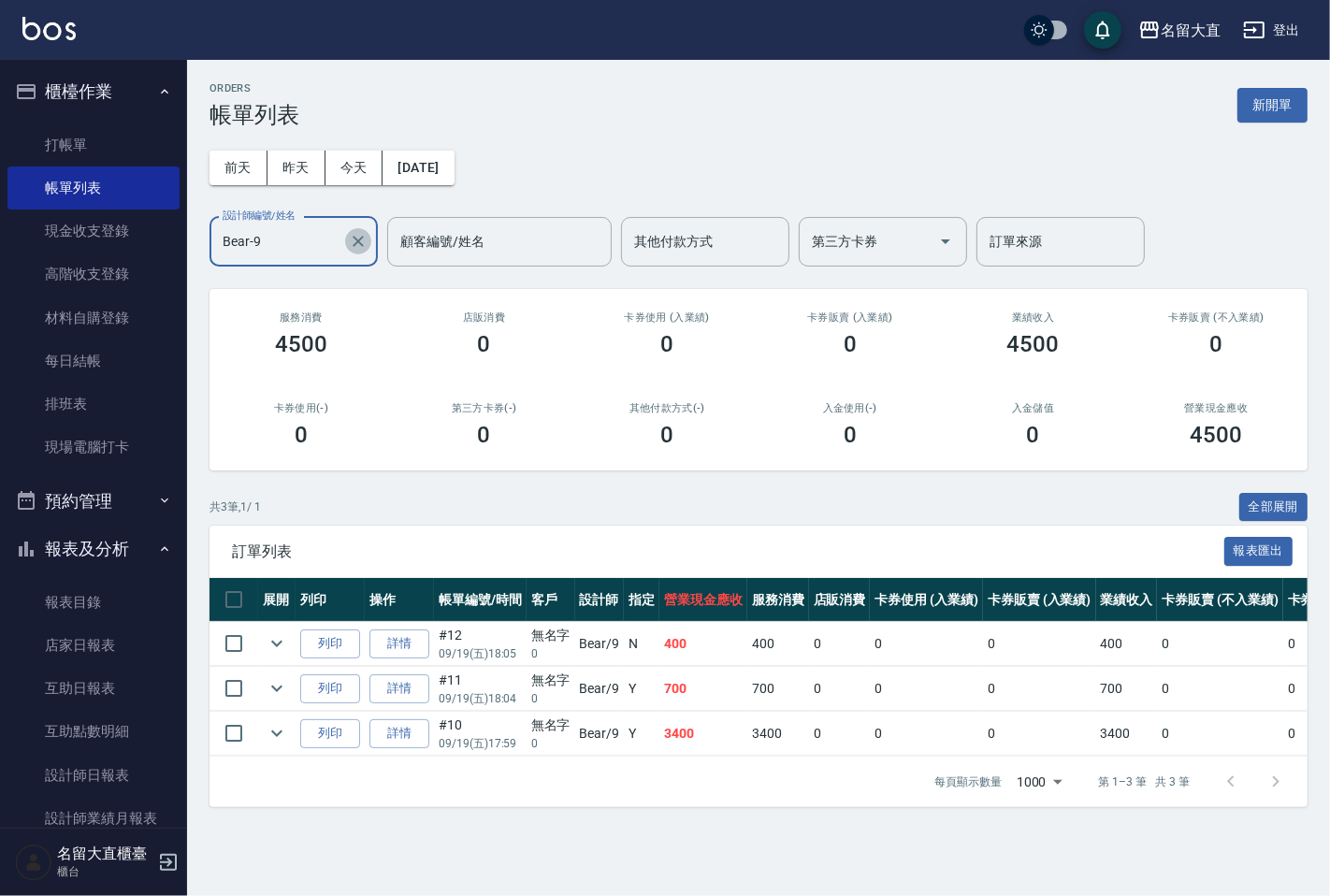
click at [354, 240] on icon "Clear" at bounding box center [358, 241] width 18 height 18
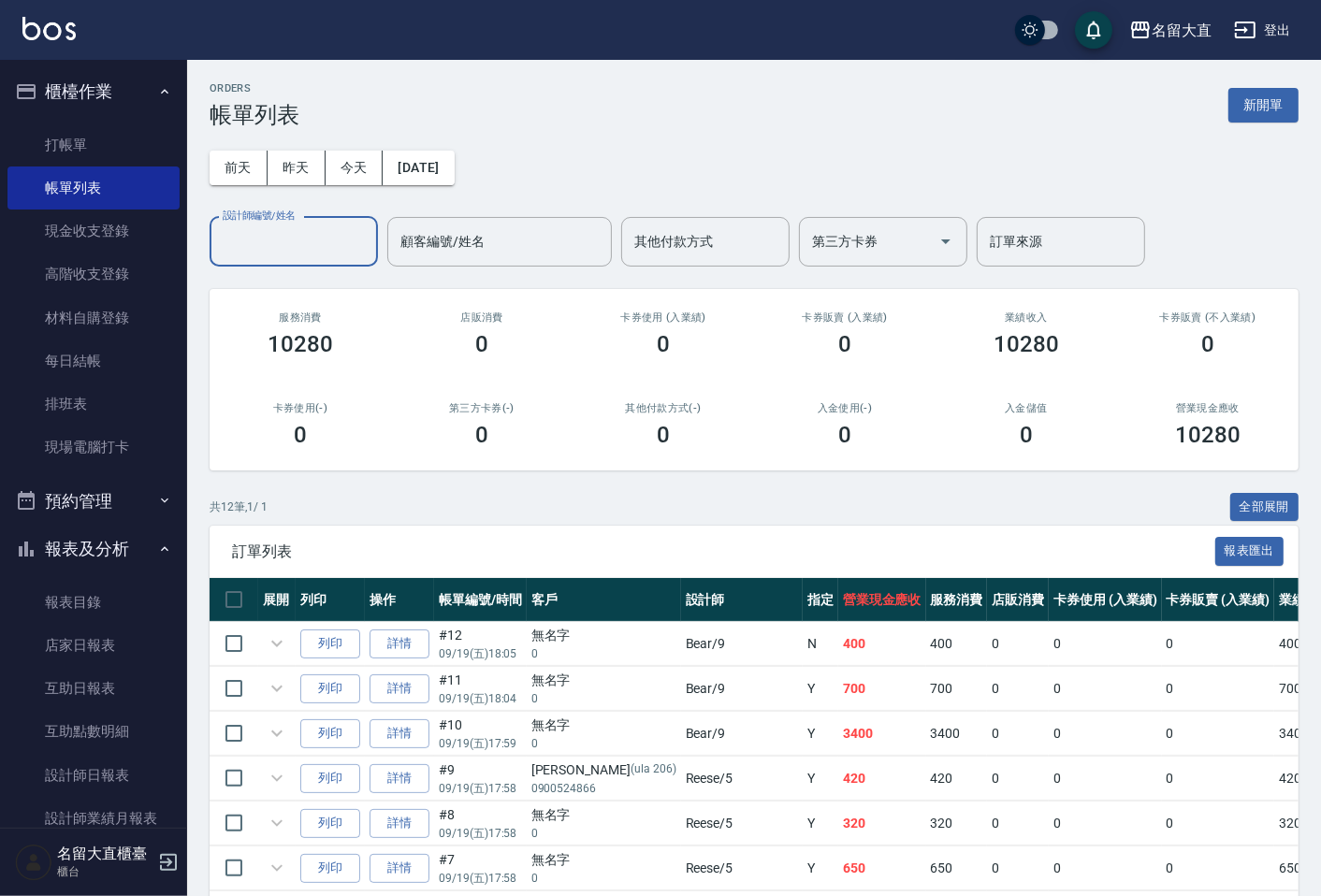
click at [257, 233] on input "設計師編號/姓名" at bounding box center [293, 242] width 151 height 33
type input "Reese-5"
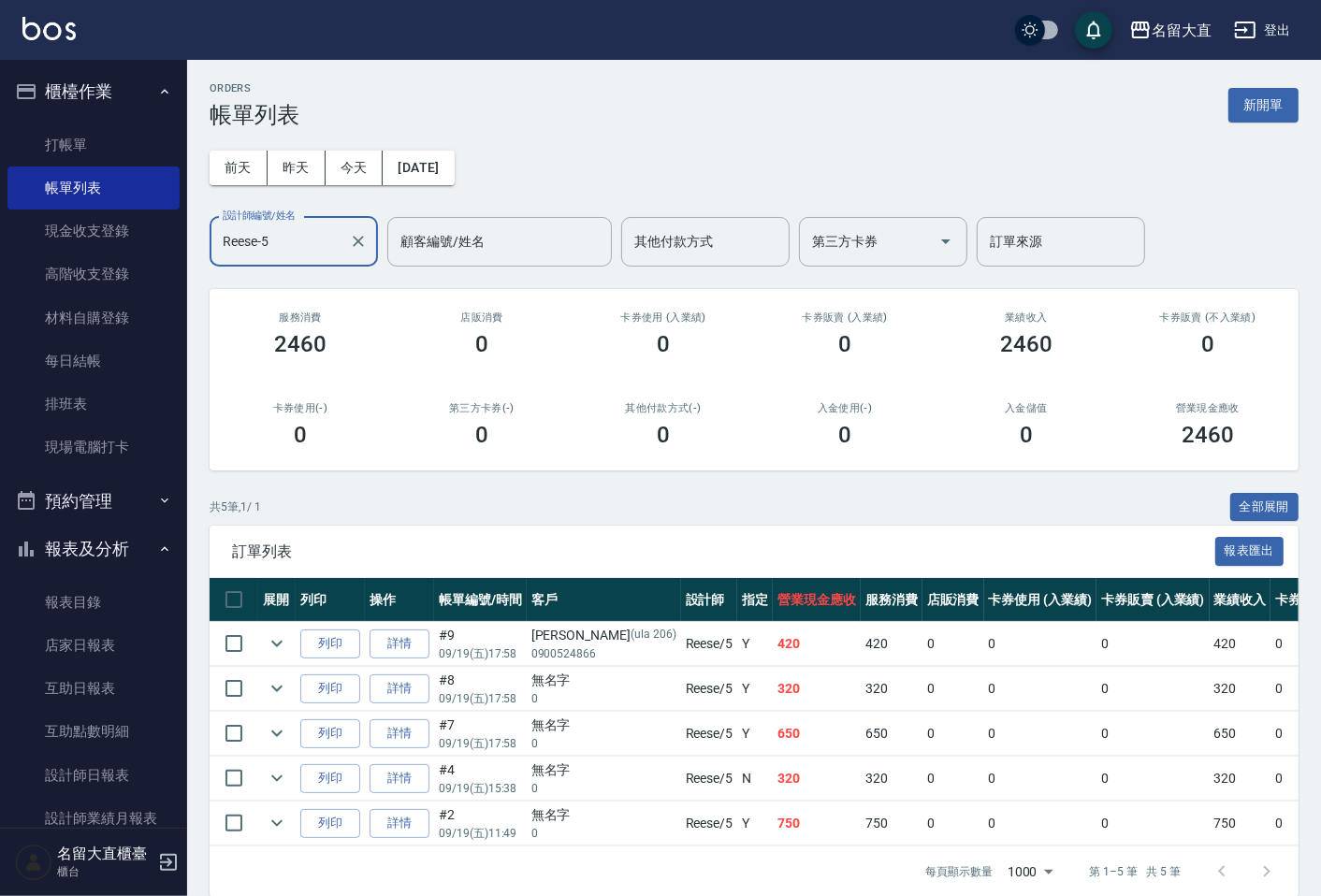
click at [374, 246] on div "[PERSON_NAME]-5 設計師編號/姓名" at bounding box center [293, 241] width 169 height 49
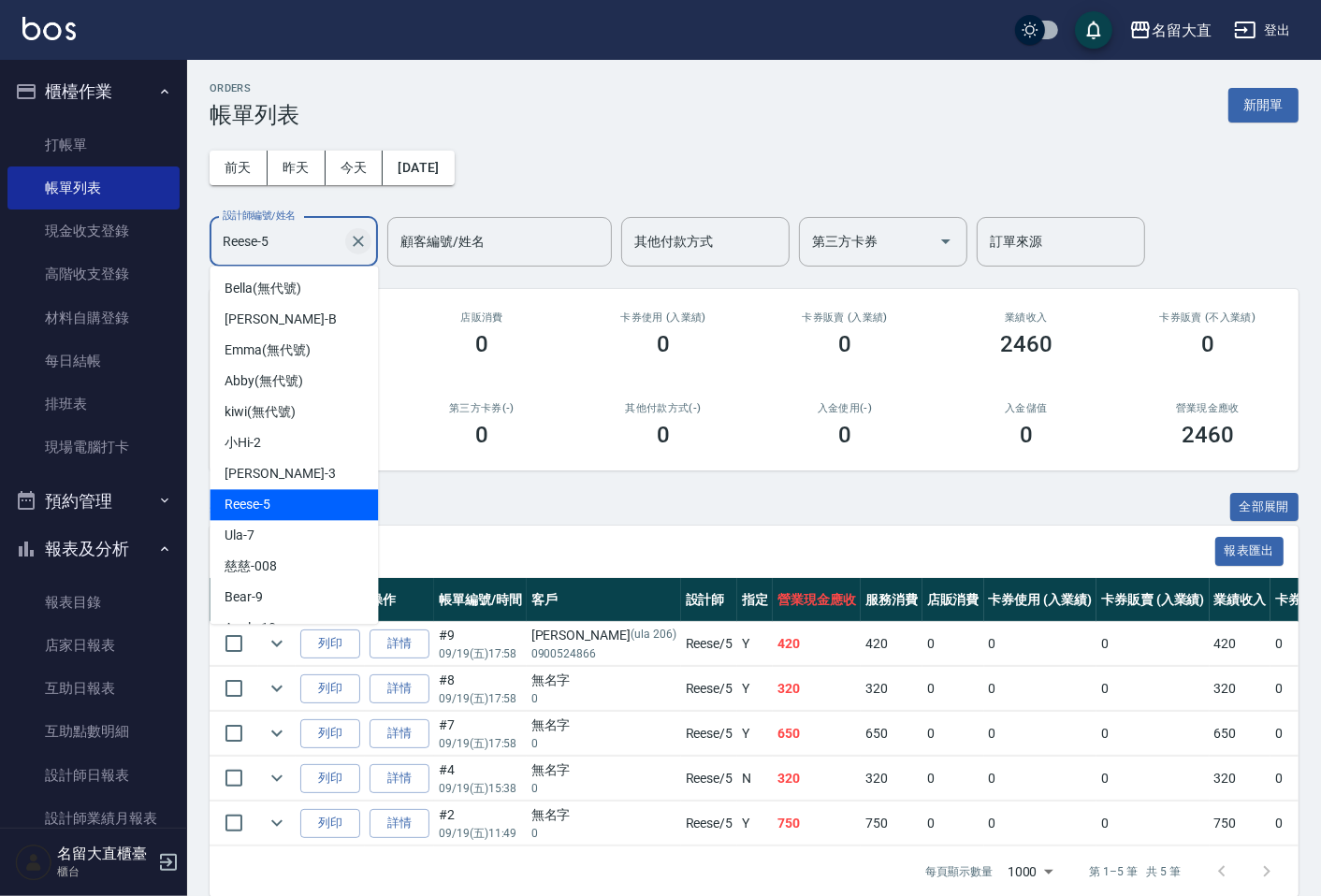
click at [362, 239] on icon "Clear" at bounding box center [358, 241] width 18 height 18
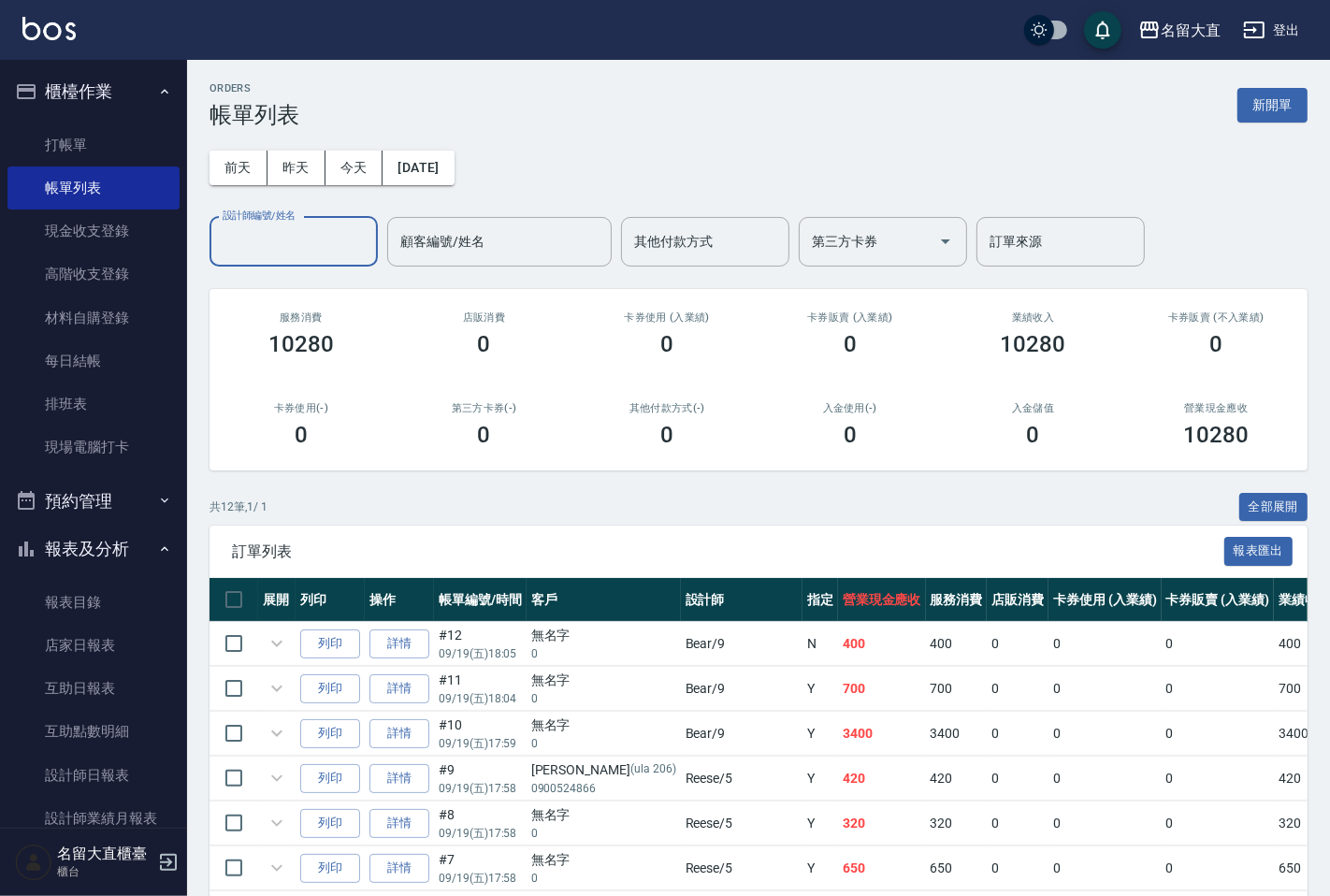
click at [296, 237] on input "設計師編號/姓名" at bounding box center [293, 242] width 151 height 33
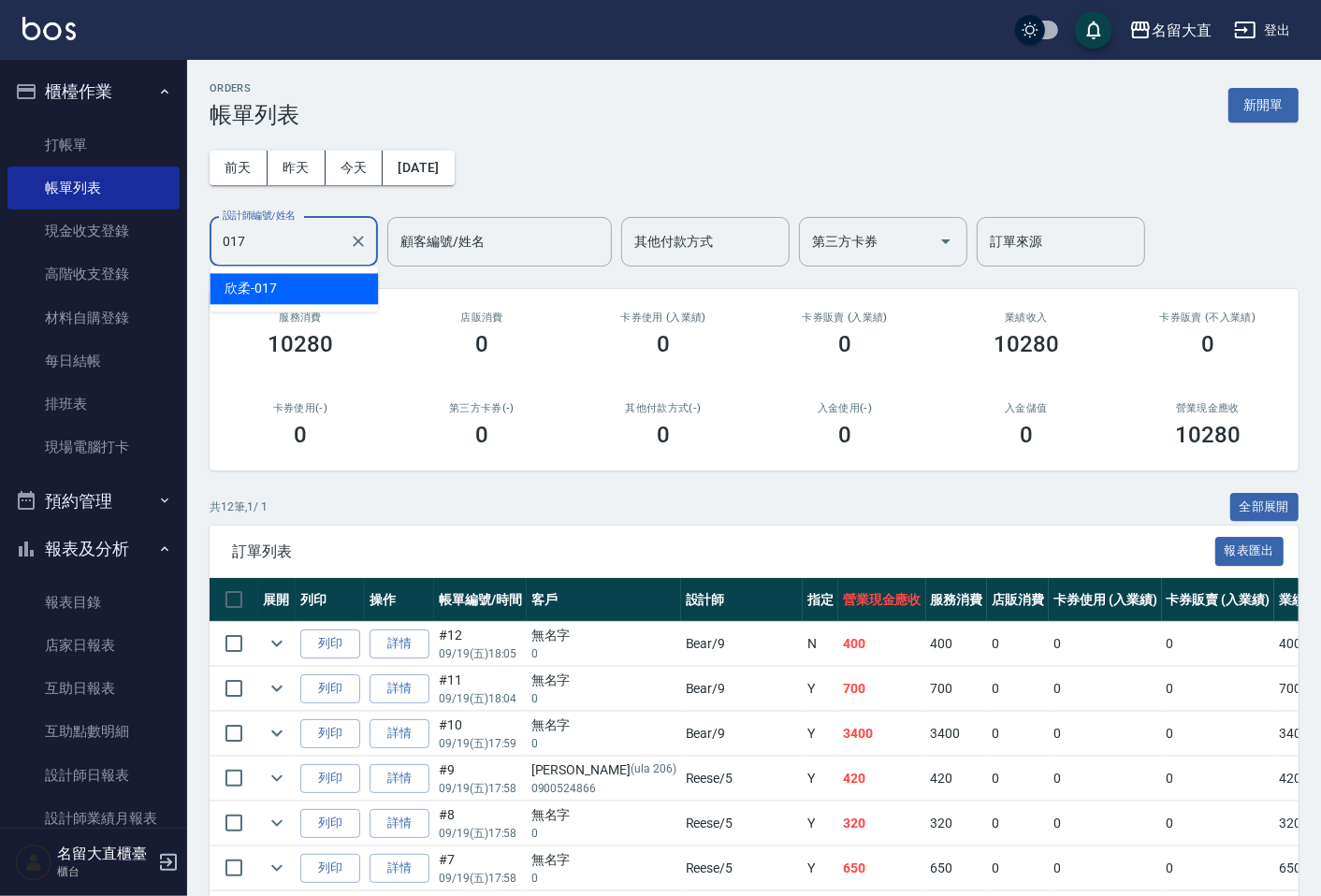
click at [291, 297] on div "欣柔 -017" at bounding box center [293, 288] width 169 height 31
type input "欣柔-017"
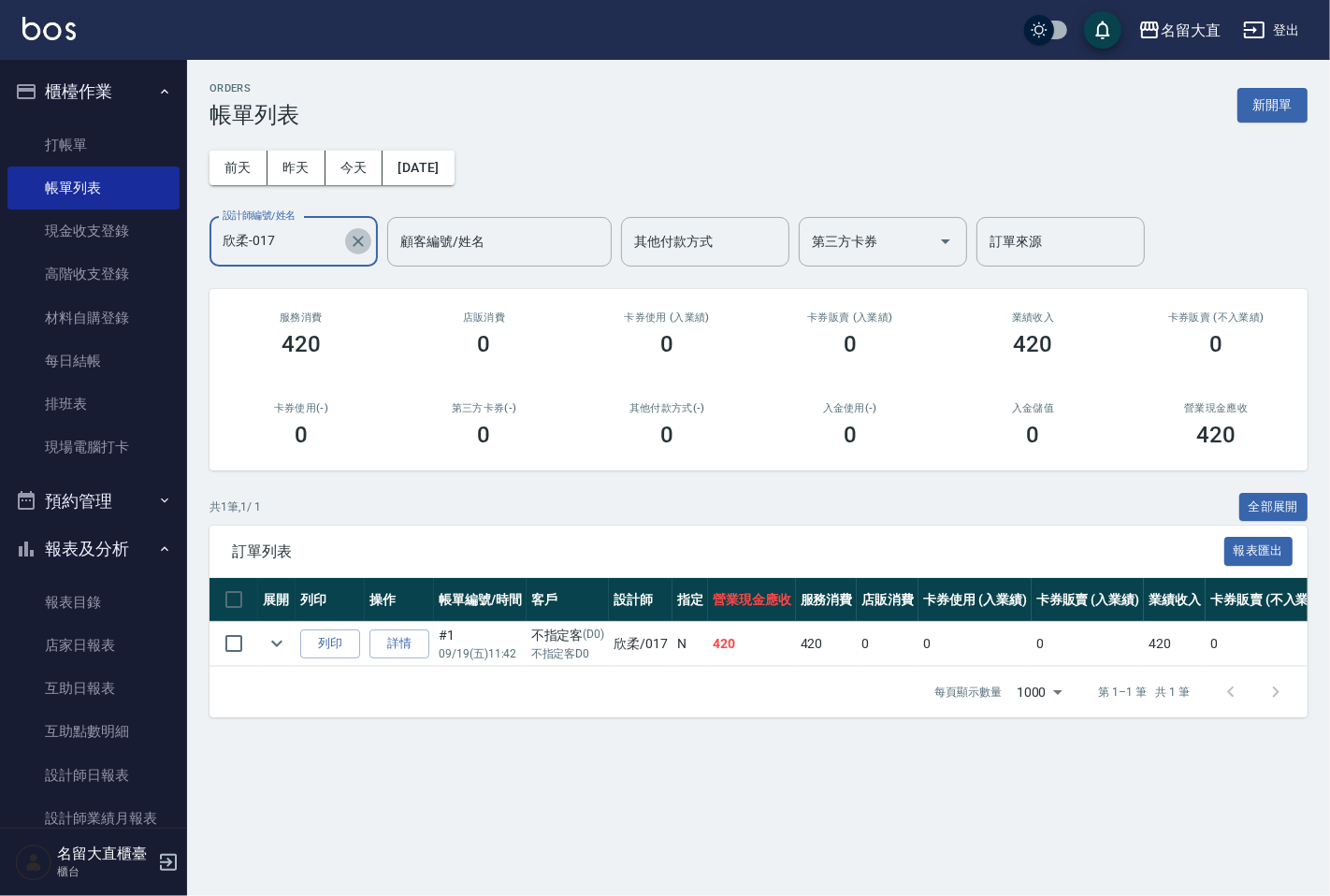
click at [357, 235] on icon "Clear" at bounding box center [358, 241] width 18 height 18
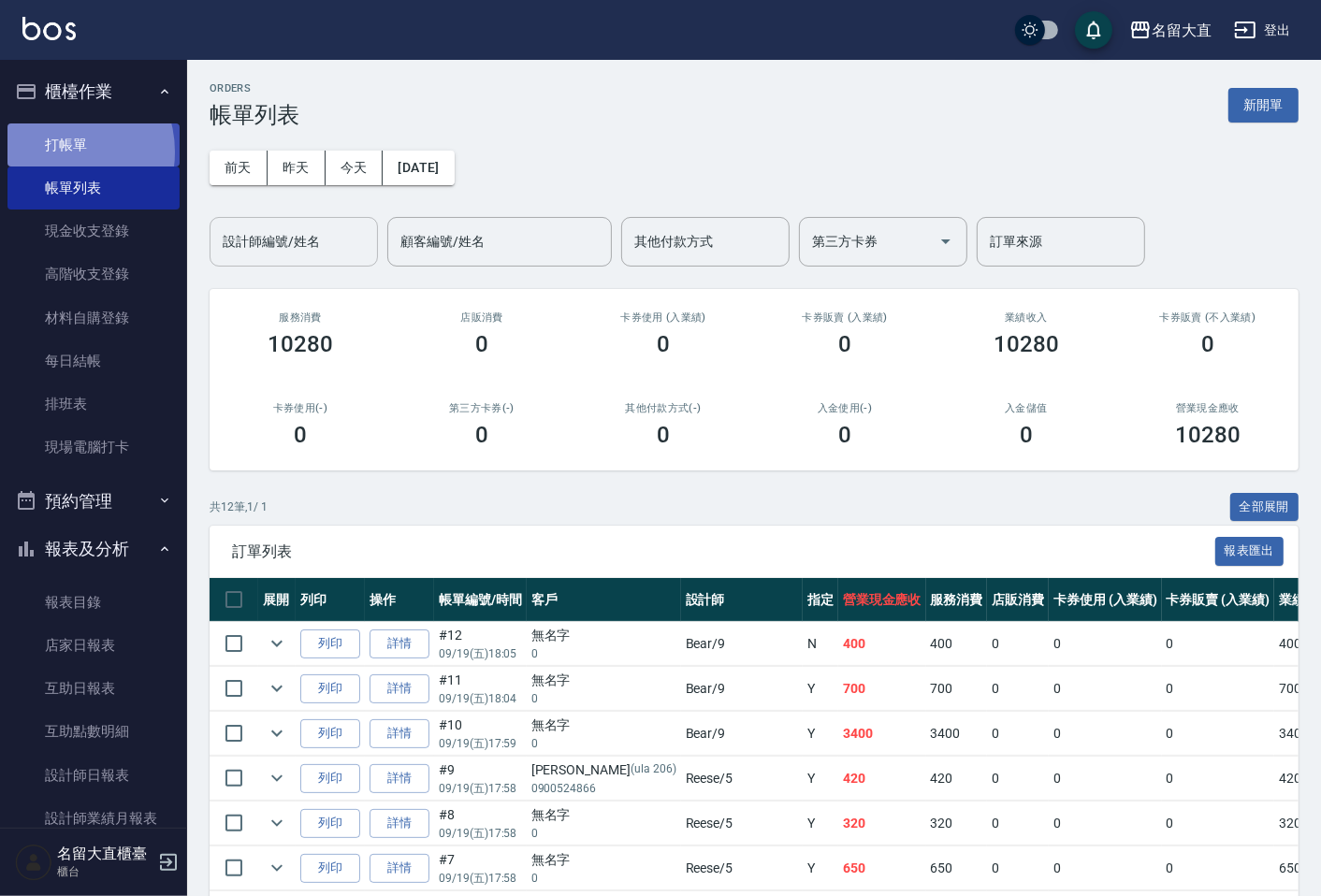
click at [59, 151] on link "打帳單" at bounding box center [94, 145] width 172 height 43
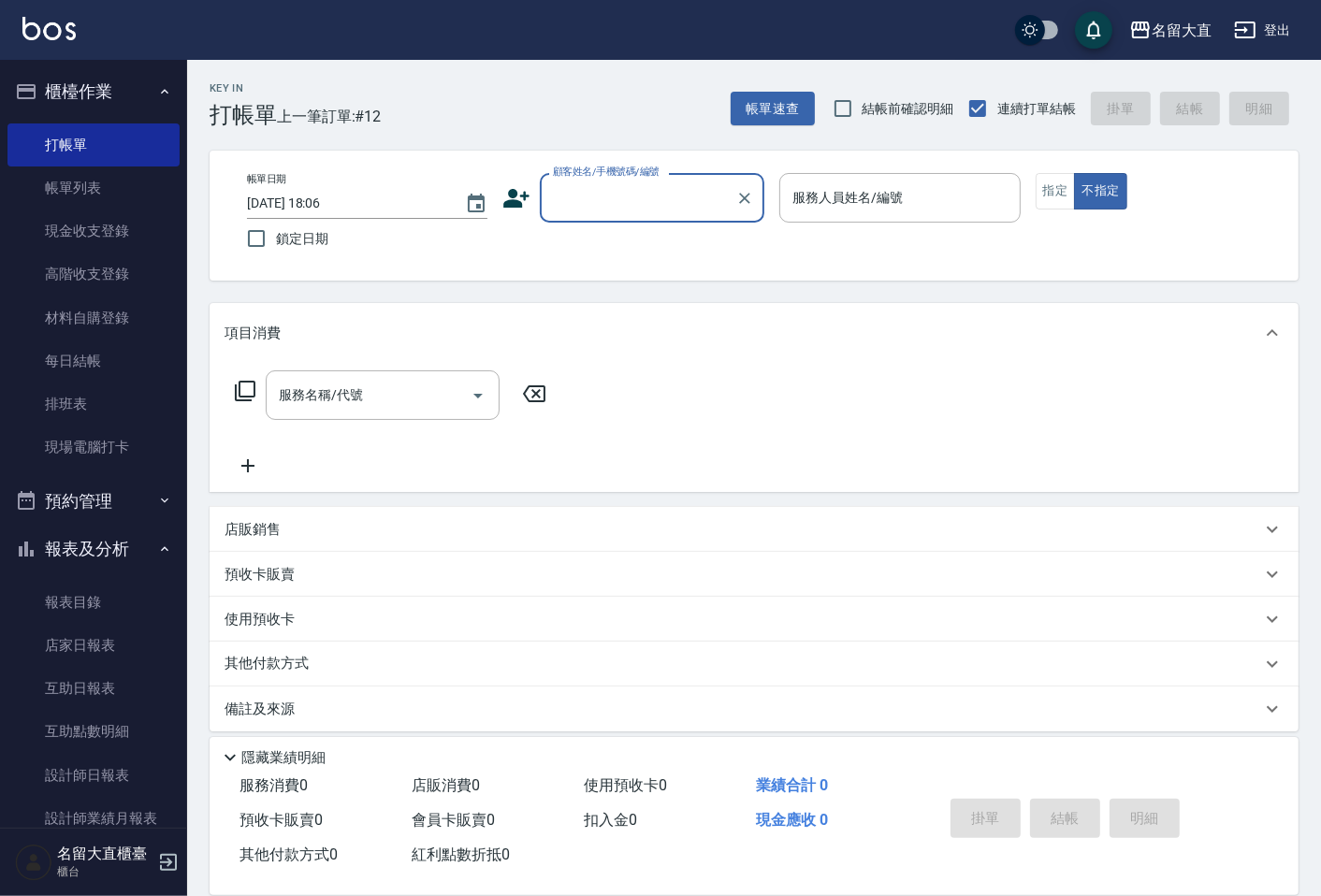
click at [586, 211] on input "顧客姓名/手機號碼/編號" at bounding box center [638, 198] width 179 height 33
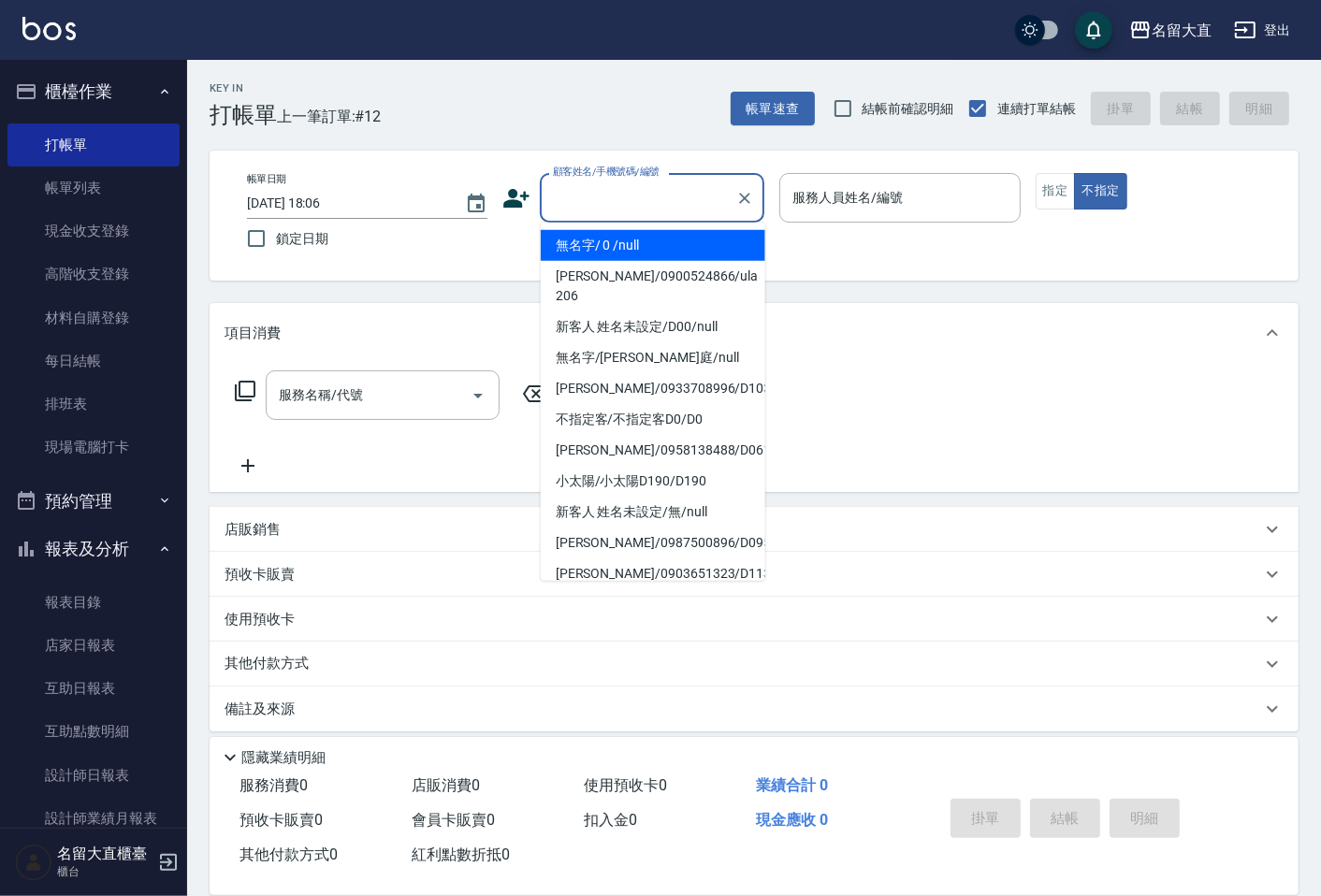
click at [590, 241] on li "無名字/ 0 /null" at bounding box center [653, 246] width 225 height 31
type input "無名字/ 0 /null"
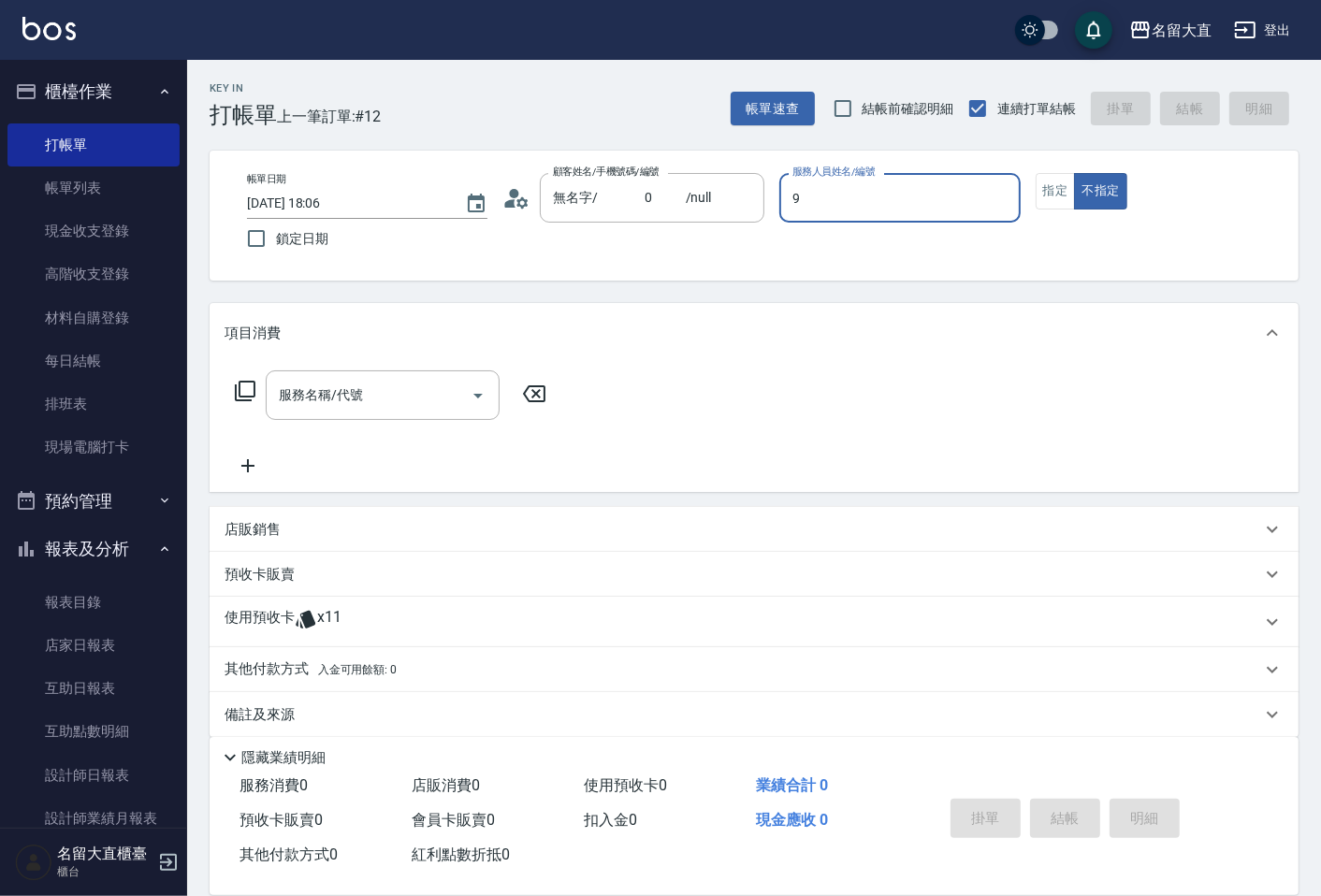
type input "Bear-9"
type button "false"
click at [1039, 190] on button "指定" at bounding box center [1057, 191] width 41 height 37
click at [251, 384] on icon at bounding box center [244, 391] width 22 height 22
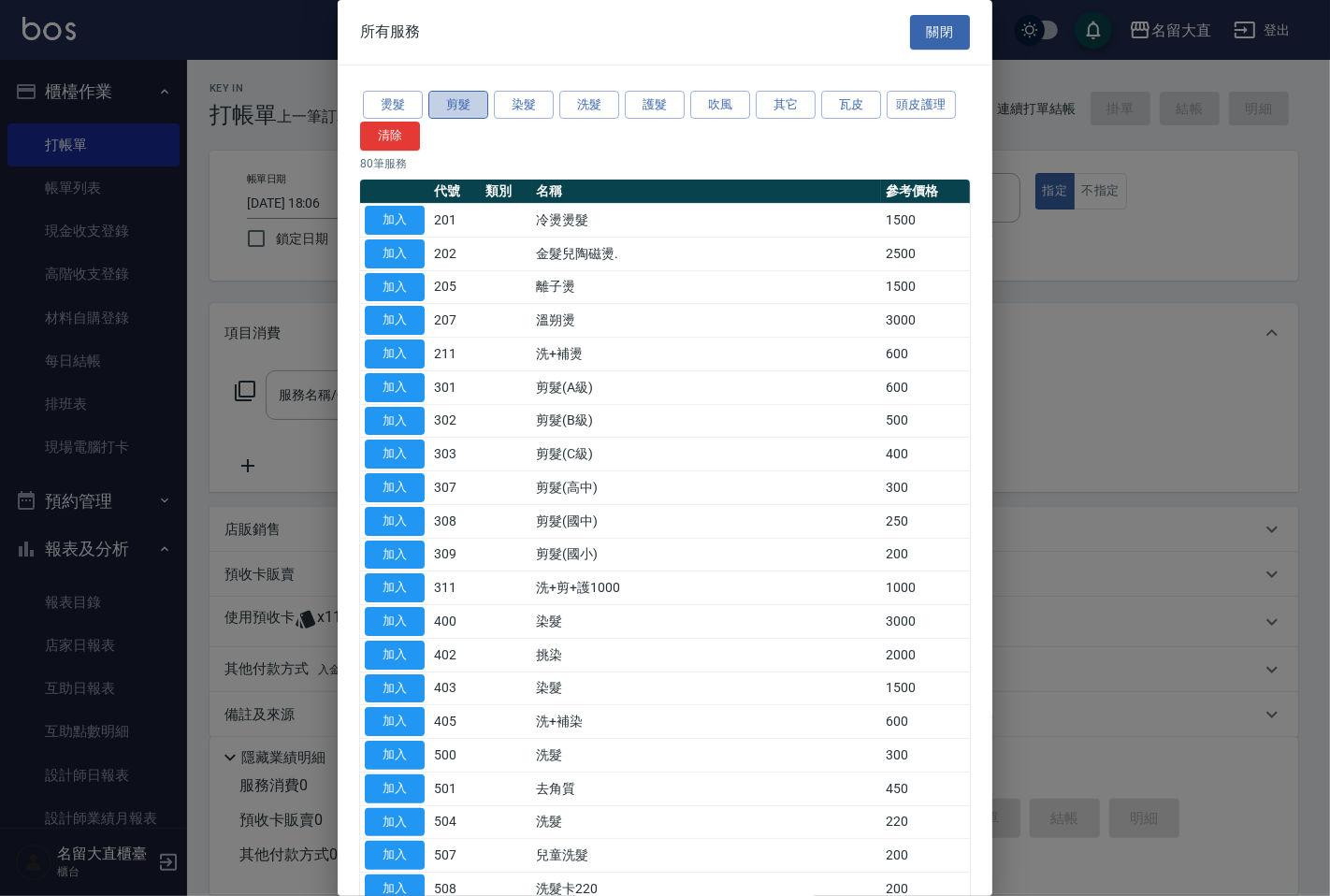
click at [480, 104] on button "剪髮" at bounding box center [458, 105] width 60 height 29
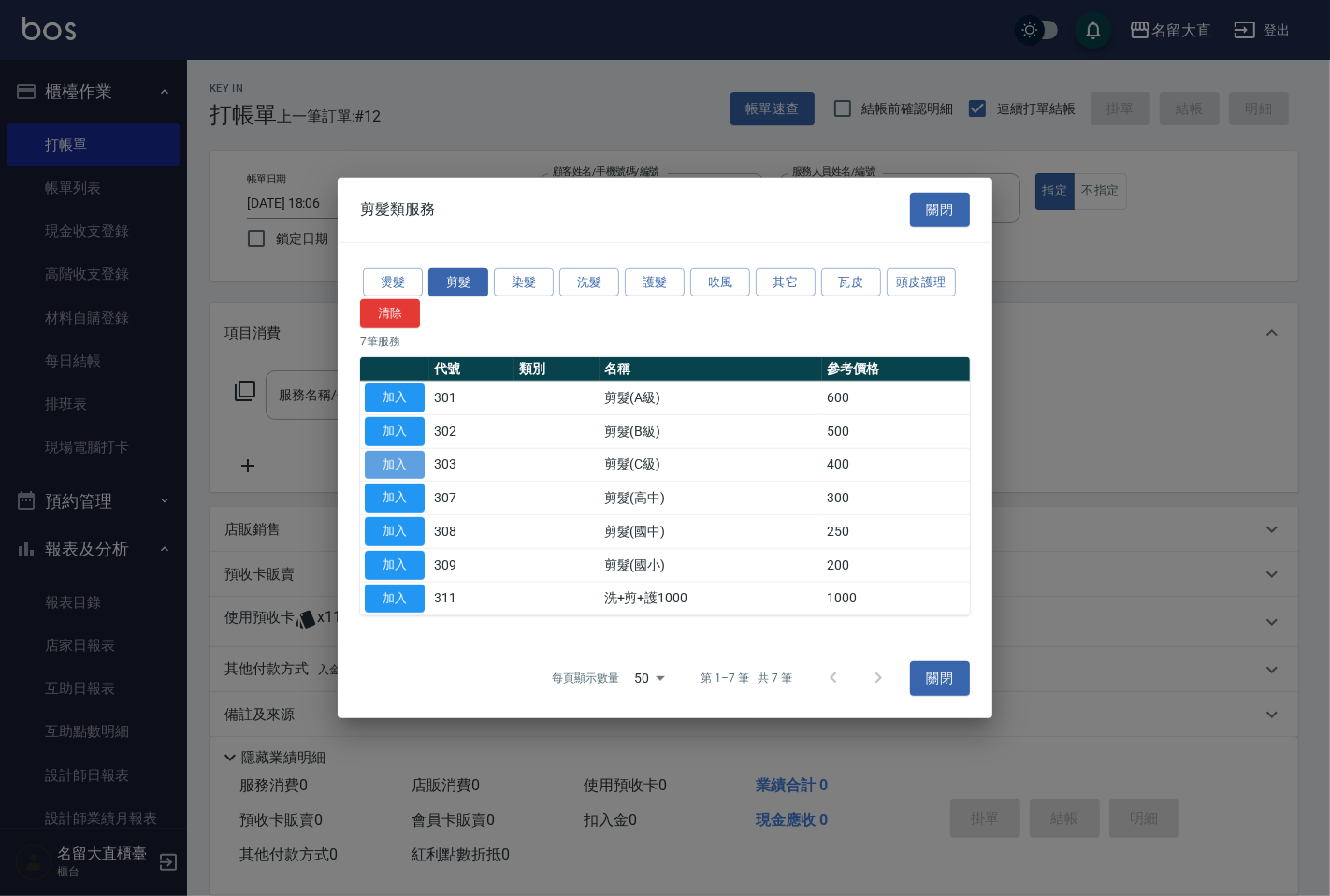
click at [389, 464] on button "加入" at bounding box center [394, 465] width 60 height 29
type input "剪髮(C級)(303)"
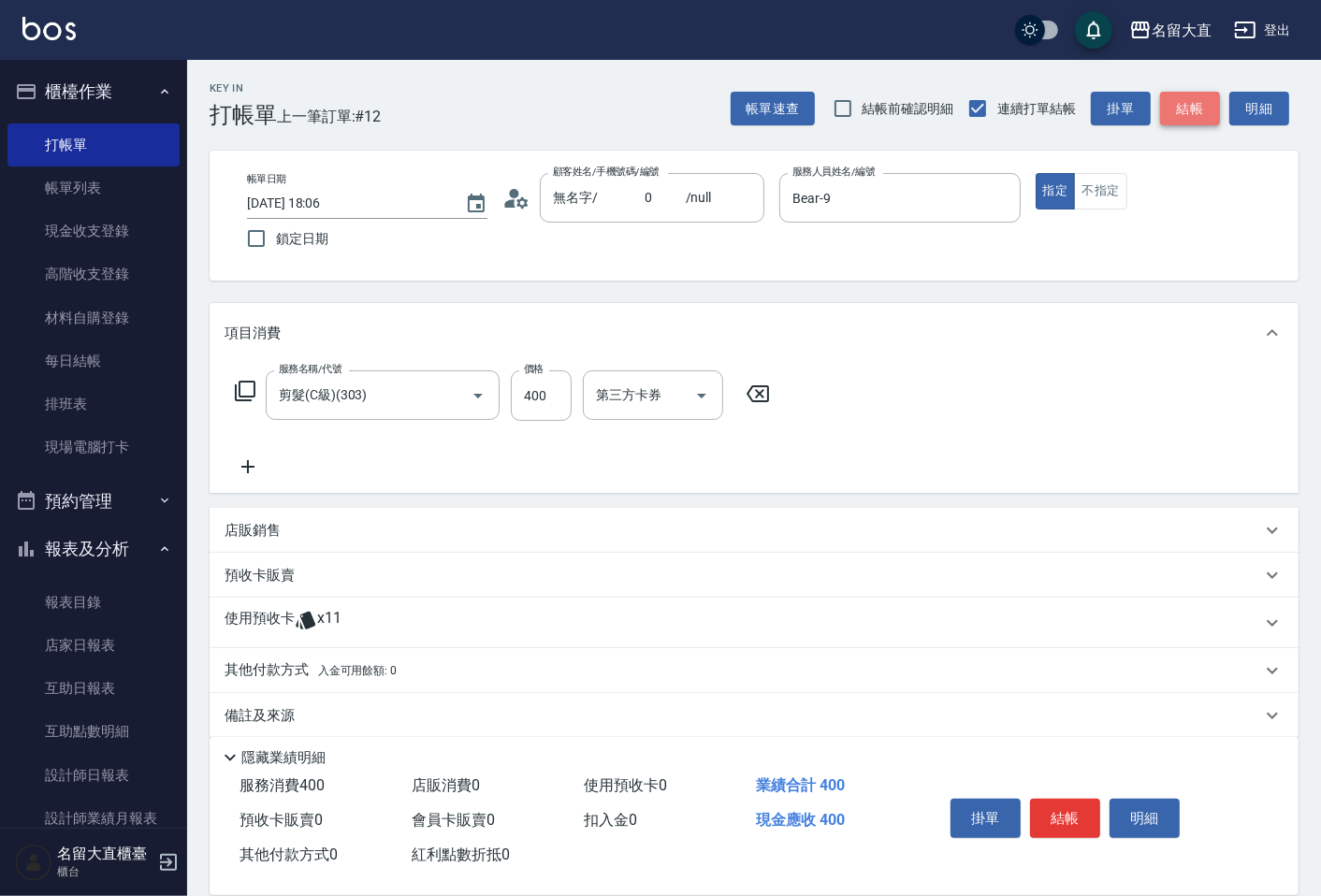
click at [1194, 109] on button "結帳" at bounding box center [1191, 109] width 60 height 35
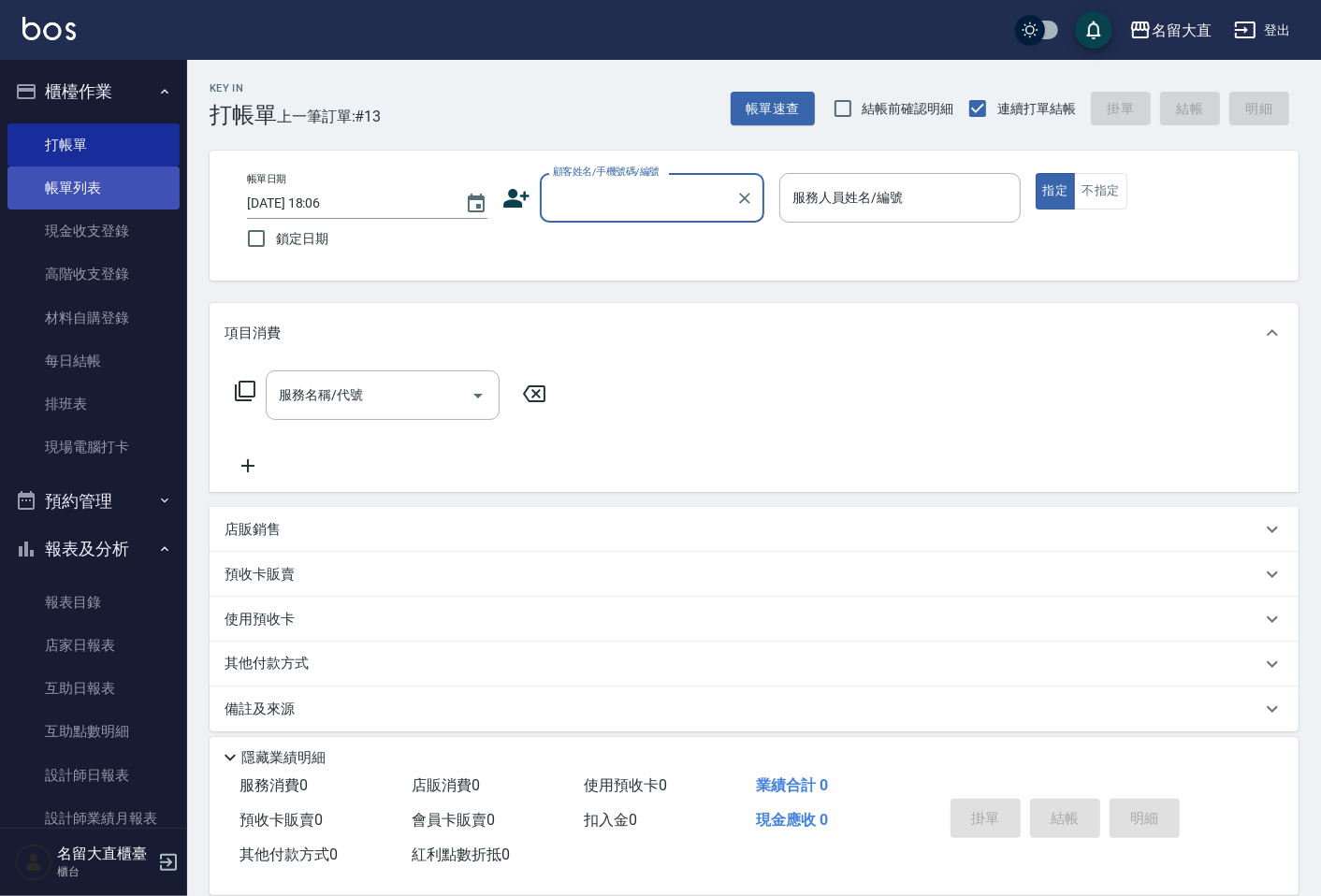
click at [96, 191] on link "帳單列表" at bounding box center [94, 188] width 172 height 43
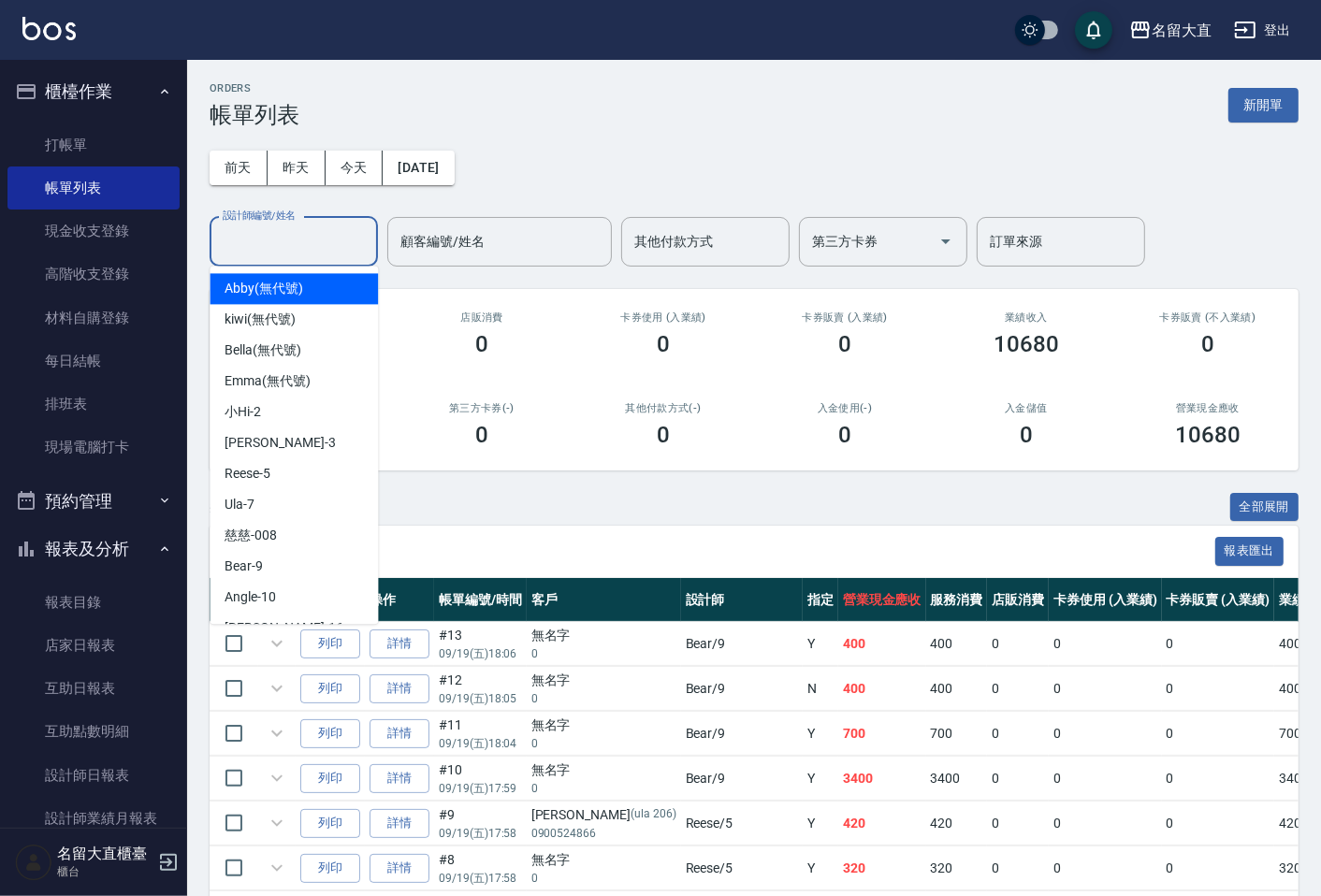
click at [318, 229] on input "設計師編號/姓名" at bounding box center [293, 242] width 151 height 33
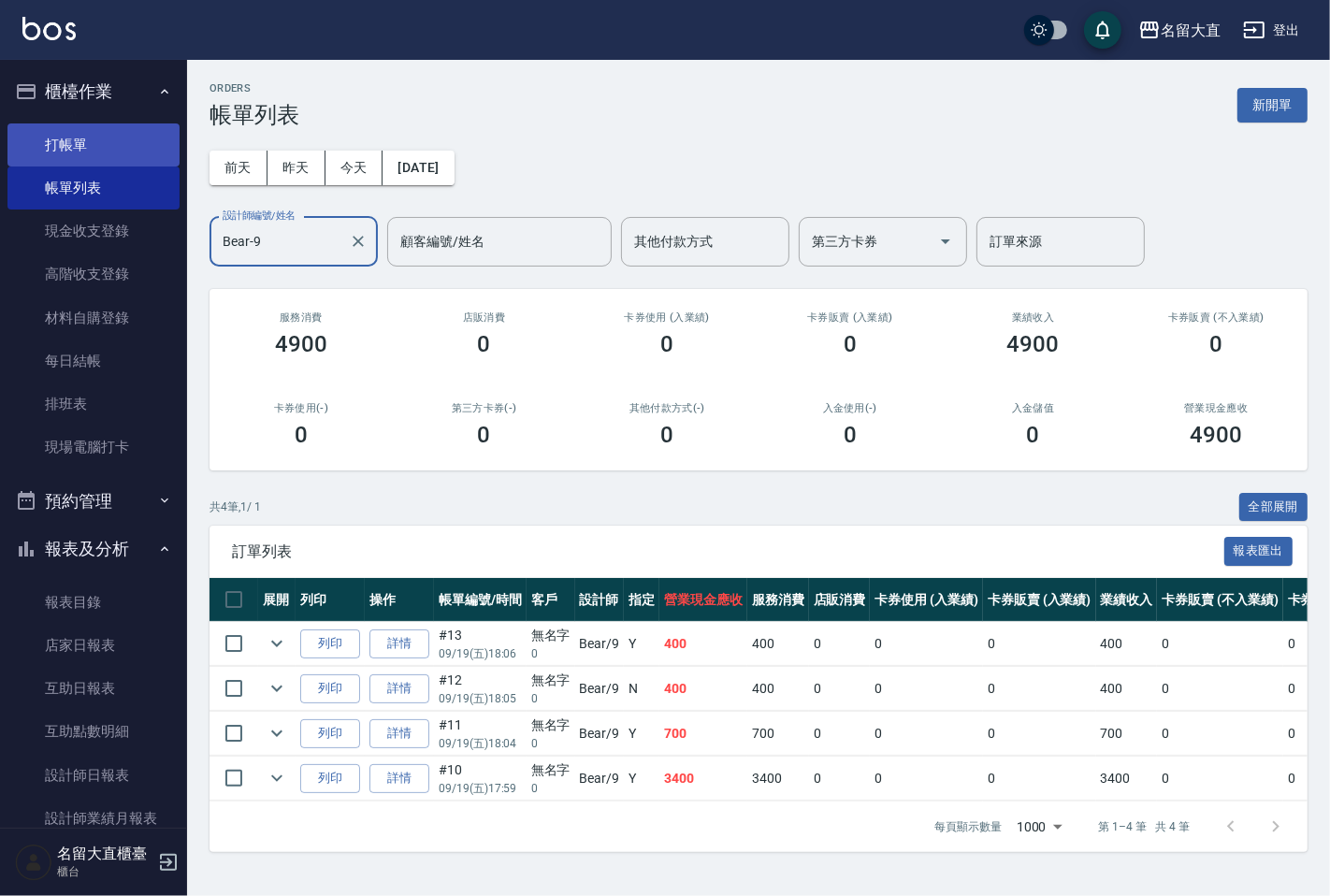
type input "Bear-9"
click at [106, 124] on link "打帳單" at bounding box center [94, 145] width 172 height 43
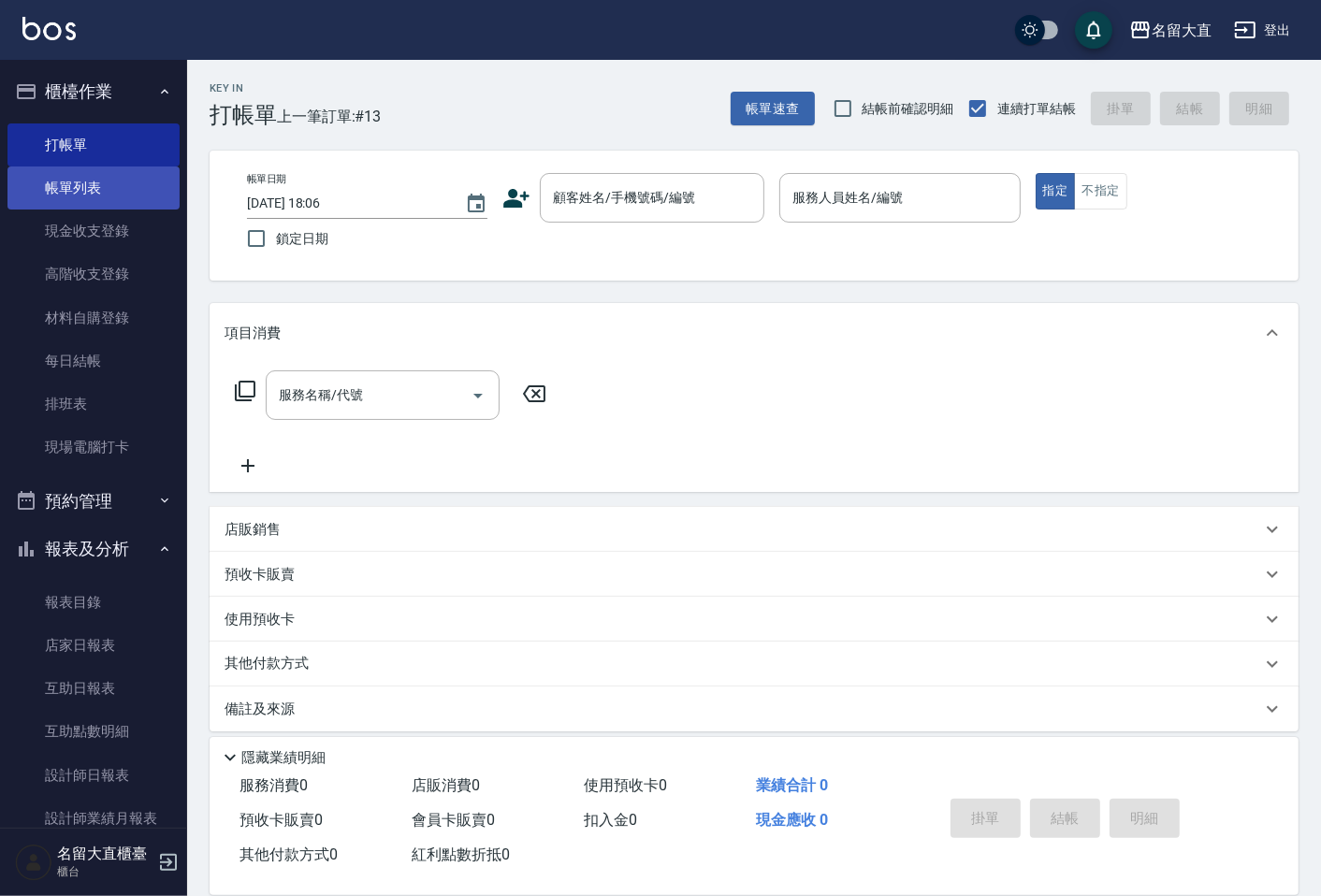
drag, startPoint x: 147, startPoint y: 220, endPoint x: 105, endPoint y: 192, distance: 50.5
click at [105, 192] on link "帳單列表" at bounding box center [94, 188] width 172 height 43
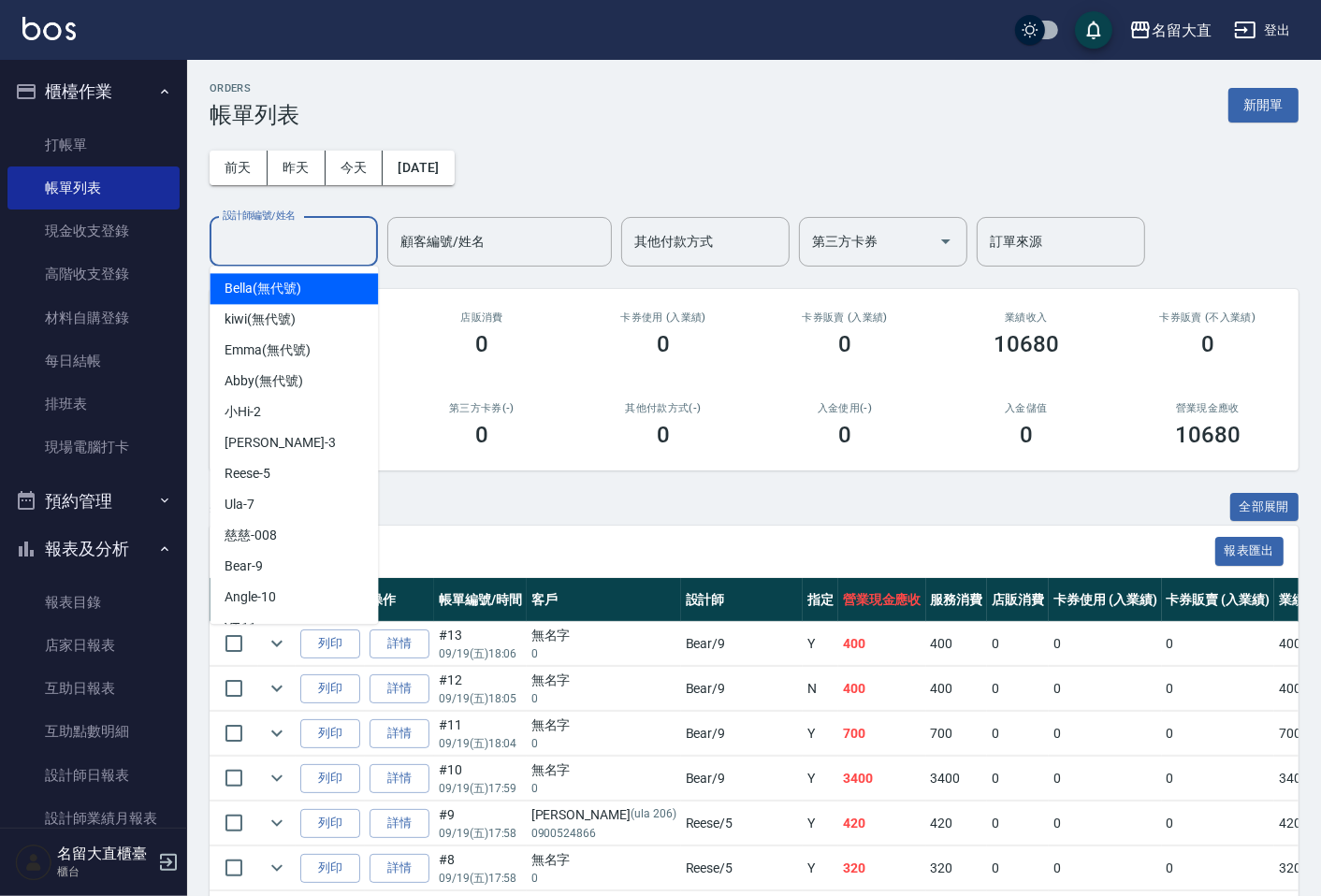
click at [247, 246] on input "設計師編號/姓名" at bounding box center [293, 242] width 151 height 33
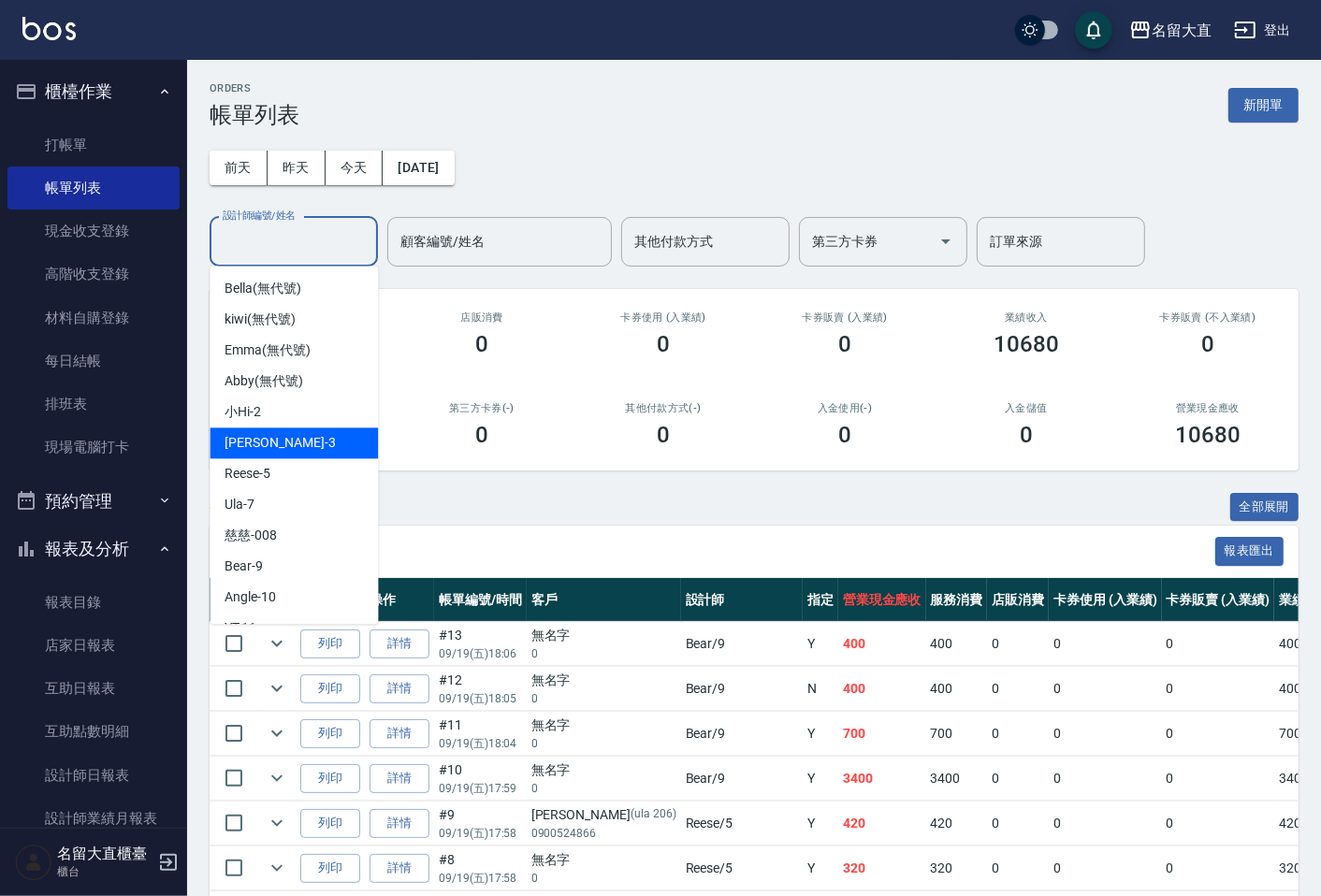
click at [303, 427] on div "[PERSON_NAME]3" at bounding box center [293, 443] width 169 height 31
type input "[PERSON_NAME]3"
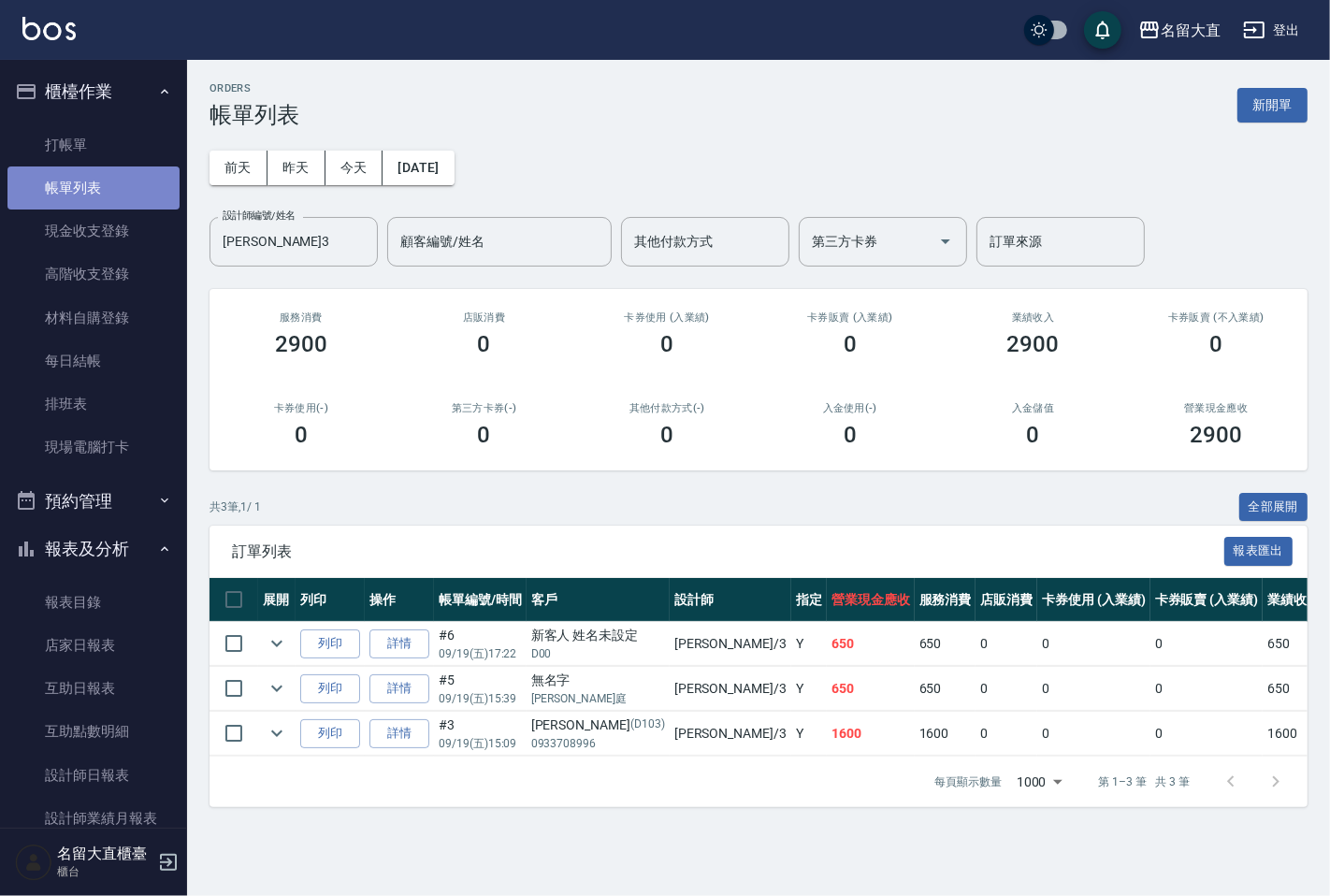
click at [98, 179] on link "帳單列表" at bounding box center [94, 188] width 172 height 43
click at [105, 167] on link "帳單列表" at bounding box center [94, 188] width 172 height 43
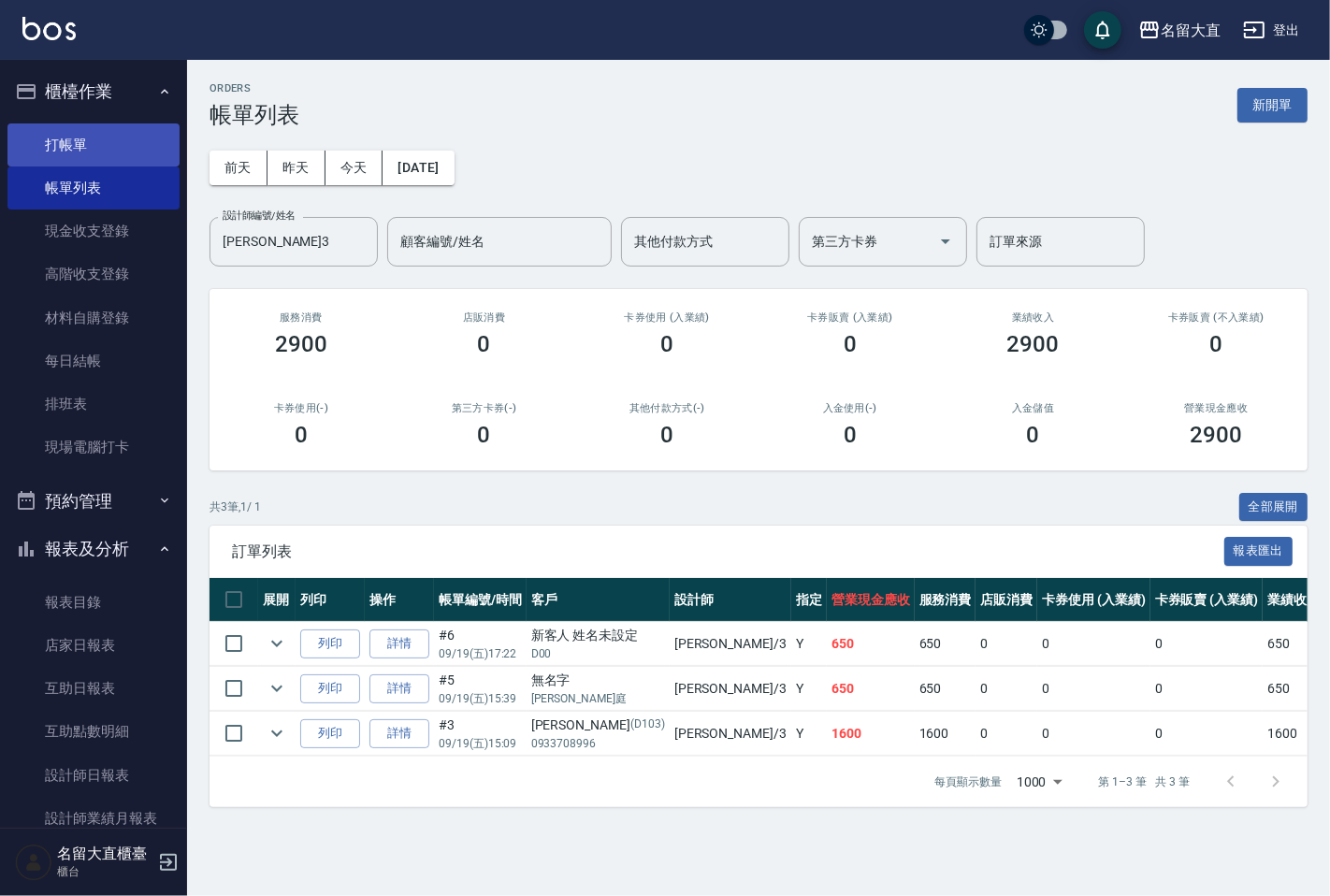
click at [109, 161] on link "打帳單" at bounding box center [94, 145] width 172 height 43
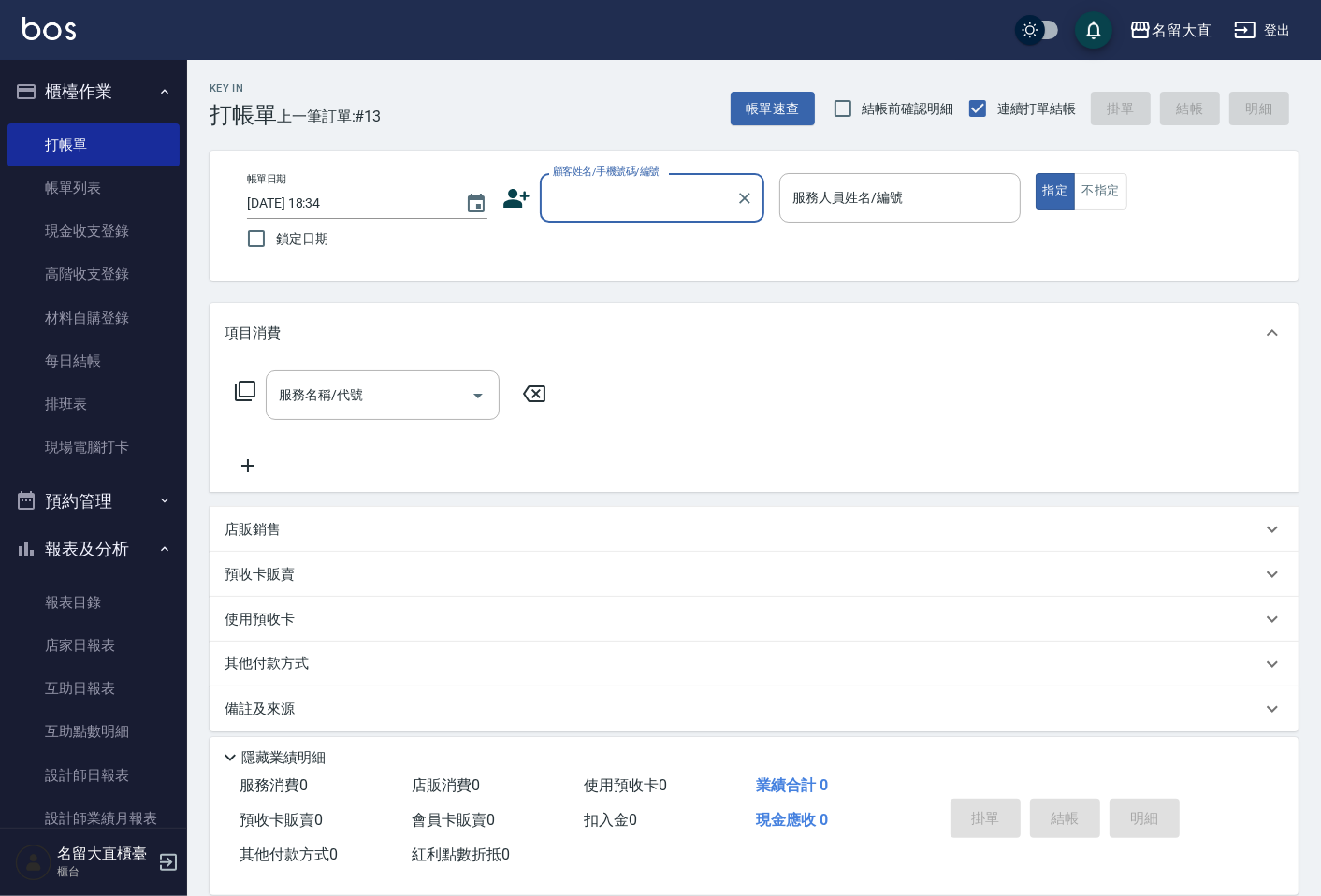
click at [678, 207] on input "顧客姓名/手機號碼/編號" at bounding box center [638, 198] width 179 height 33
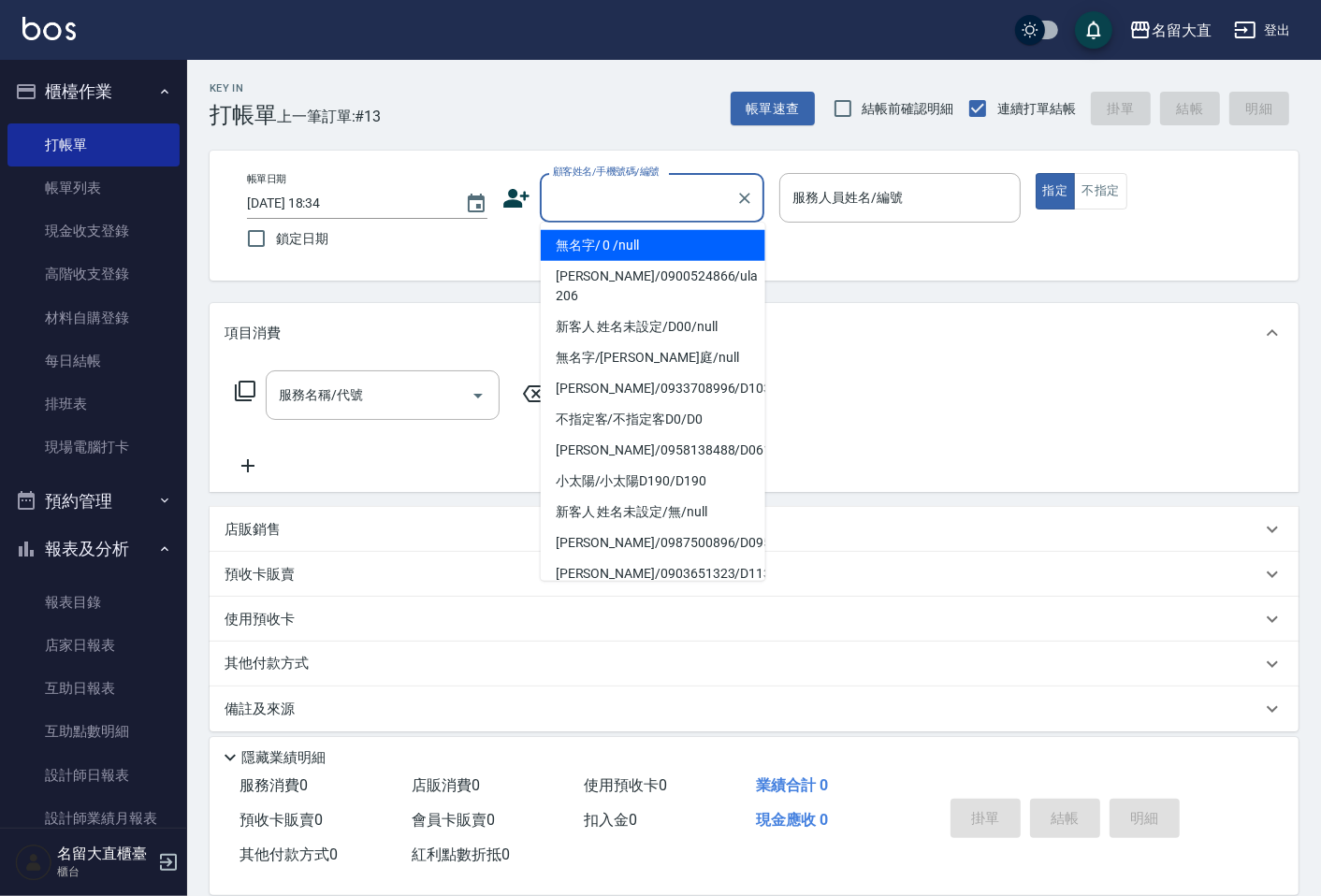
click at [663, 250] on li "無名字/ 0 /null" at bounding box center [653, 246] width 225 height 31
type input "無名字/ 0 /null"
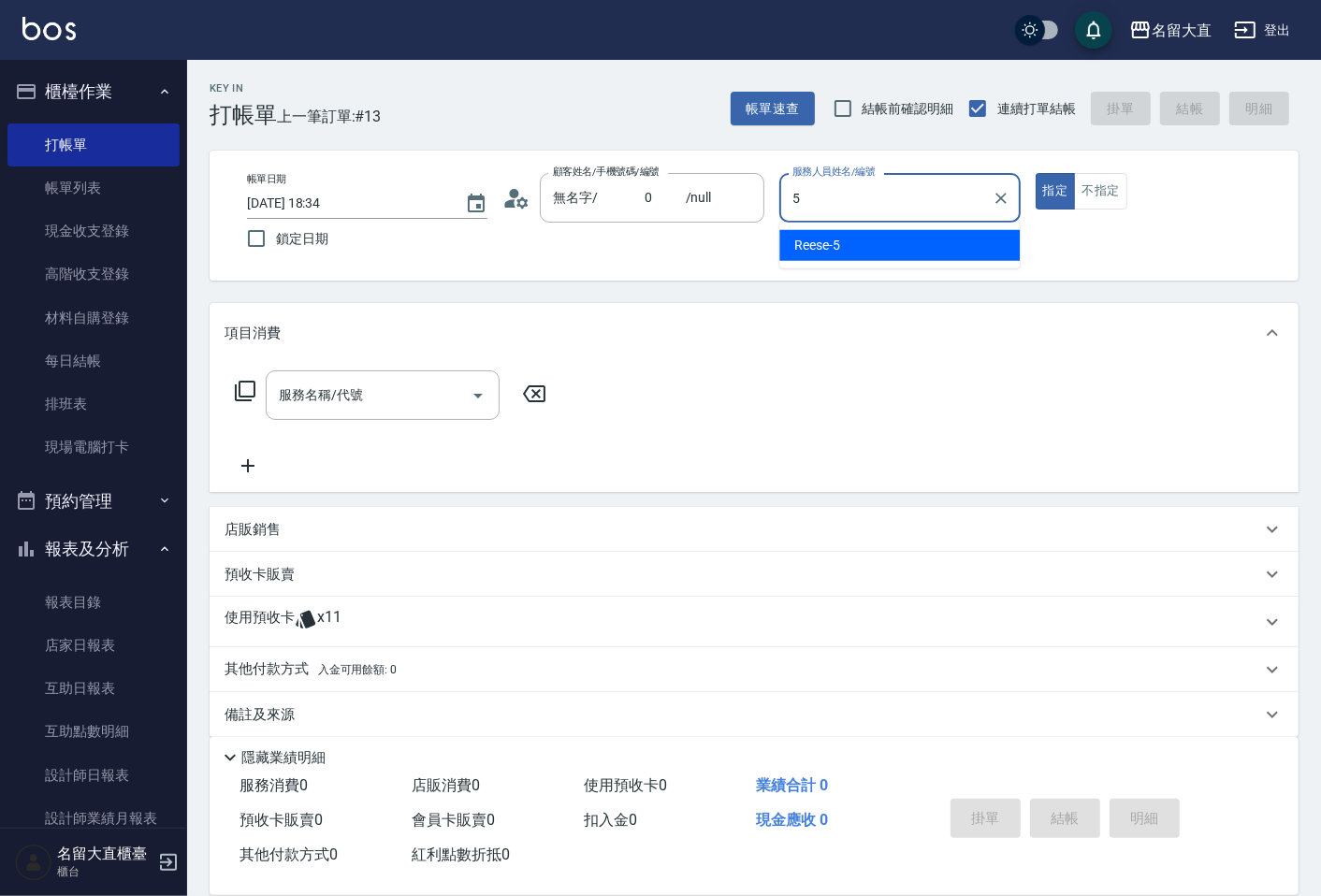
type input "Reese-5"
type button "true"
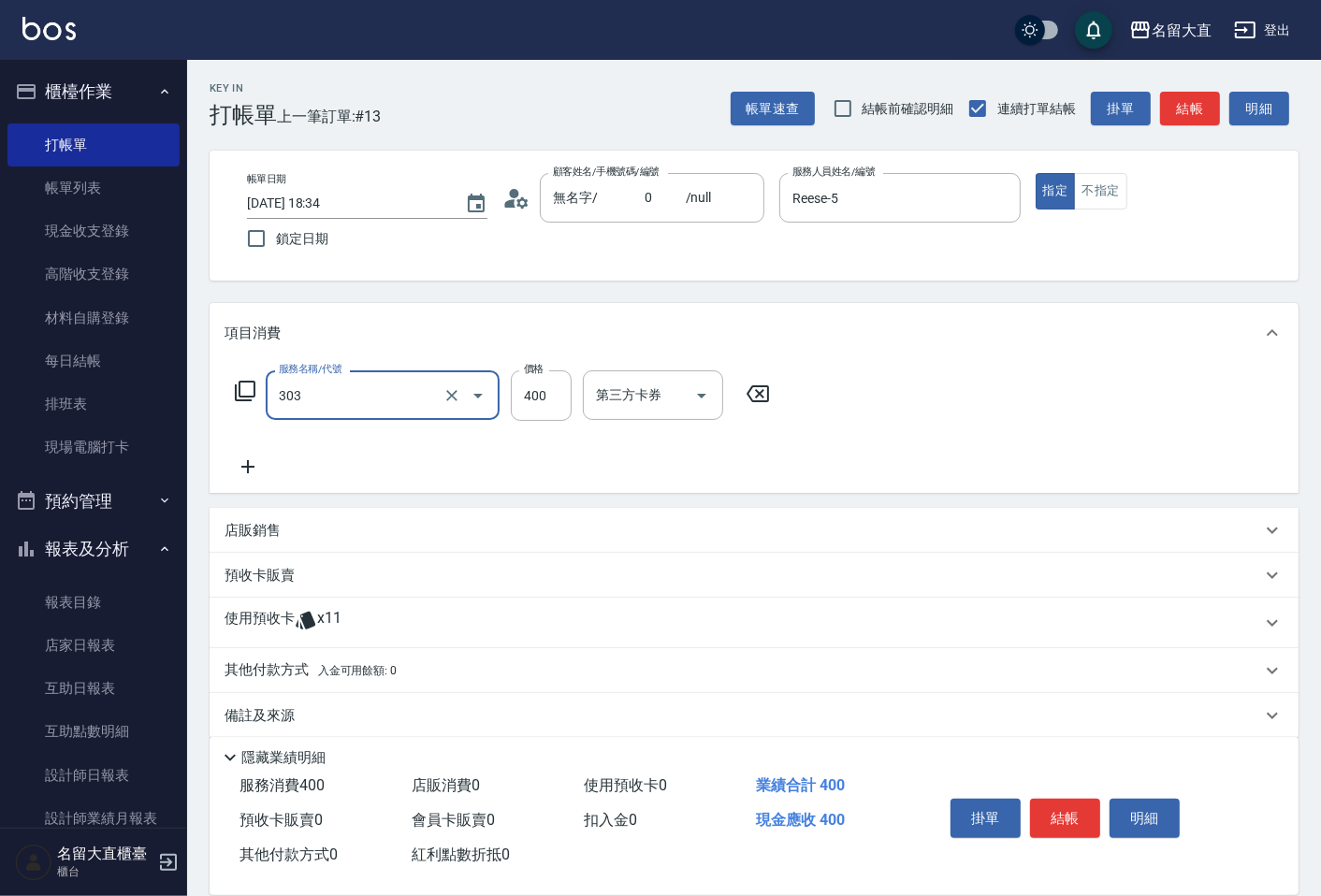
type input "剪髮(C級)(303)"
type input "350"
click at [1217, 101] on button "結帳" at bounding box center [1191, 109] width 60 height 35
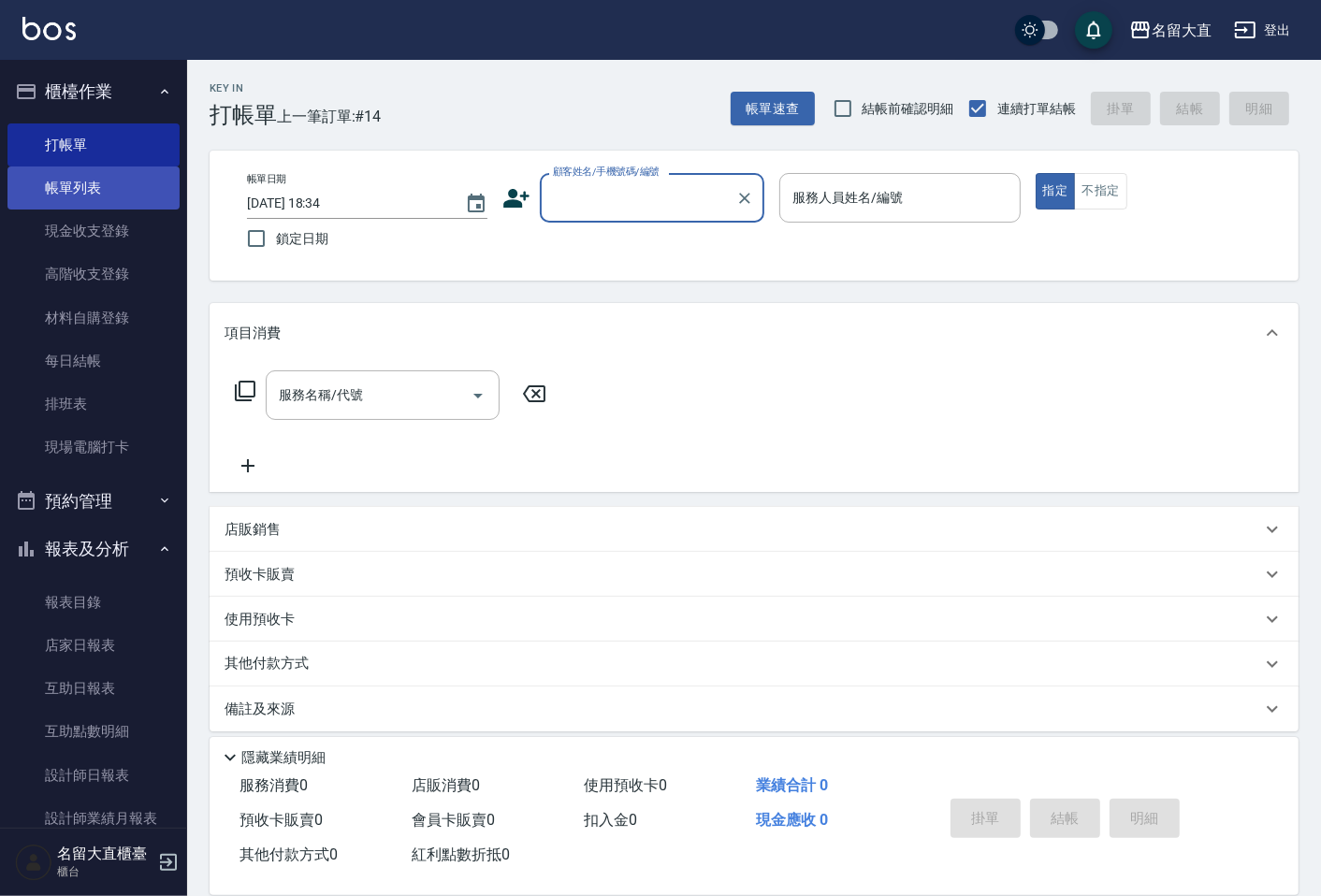
click at [106, 199] on link "帳單列表" at bounding box center [94, 188] width 172 height 43
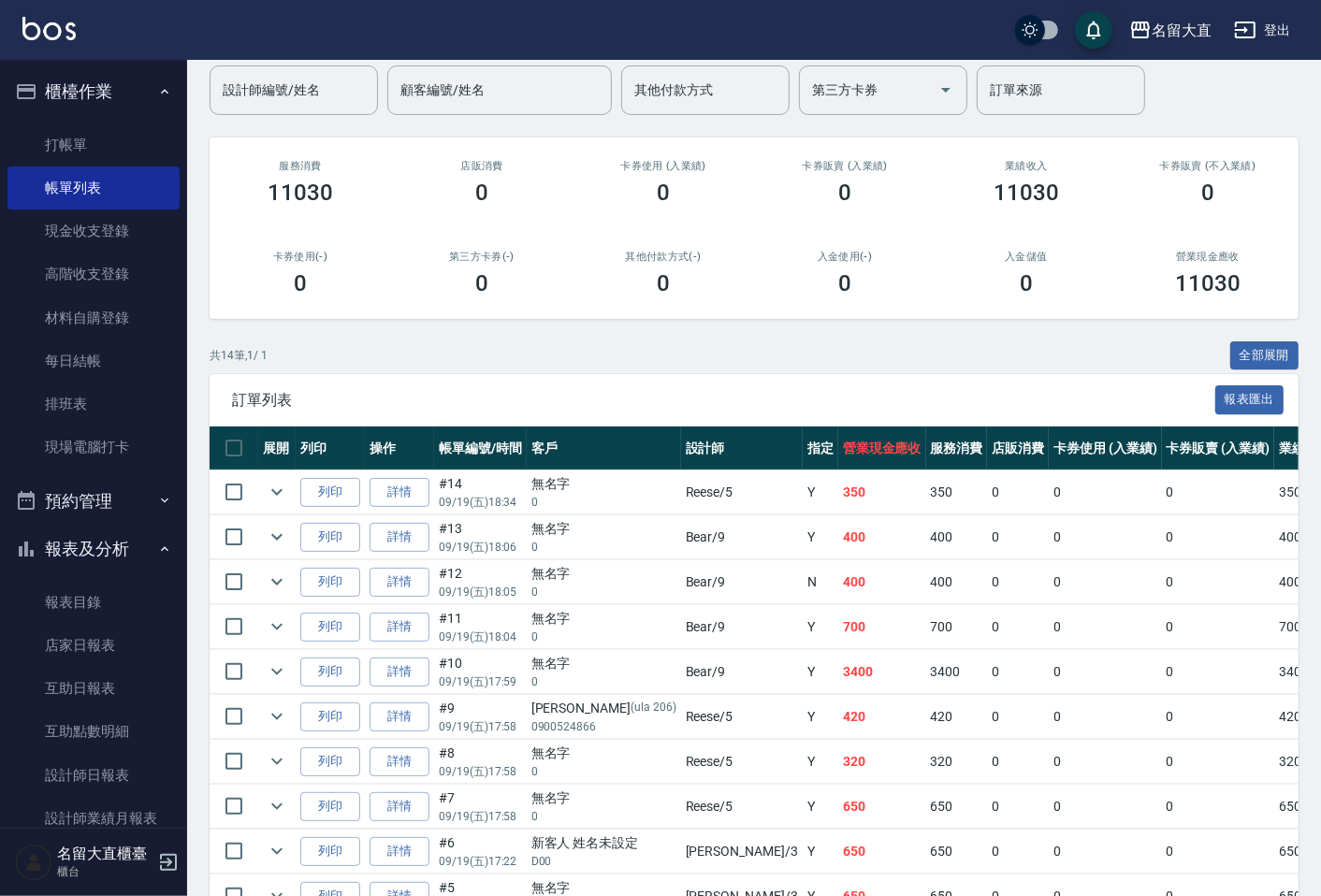
scroll to position [104, 0]
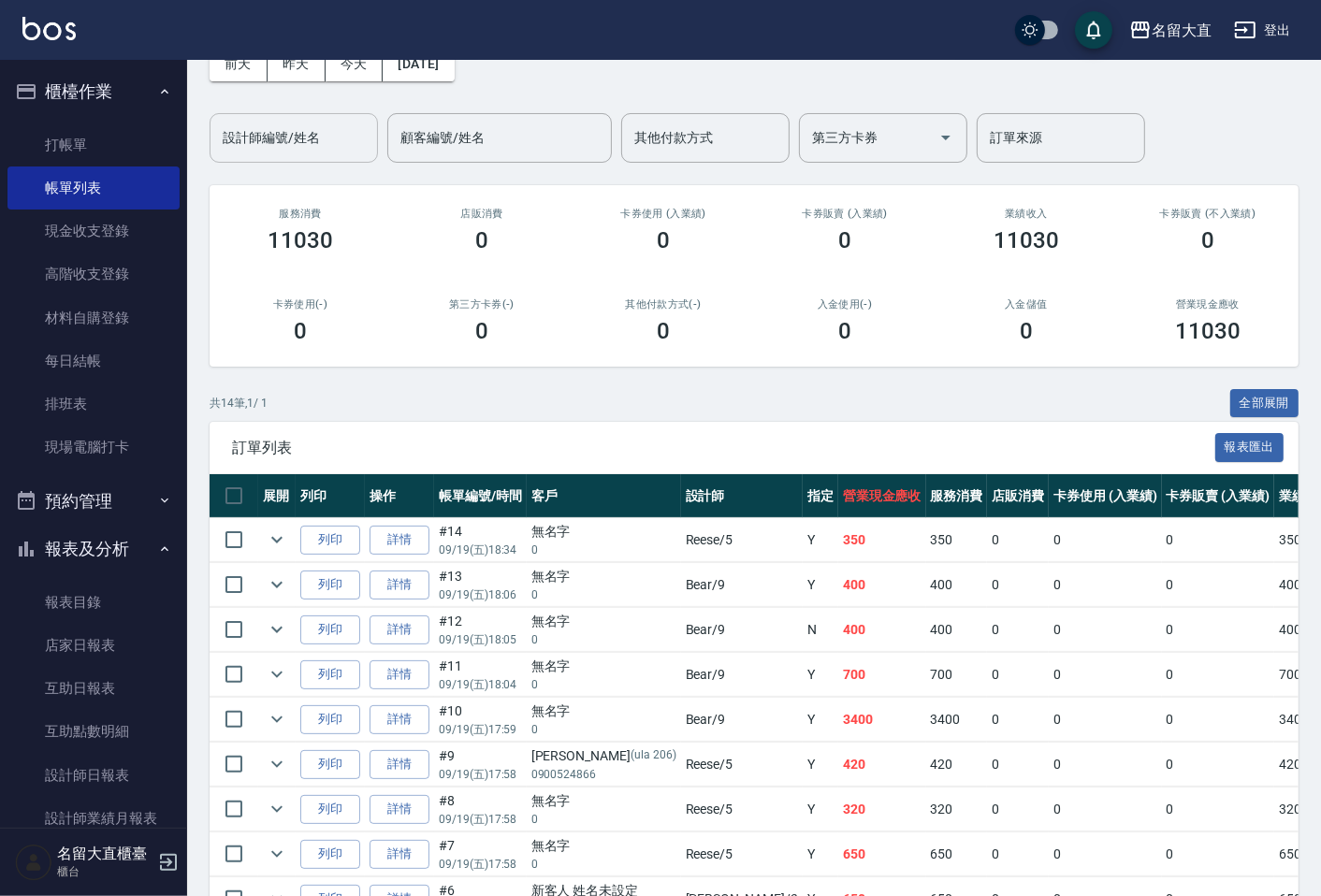
drag, startPoint x: 346, startPoint y: 157, endPoint x: 274, endPoint y: 159, distance: 72.0
click at [344, 157] on div "設計師編號/姓名" at bounding box center [293, 137] width 169 height 49
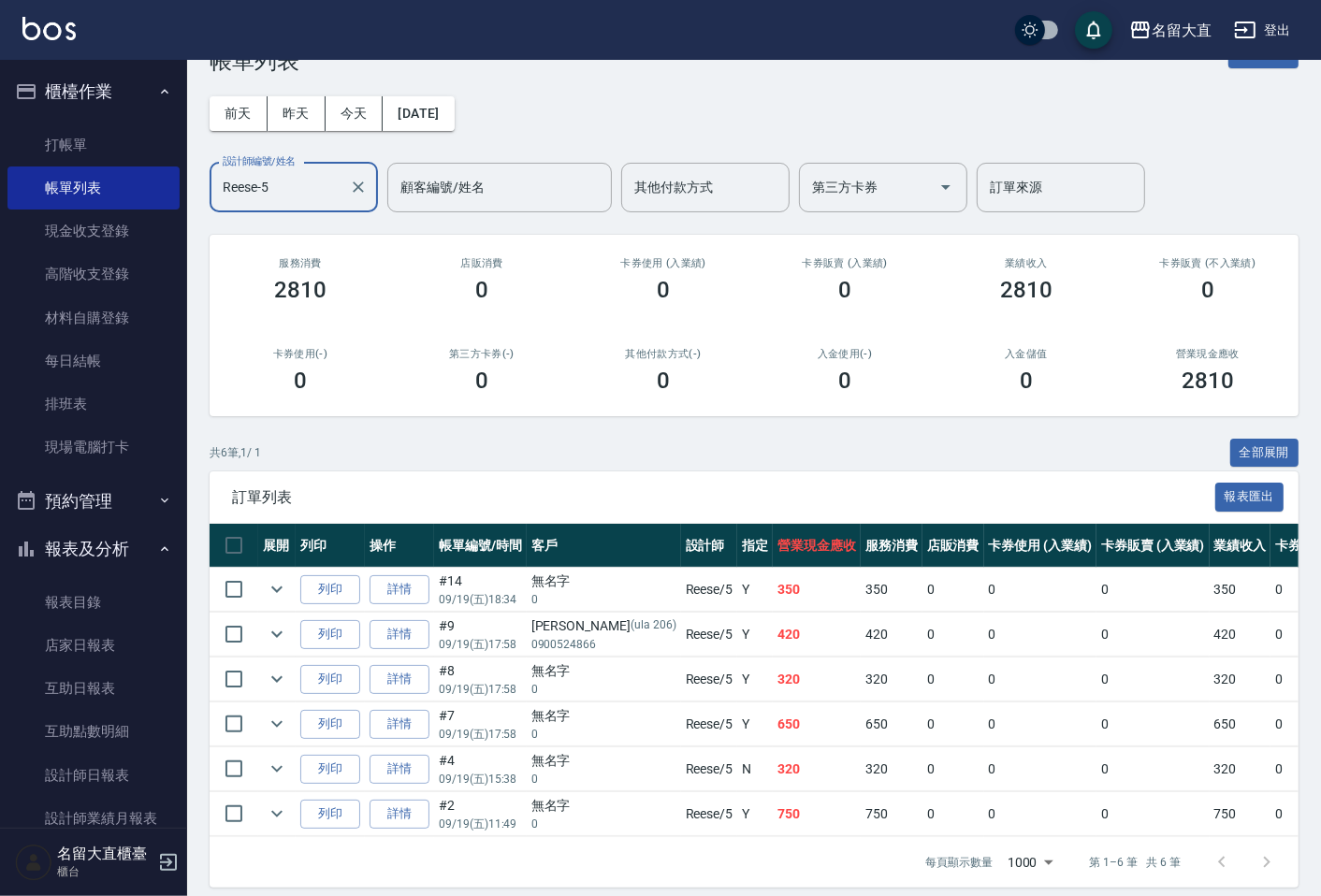
scroll to position [84, 0]
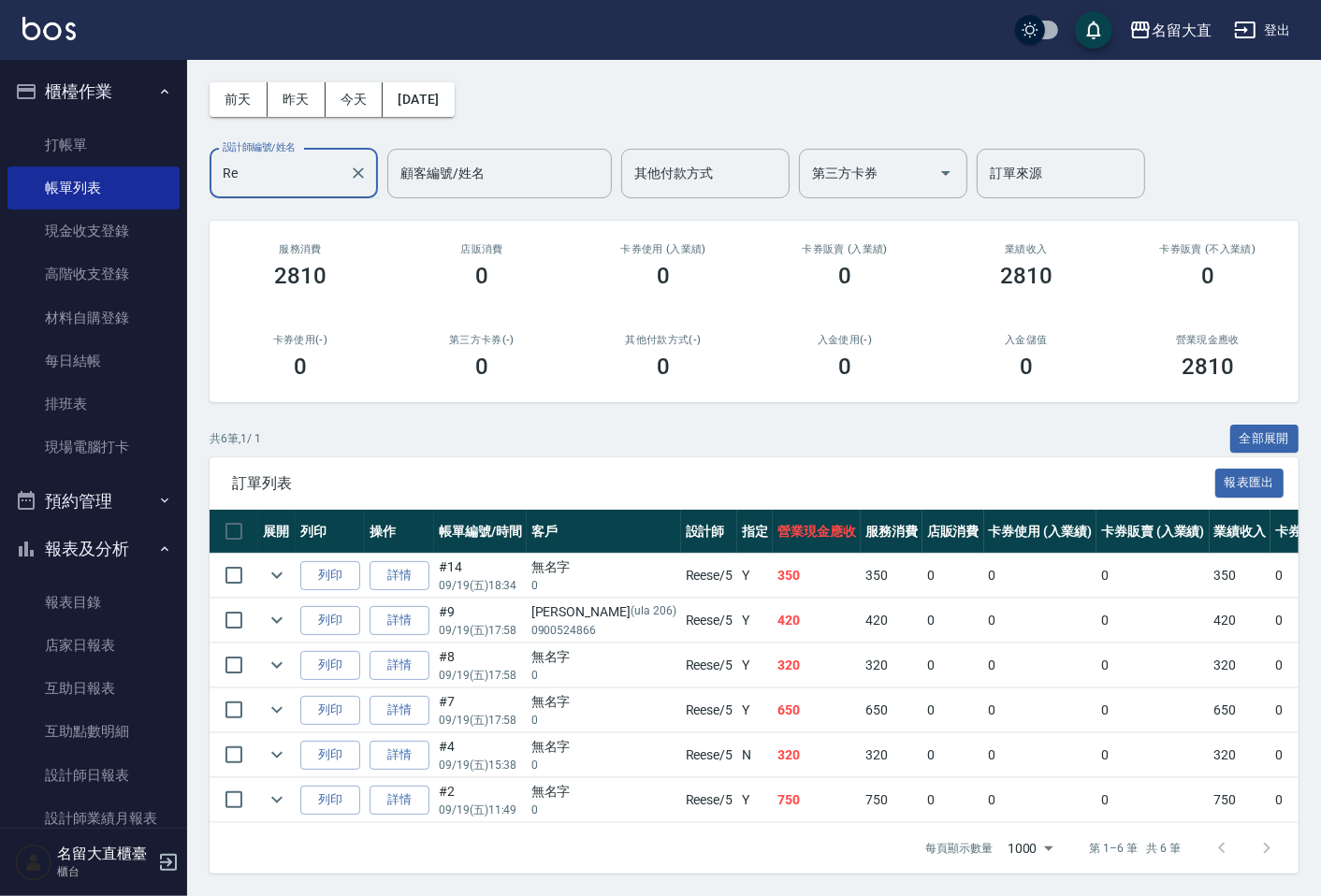
type input "R"
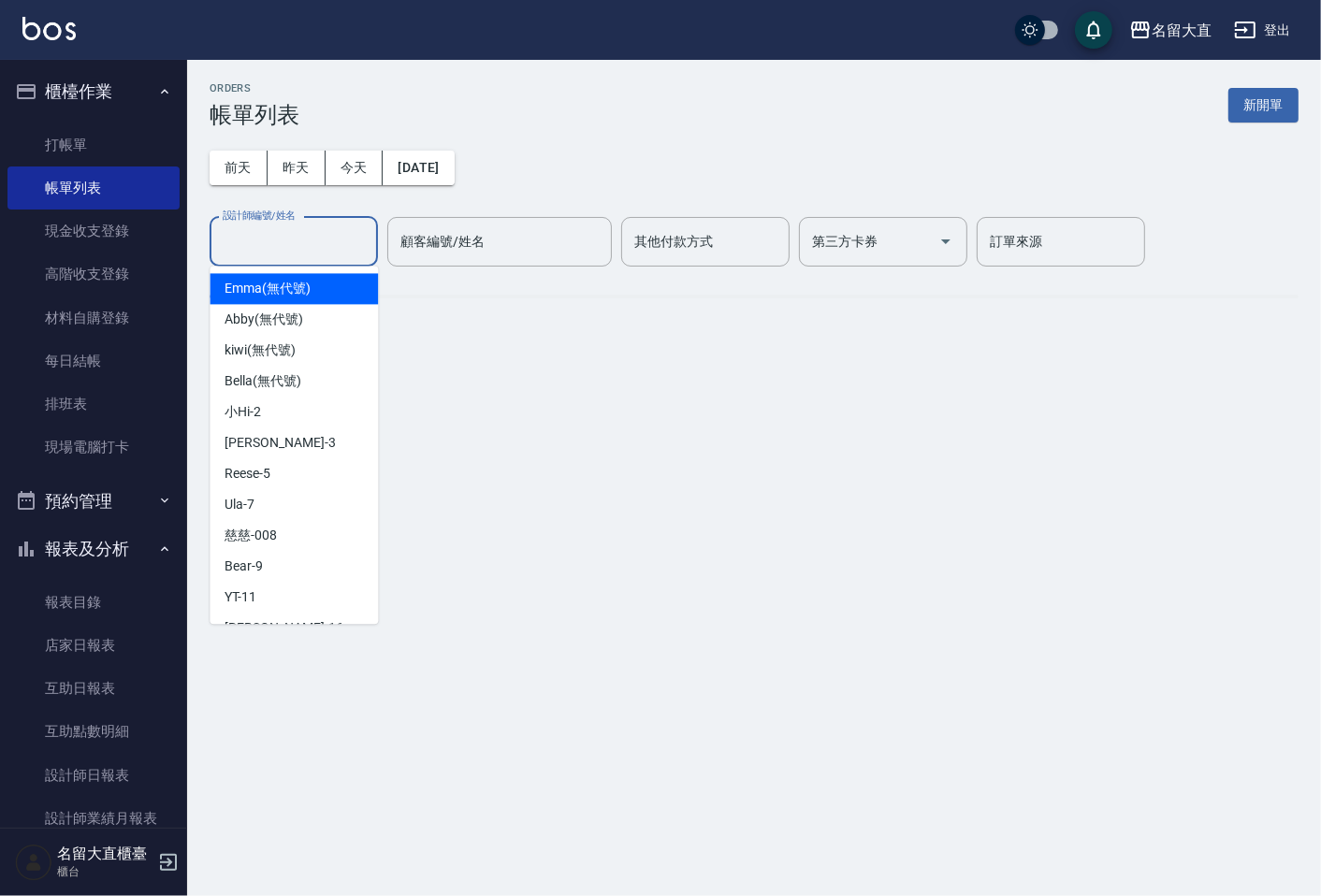
scroll to position [0, 0]
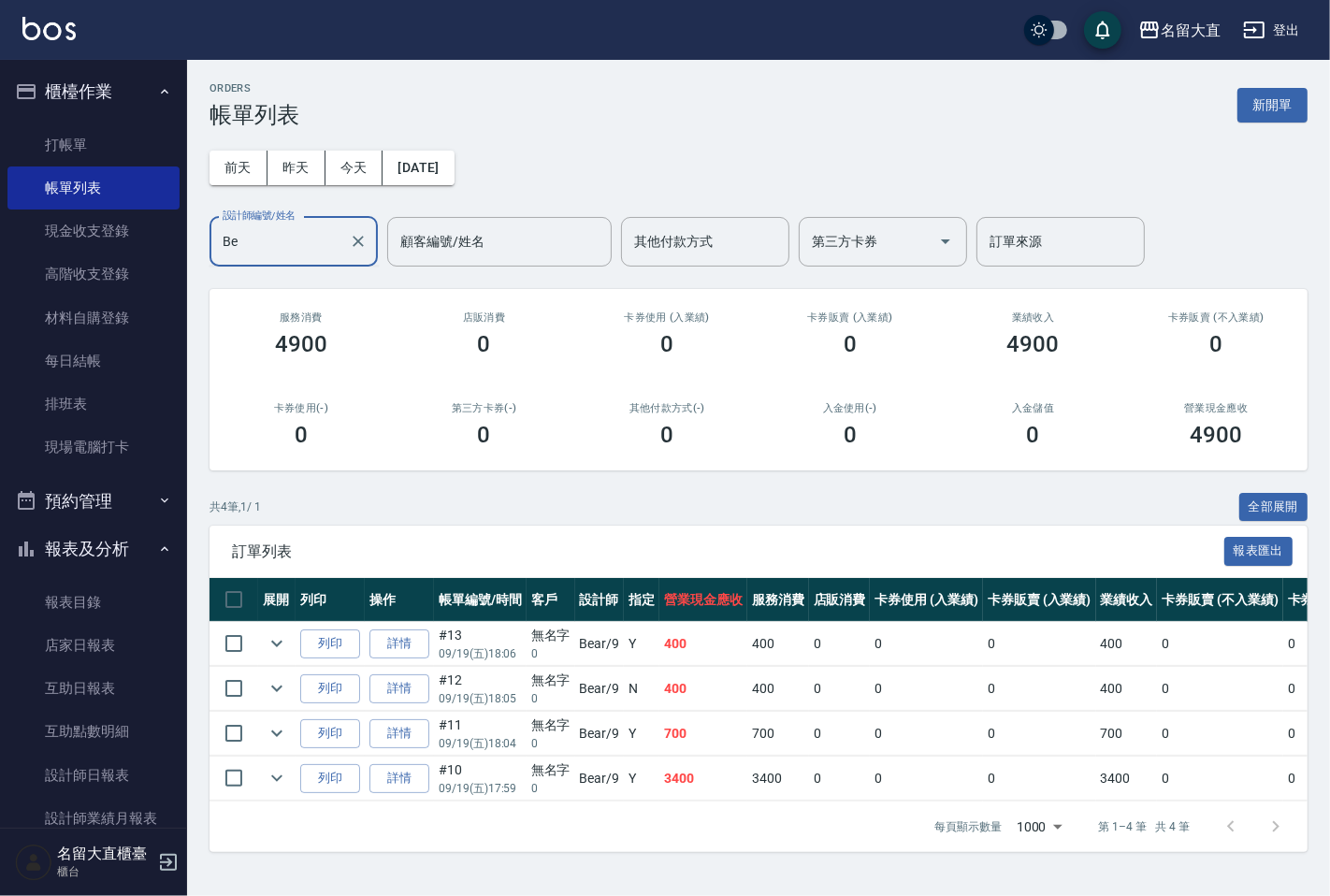
type input "B"
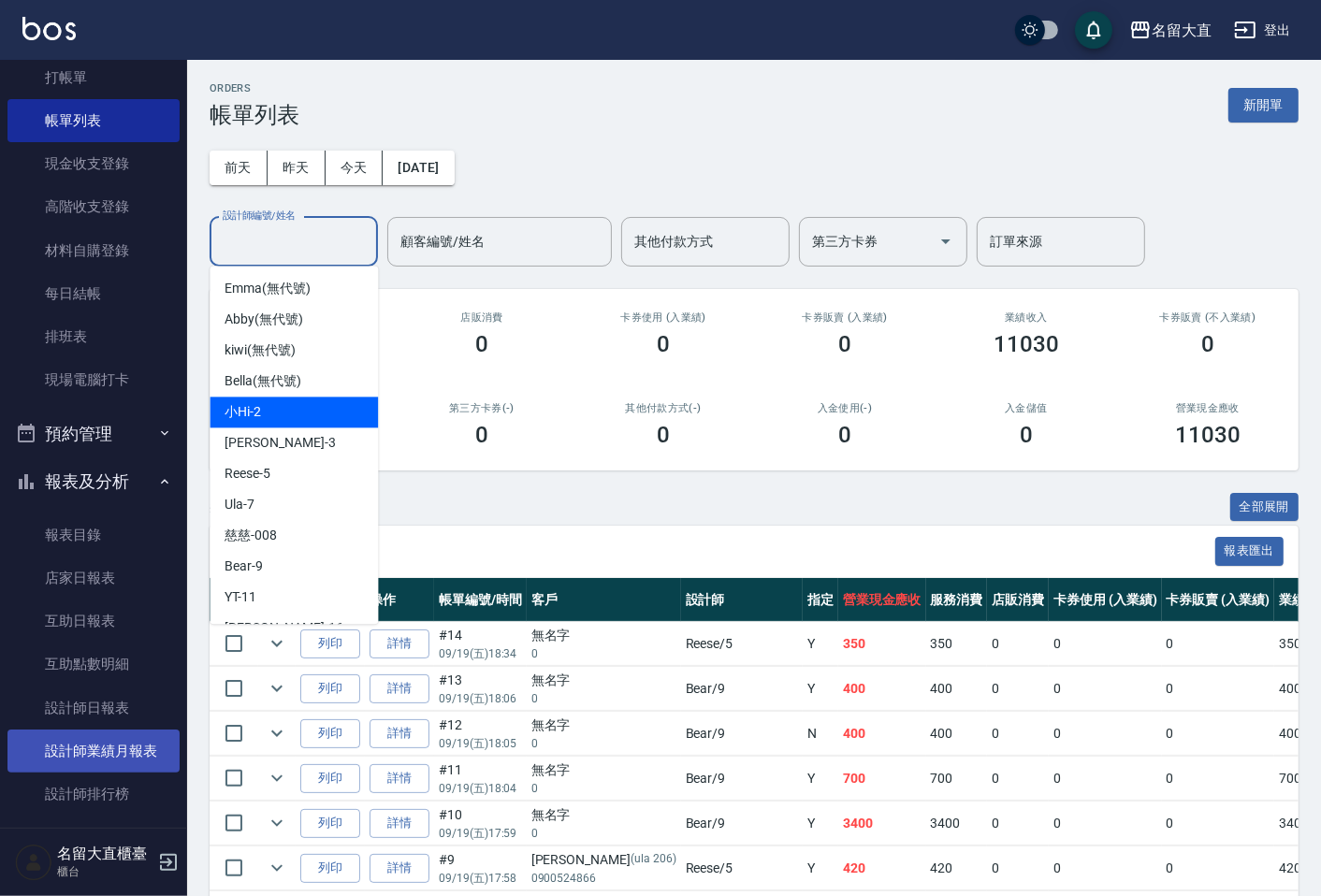
scroll to position [104, 0]
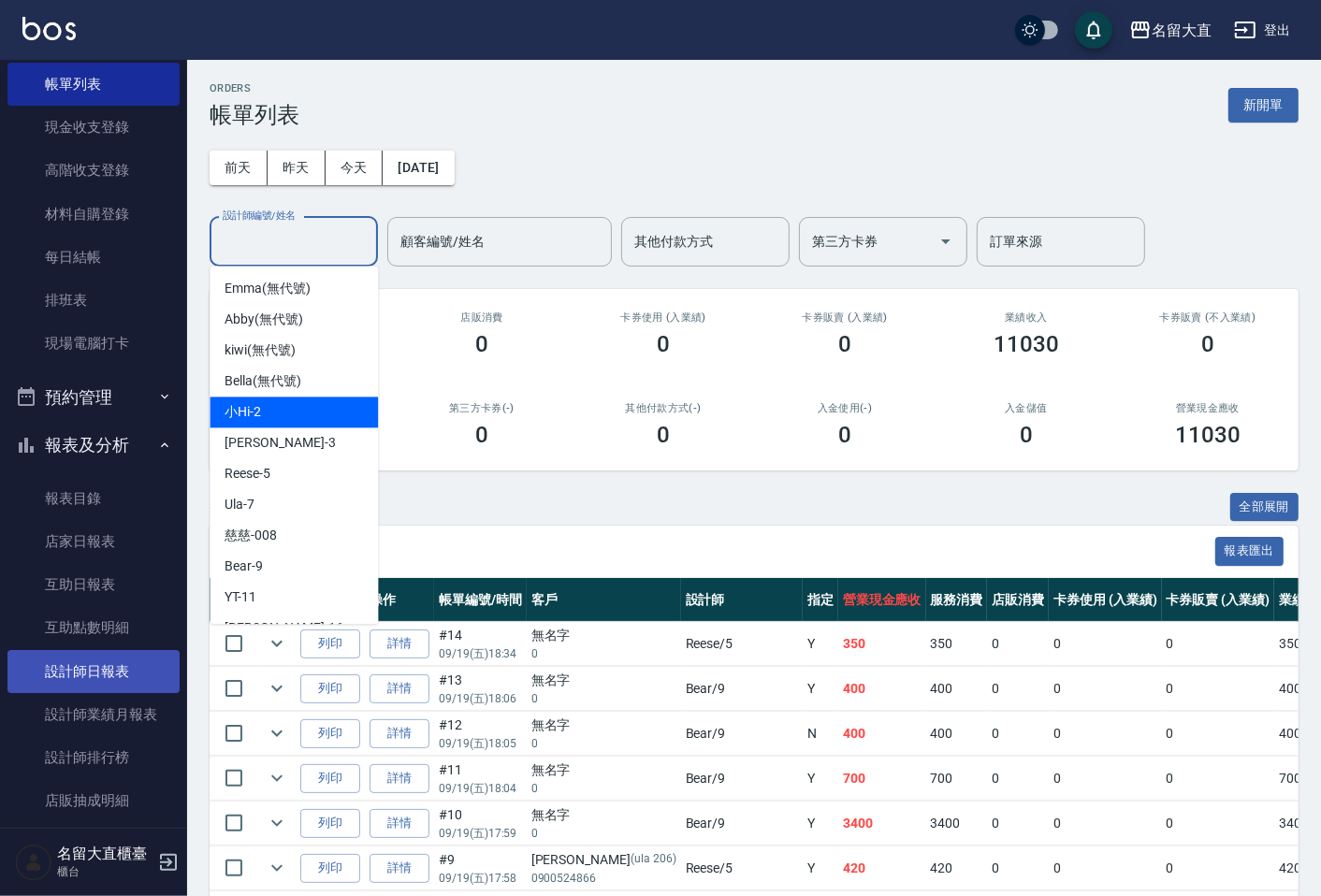
click at [94, 670] on link "設計師日報表" at bounding box center [94, 671] width 172 height 43
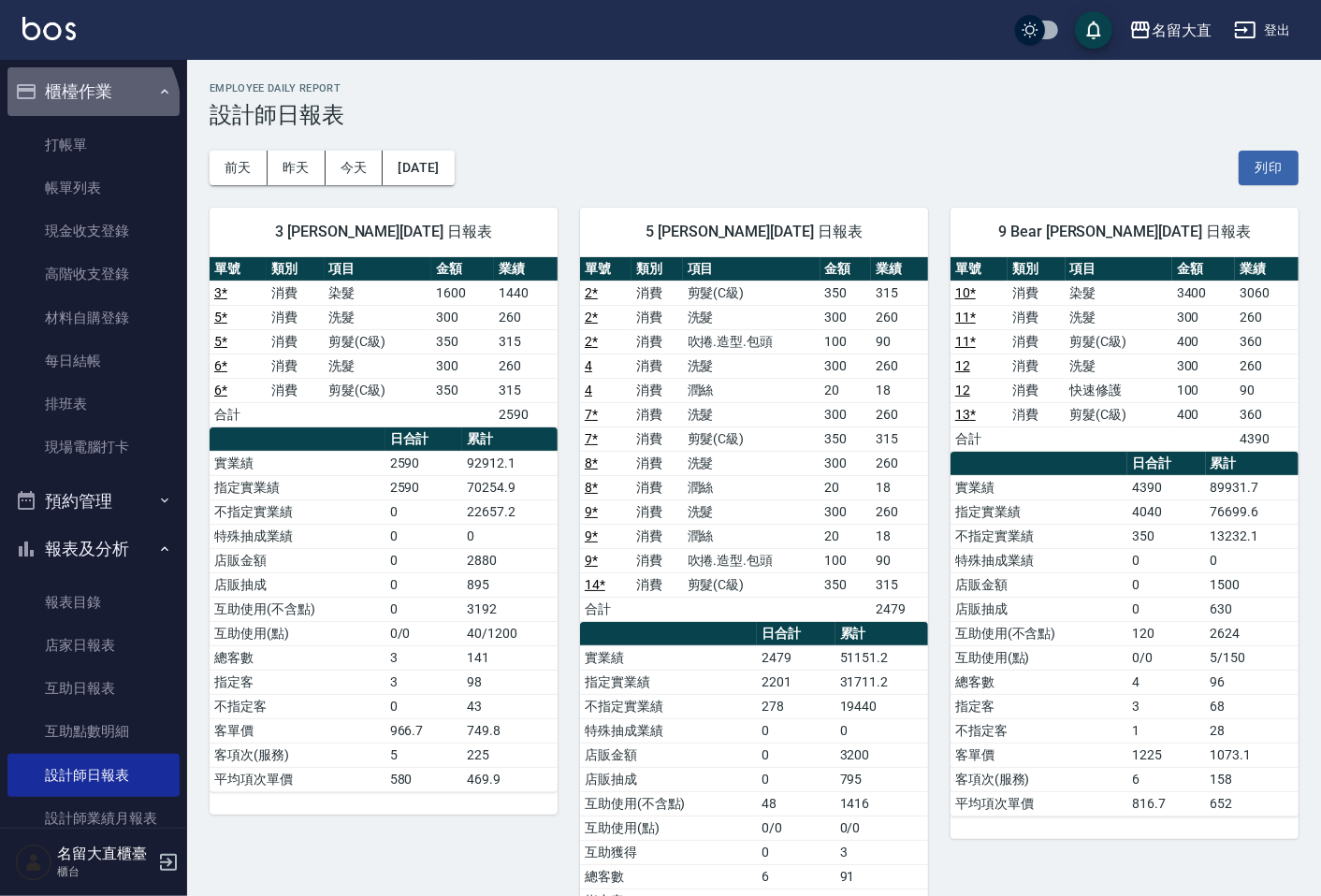
click at [81, 110] on button "櫃檯作業" at bounding box center [94, 92] width 172 height 48
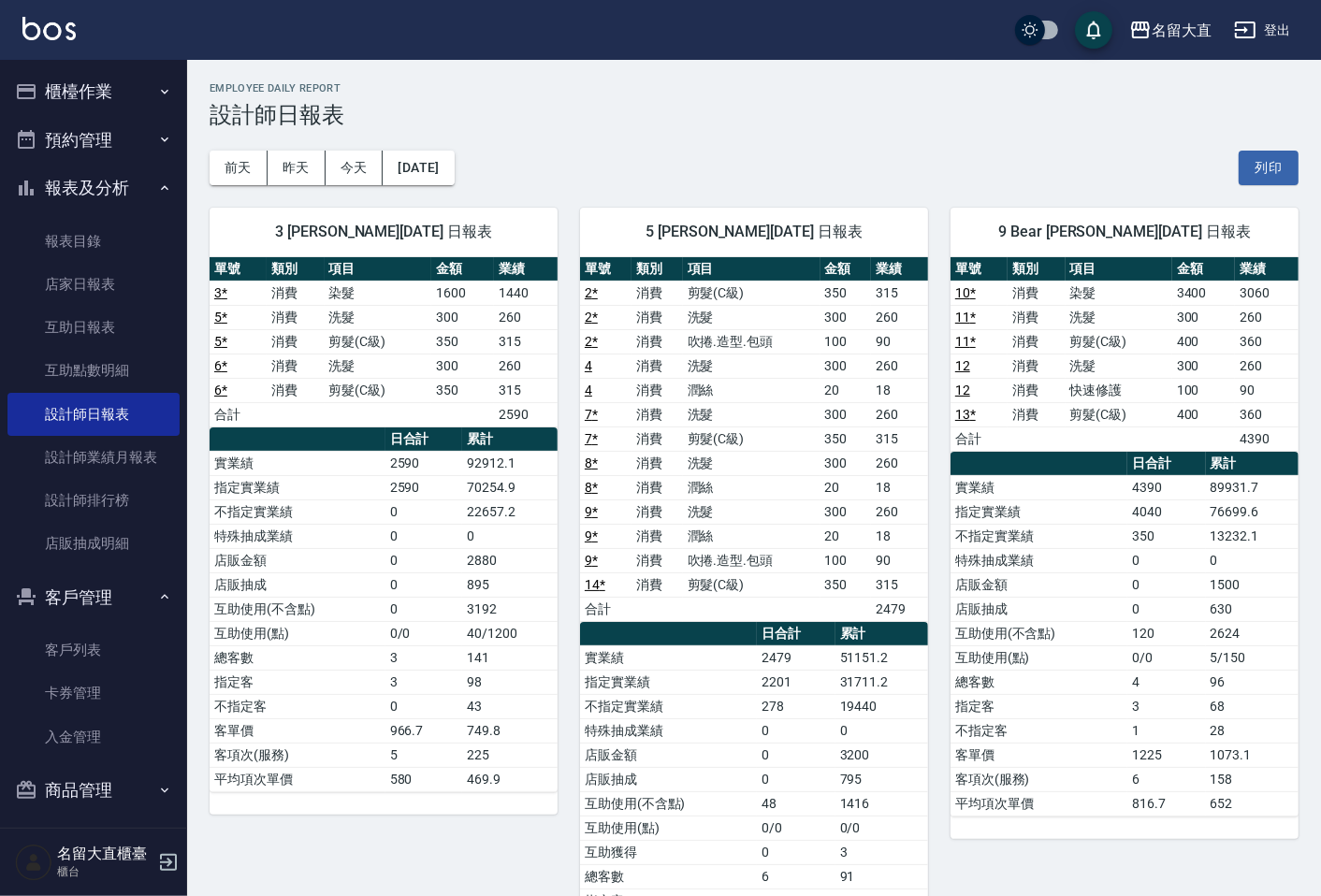
click at [81, 123] on ul "櫃檯作業 打帳單 帳單列表 現金收支登錄 高階收支登錄 材料自購登錄 每日結帳 排班表 現場電腦打卡 預約管理 預約管理 單日預約紀錄 單週預約紀錄 報表及分…" at bounding box center [94, 440] width 172 height 761
click at [86, 101] on button "櫃檯作業" at bounding box center [94, 92] width 172 height 48
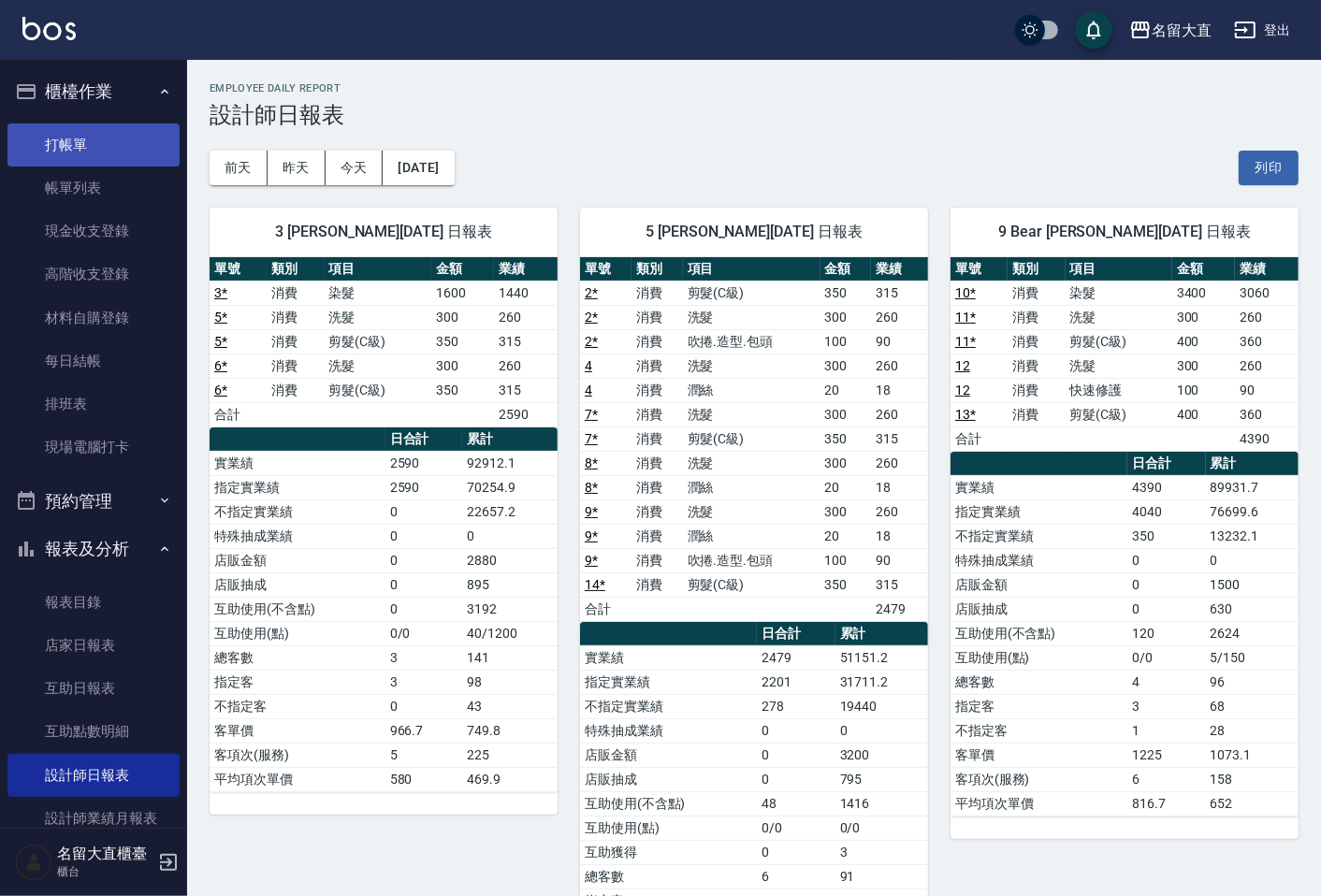
click at [92, 145] on link "打帳單" at bounding box center [94, 145] width 172 height 43
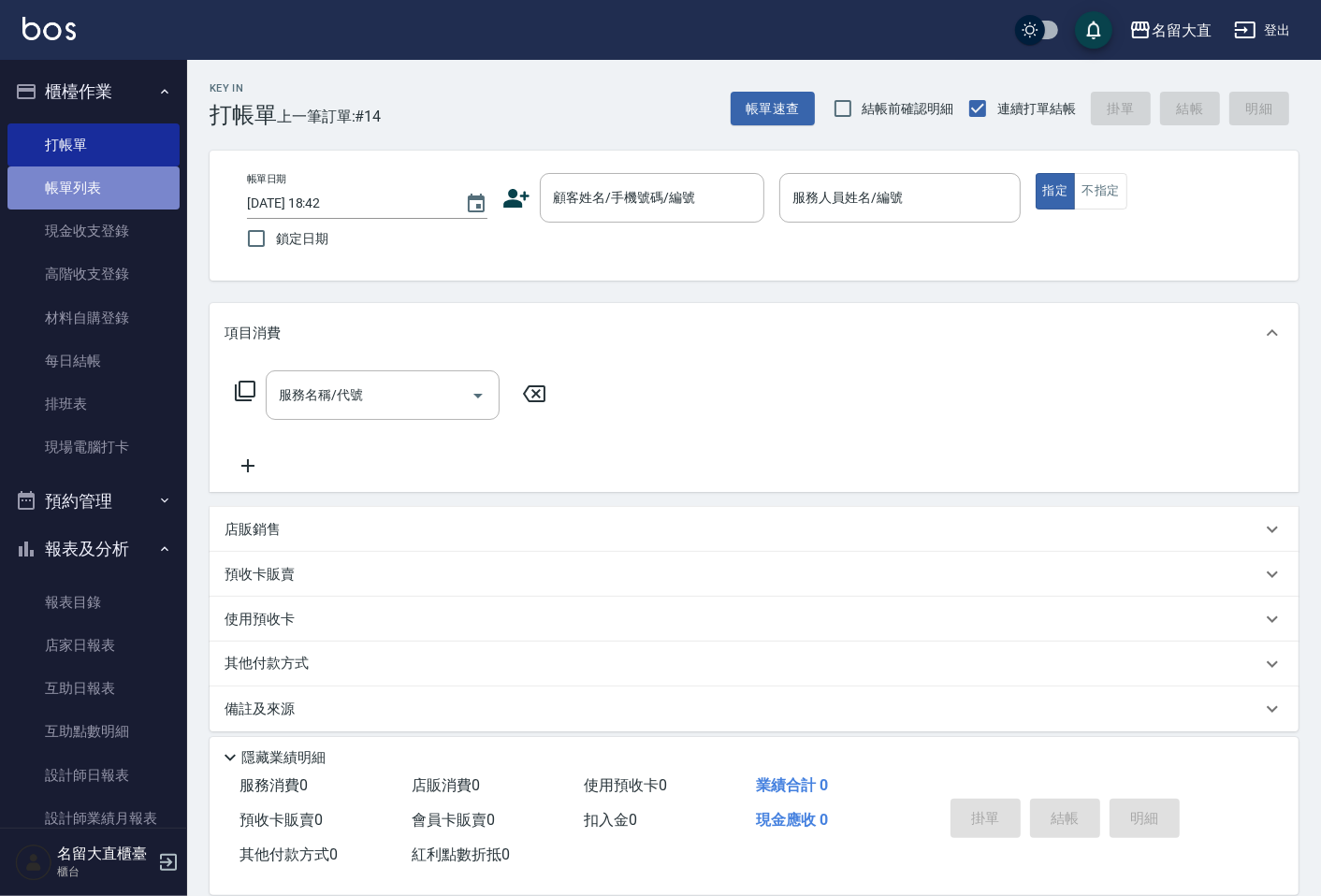
click at [109, 197] on link "帳單列表" at bounding box center [94, 188] width 172 height 43
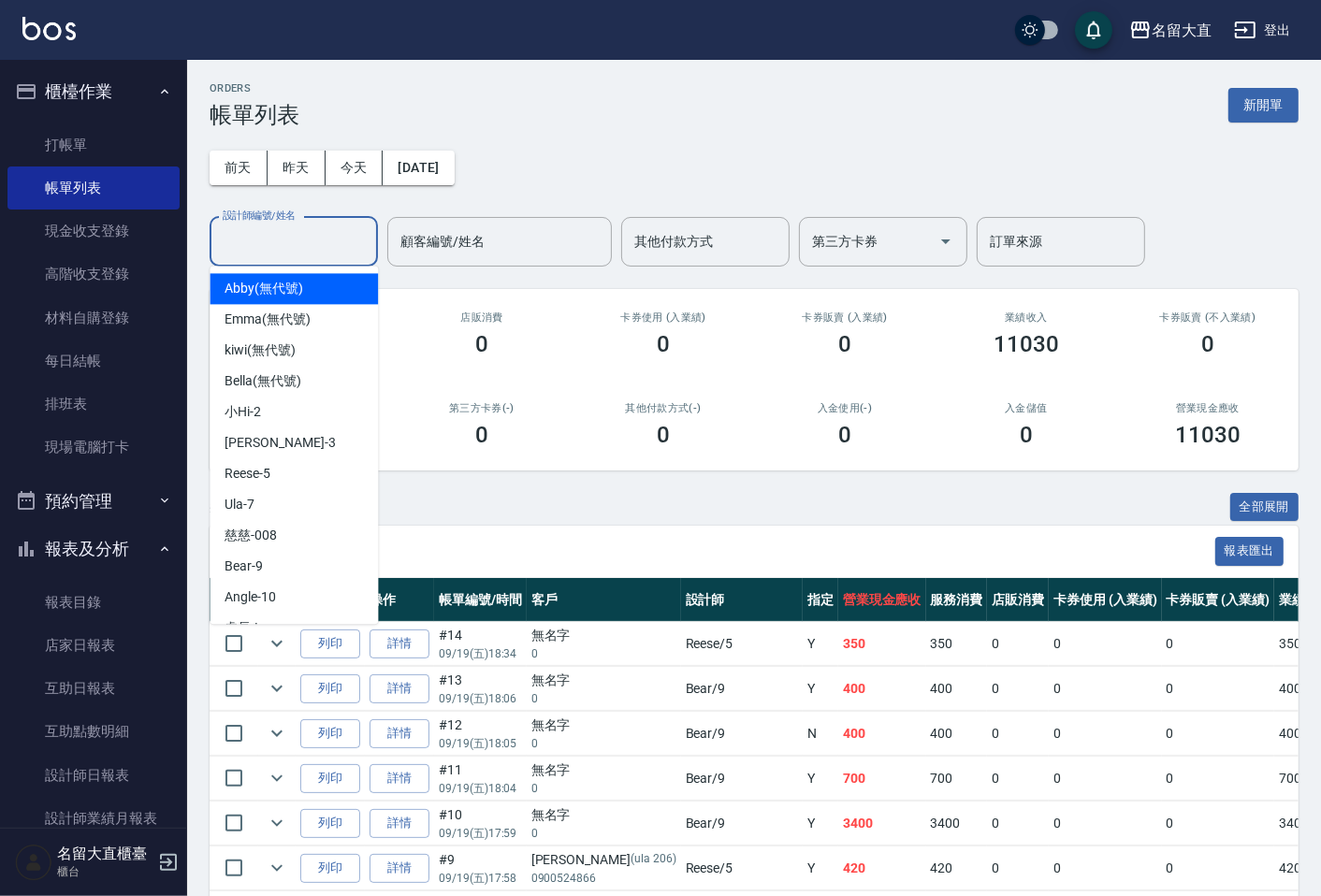
click at [283, 244] on input "設計師編號/姓名" at bounding box center [293, 242] width 151 height 33
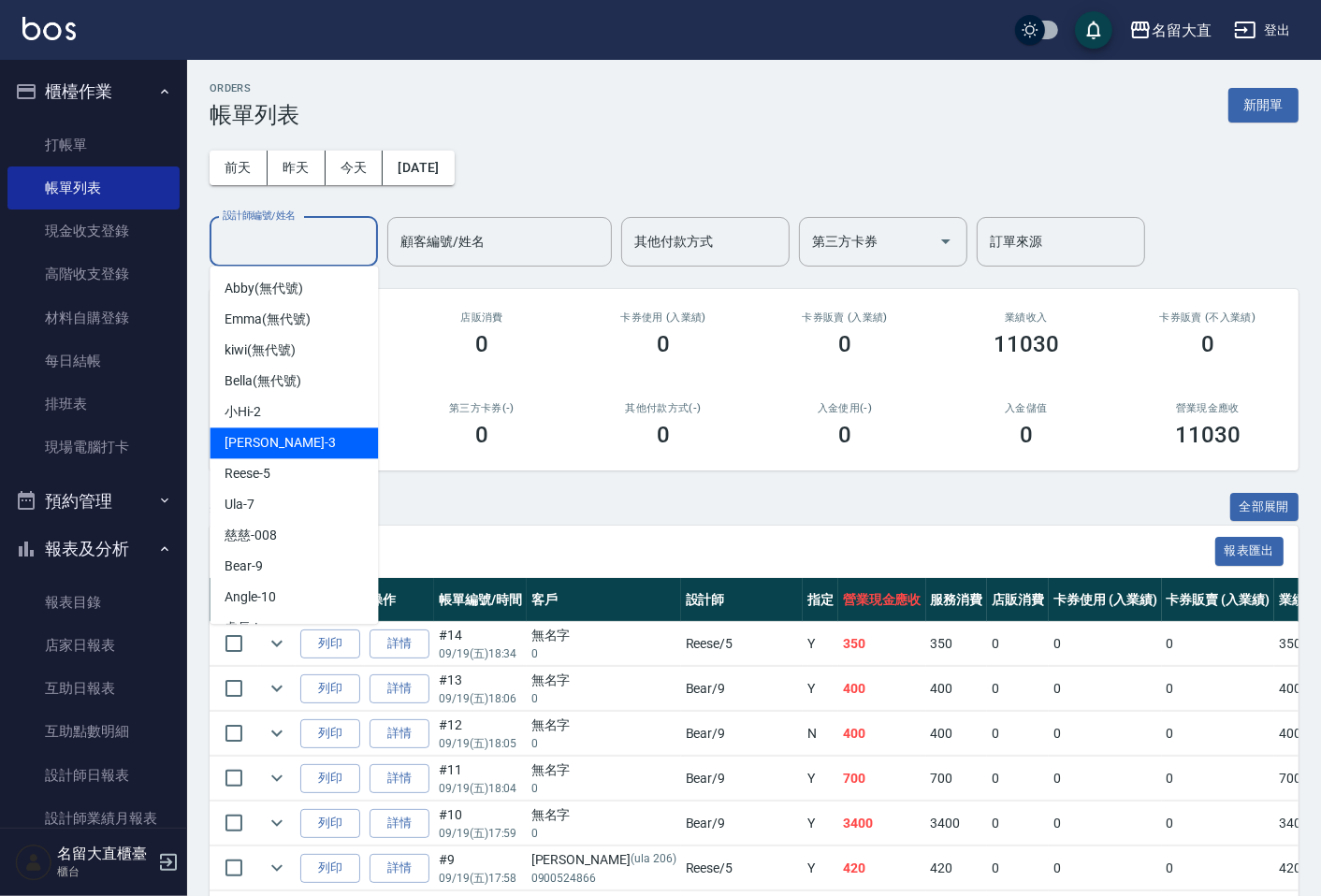
click at [256, 434] on span "[PERSON_NAME]3" at bounding box center [280, 443] width 110 height 19
type input "[PERSON_NAME]3"
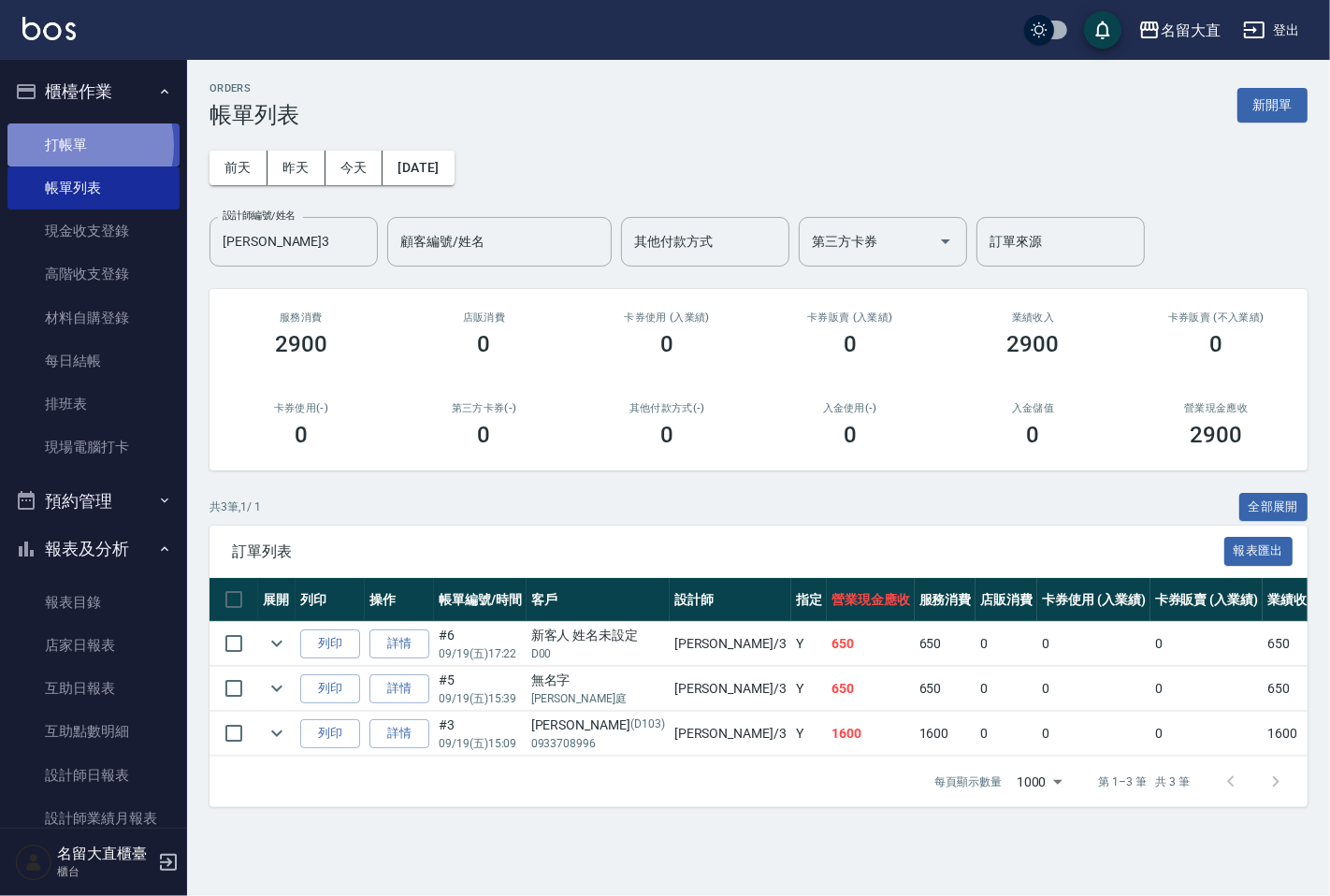
click at [66, 145] on link "打帳單" at bounding box center [94, 145] width 172 height 43
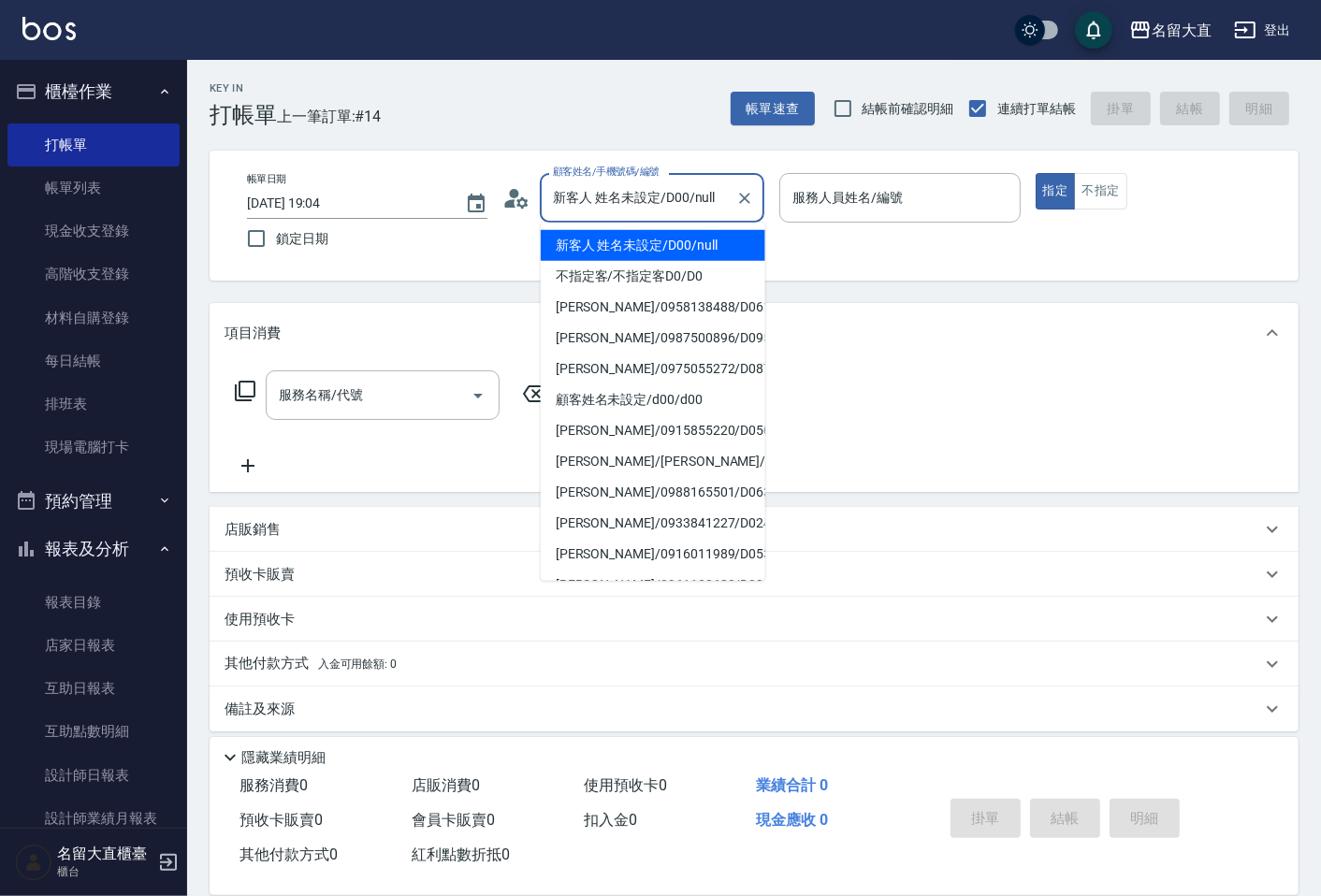
click at [613, 198] on input "新客人 姓名未設定/D00/null" at bounding box center [638, 198] width 179 height 33
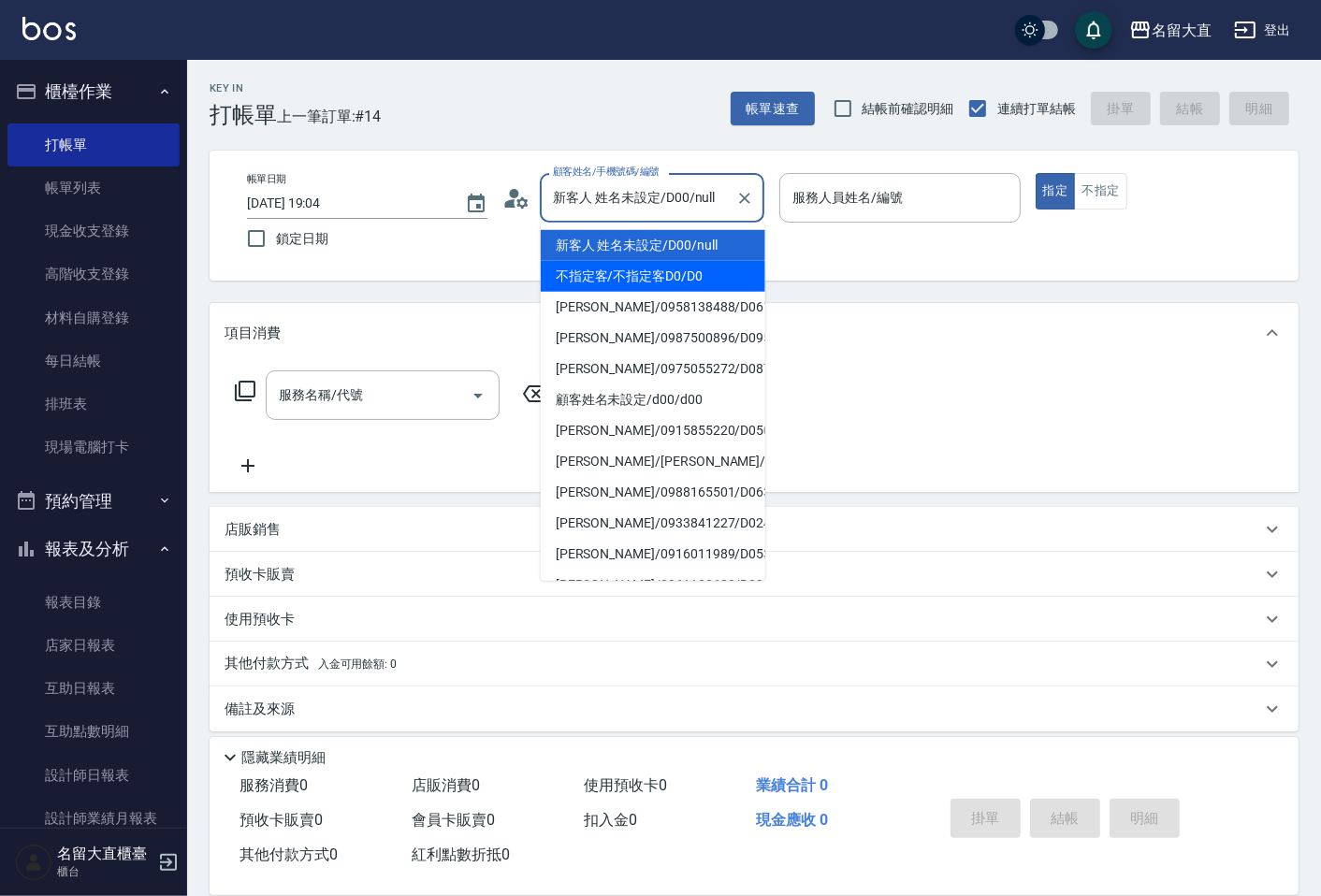
click at [588, 264] on li "不指定客/不指定客D0/D0" at bounding box center [653, 277] width 225 height 31
type input "不指定客/不指定客D0/D0"
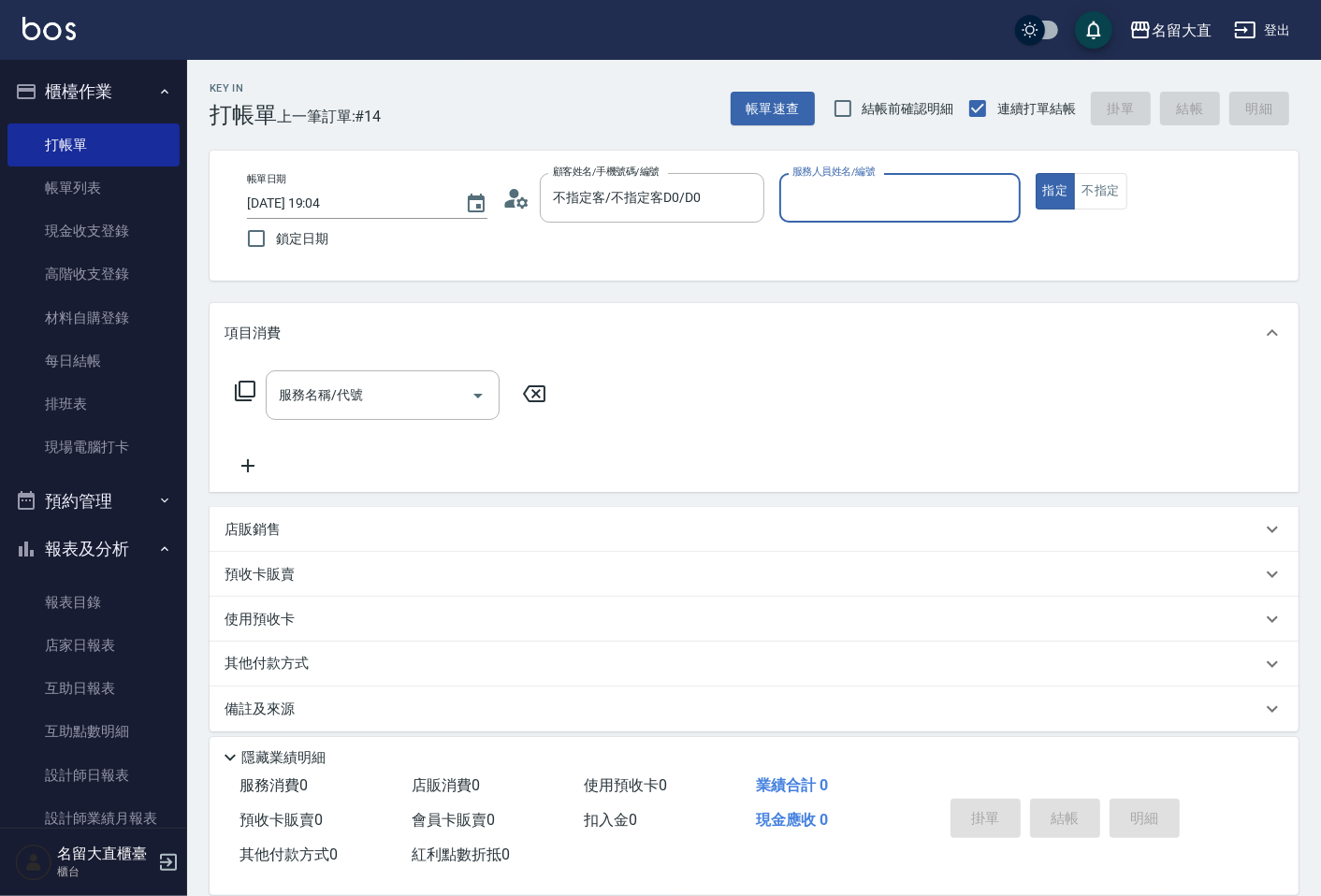
type input "[PERSON_NAME]3"
click at [1036, 173] on button "指定" at bounding box center [1057, 191] width 41 height 37
type button "true"
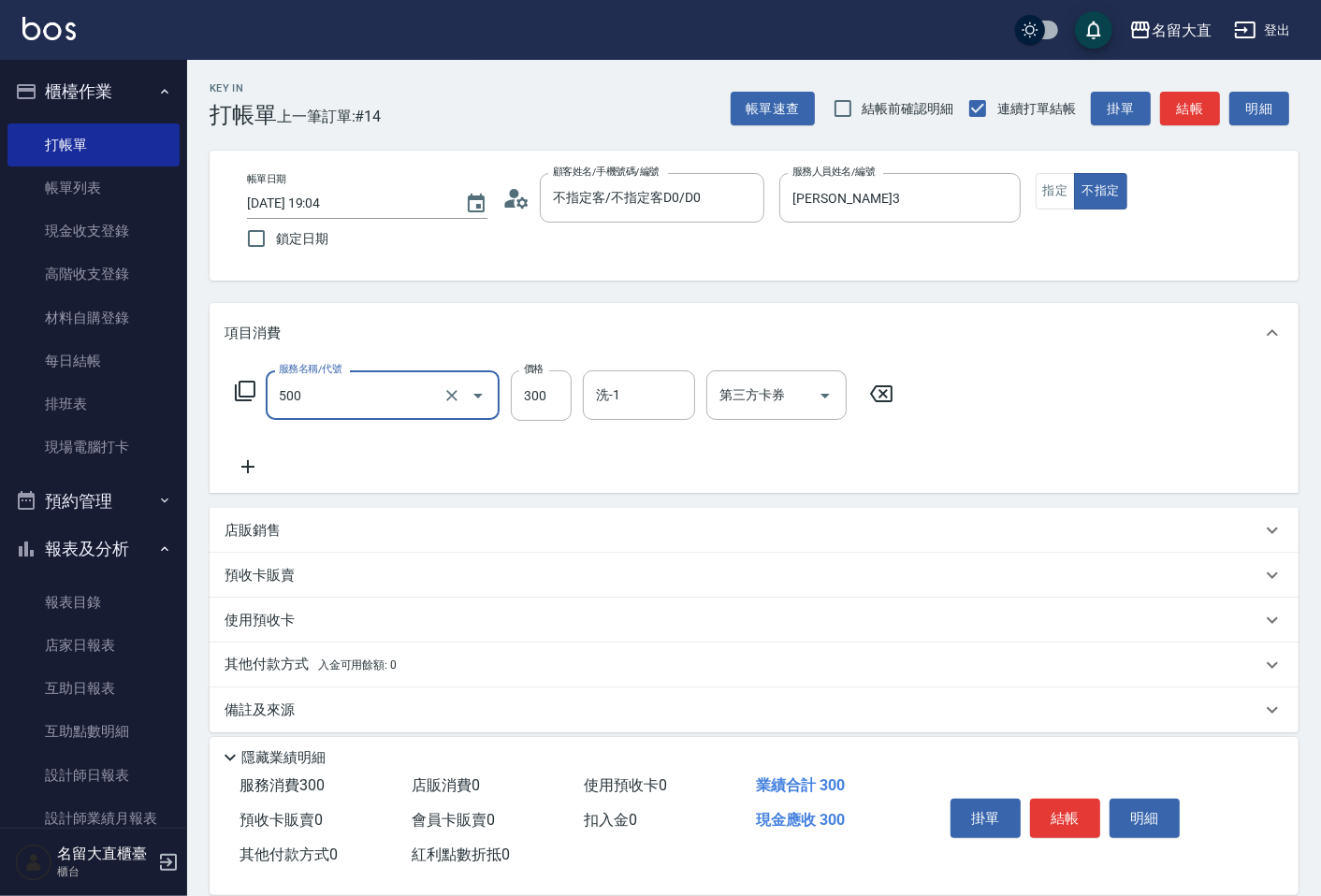
type input "洗髮(500)"
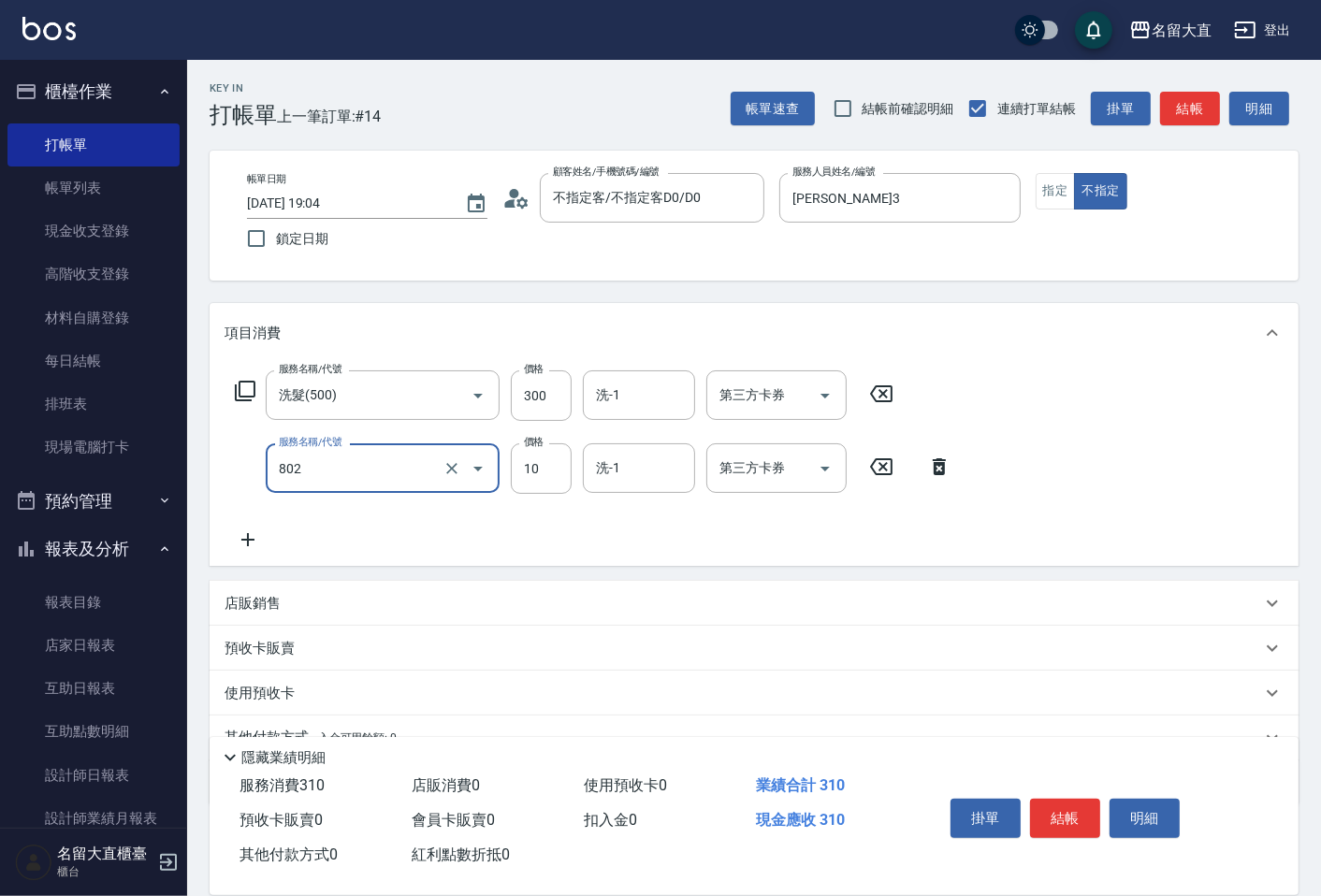
type input "潤絲(802)"
type input "20"
click at [1191, 109] on button "結帳" at bounding box center [1191, 109] width 60 height 35
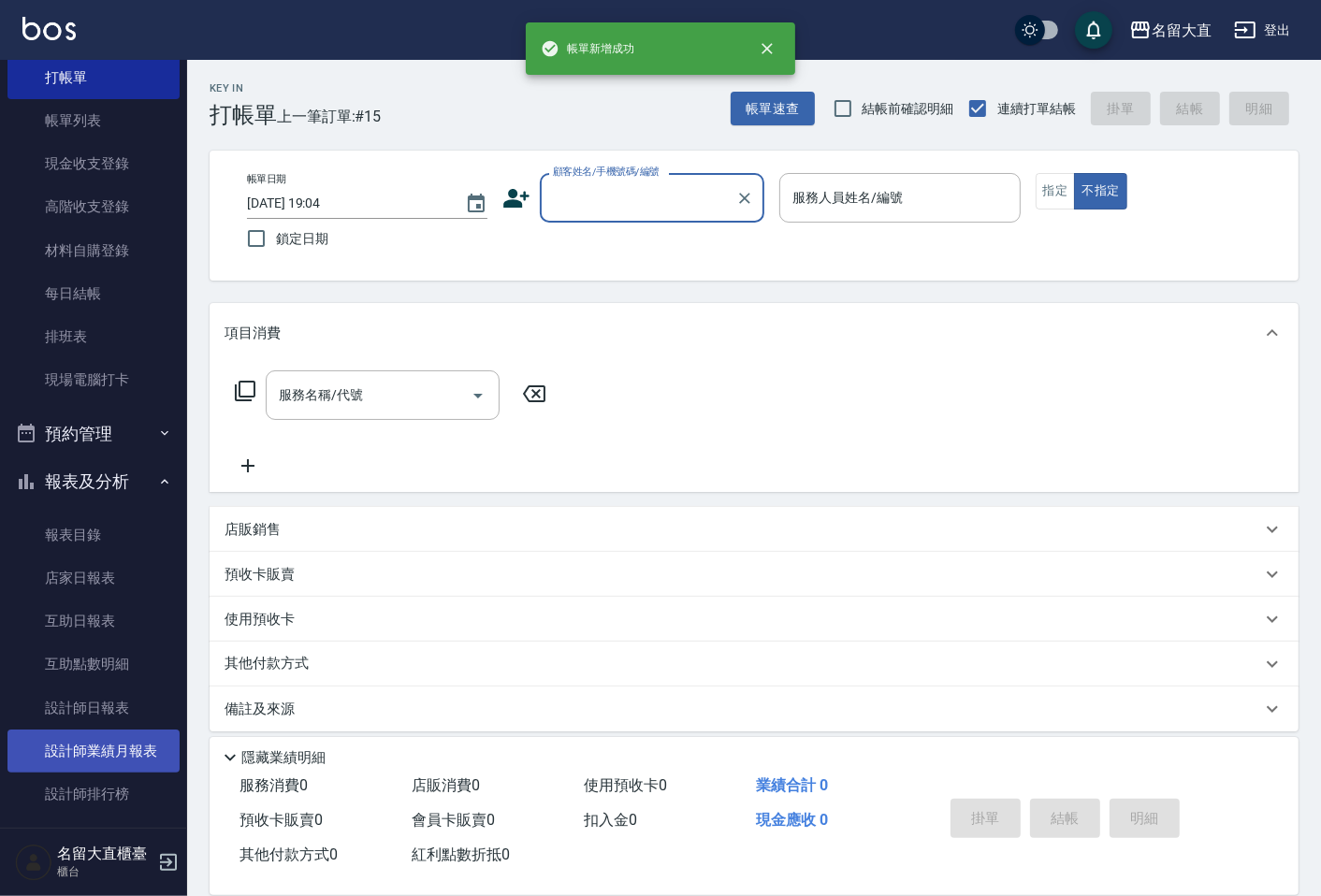
scroll to position [104, 0]
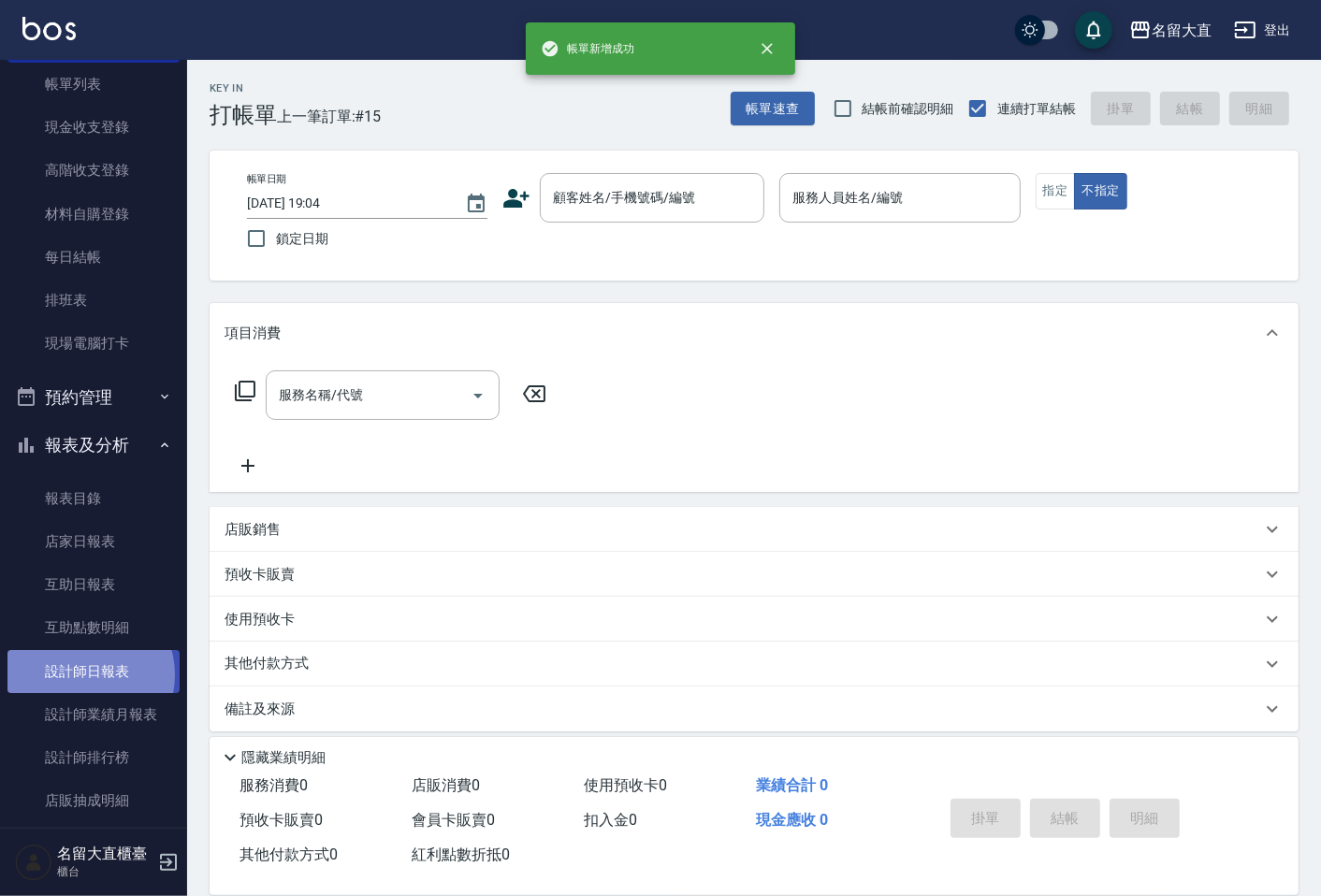
click at [84, 674] on link "設計師日報表" at bounding box center [94, 671] width 172 height 43
